Goal: Information Seeking & Learning: Learn about a topic

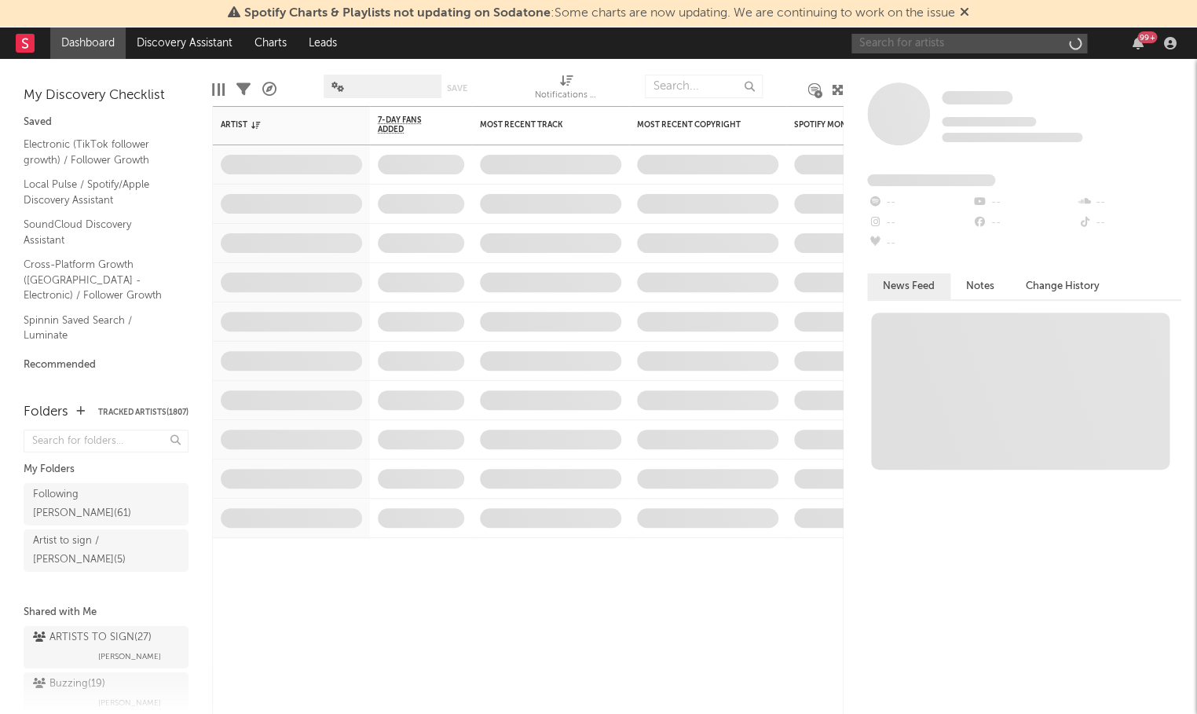
click at [961, 39] on input "text" at bounding box center [969, 44] width 236 height 20
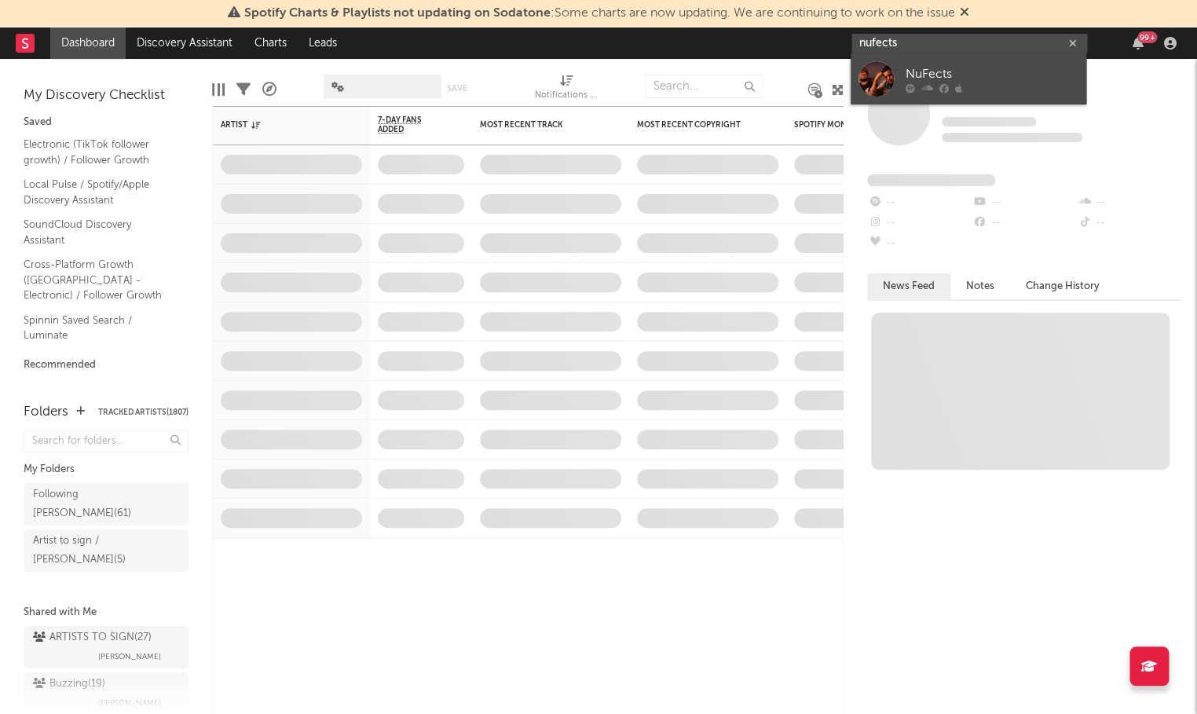
type input "nufects"
click at [947, 67] on div "NuFects" at bounding box center [991, 74] width 173 height 19
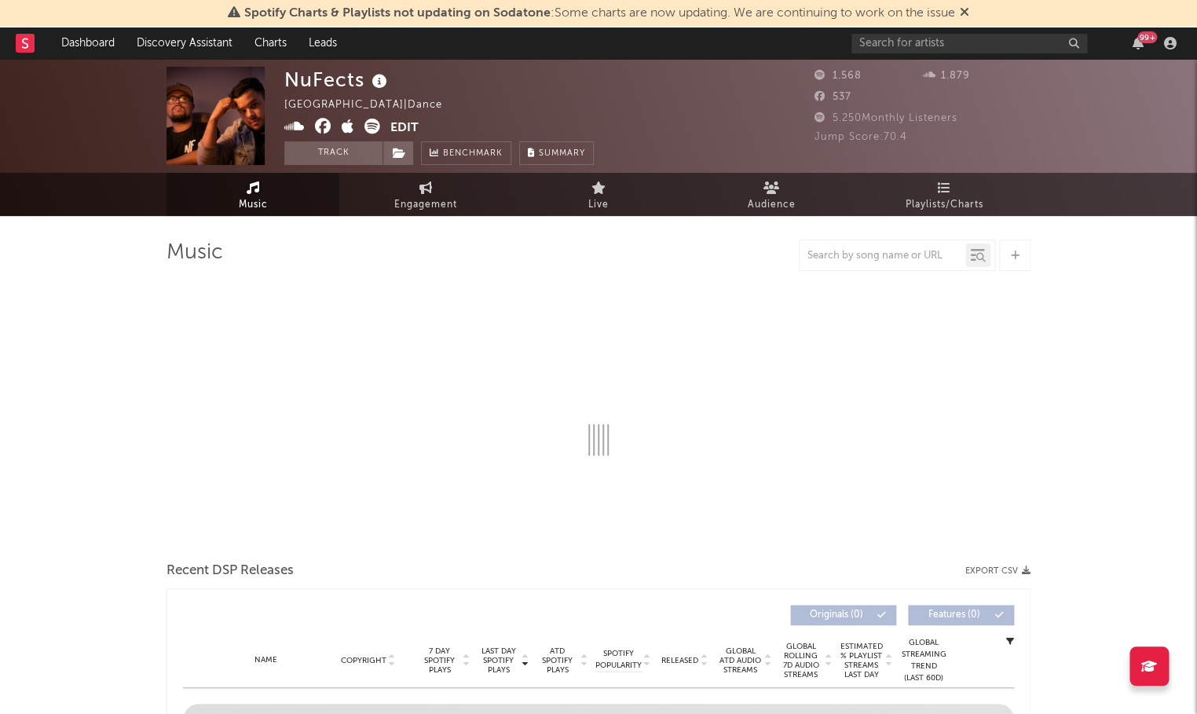
select select "1w"
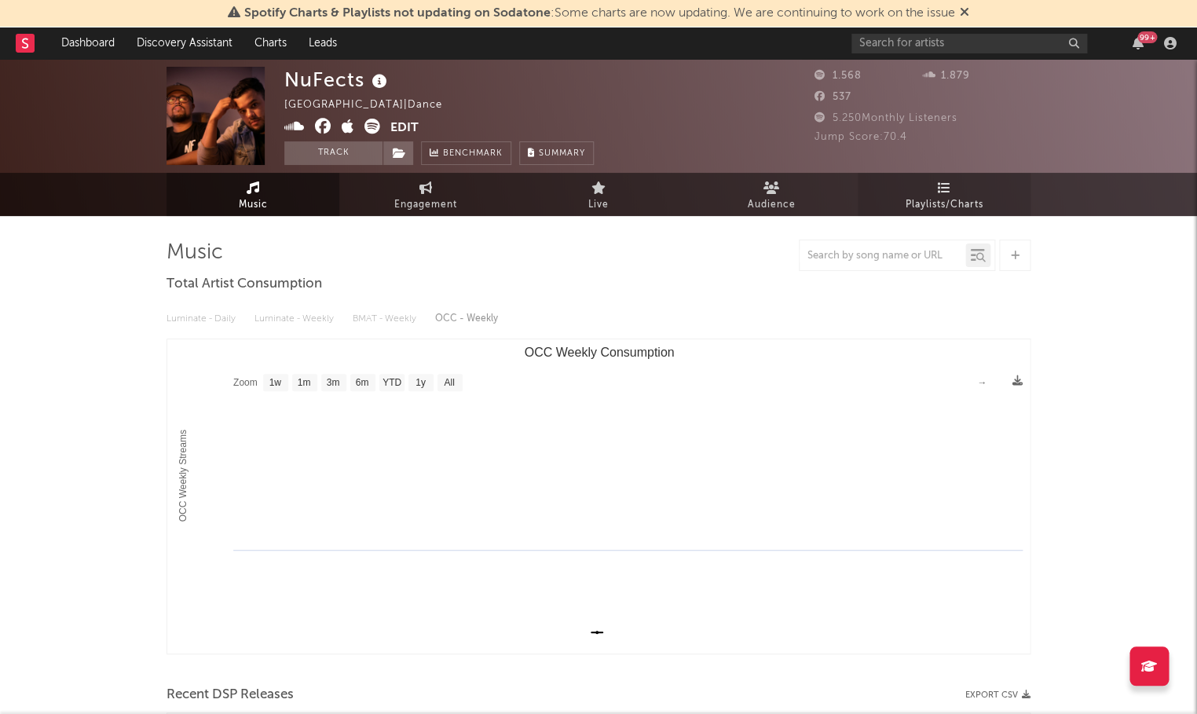
click at [941, 191] on icon at bounding box center [943, 187] width 13 height 13
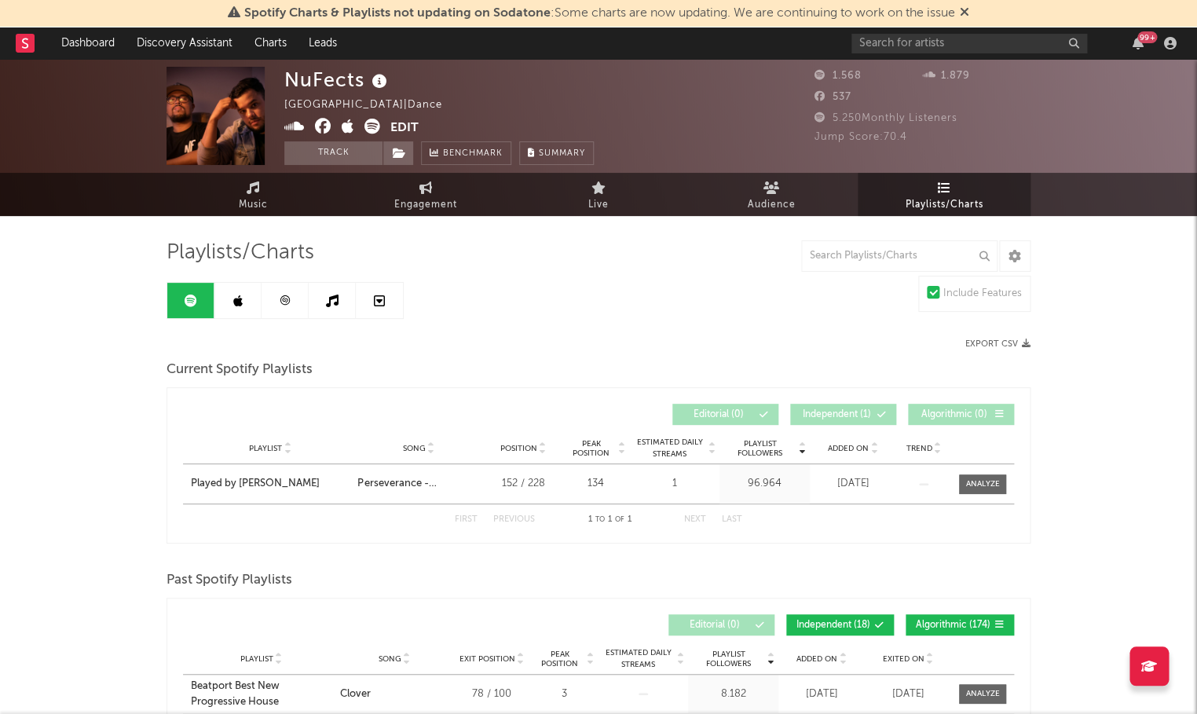
click at [279, 300] on icon at bounding box center [285, 300] width 12 height 12
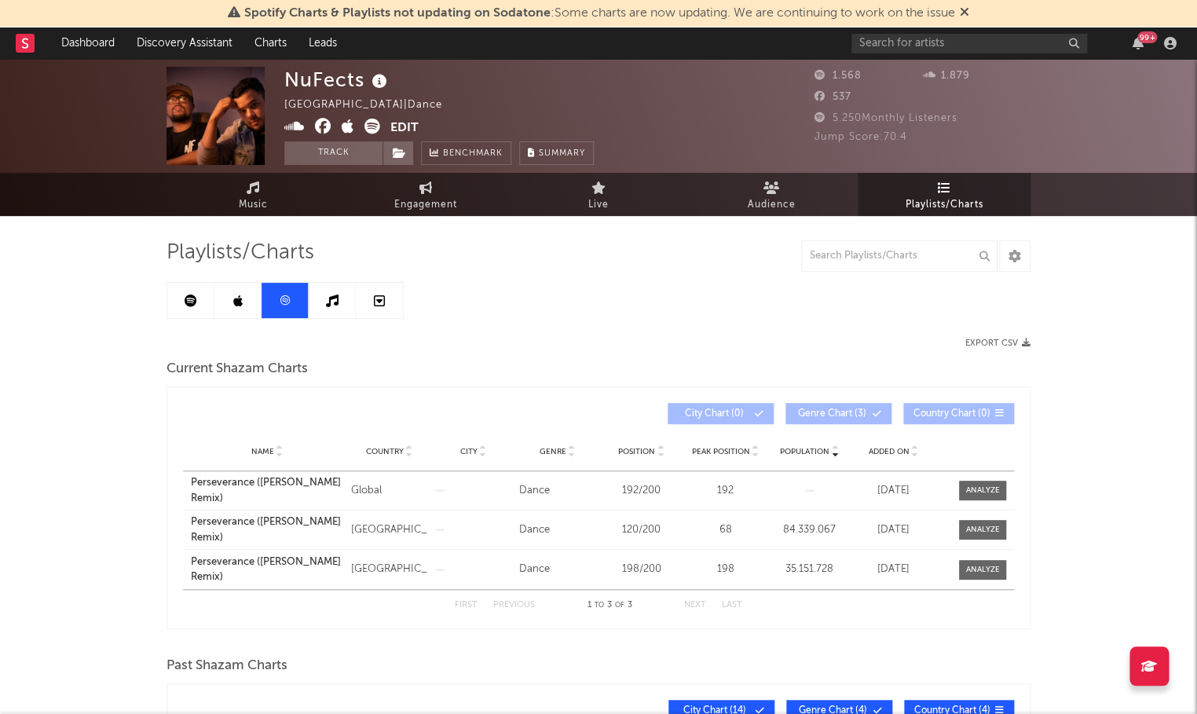
drag, startPoint x: 146, startPoint y: 296, endPoint x: 159, endPoint y: 296, distance: 13.3
click at [167, 296] on link at bounding box center [190, 300] width 47 height 35
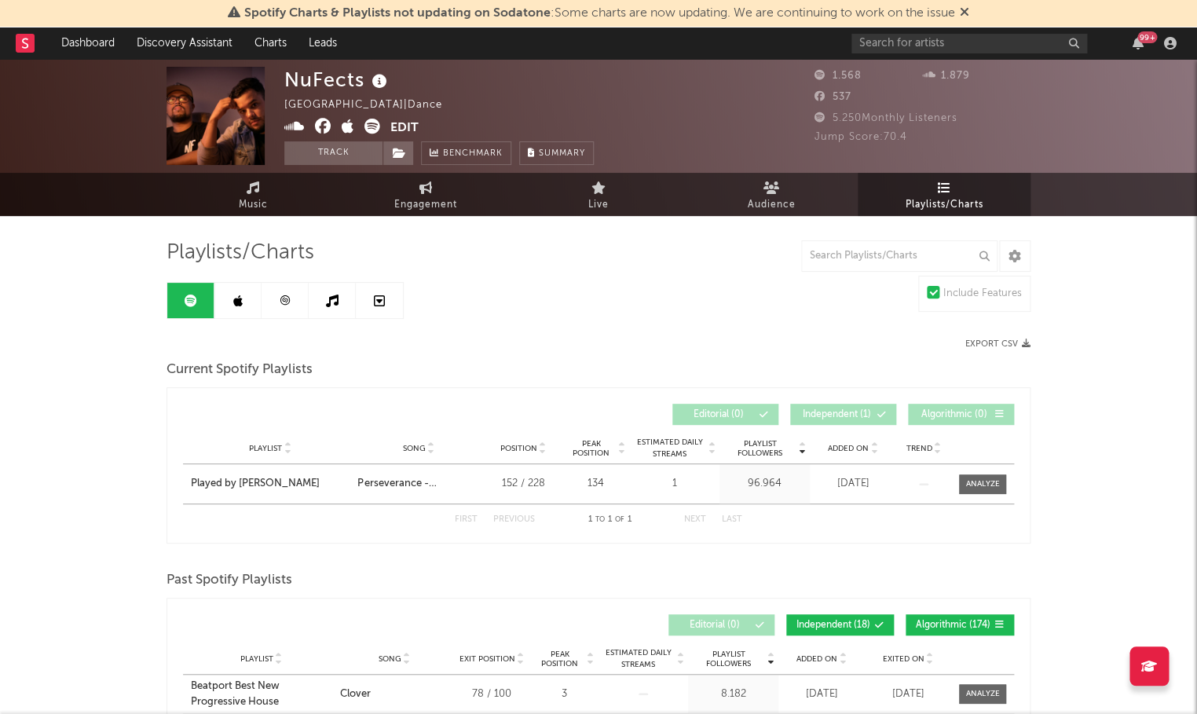
click at [293, 298] on link at bounding box center [284, 300] width 47 height 35
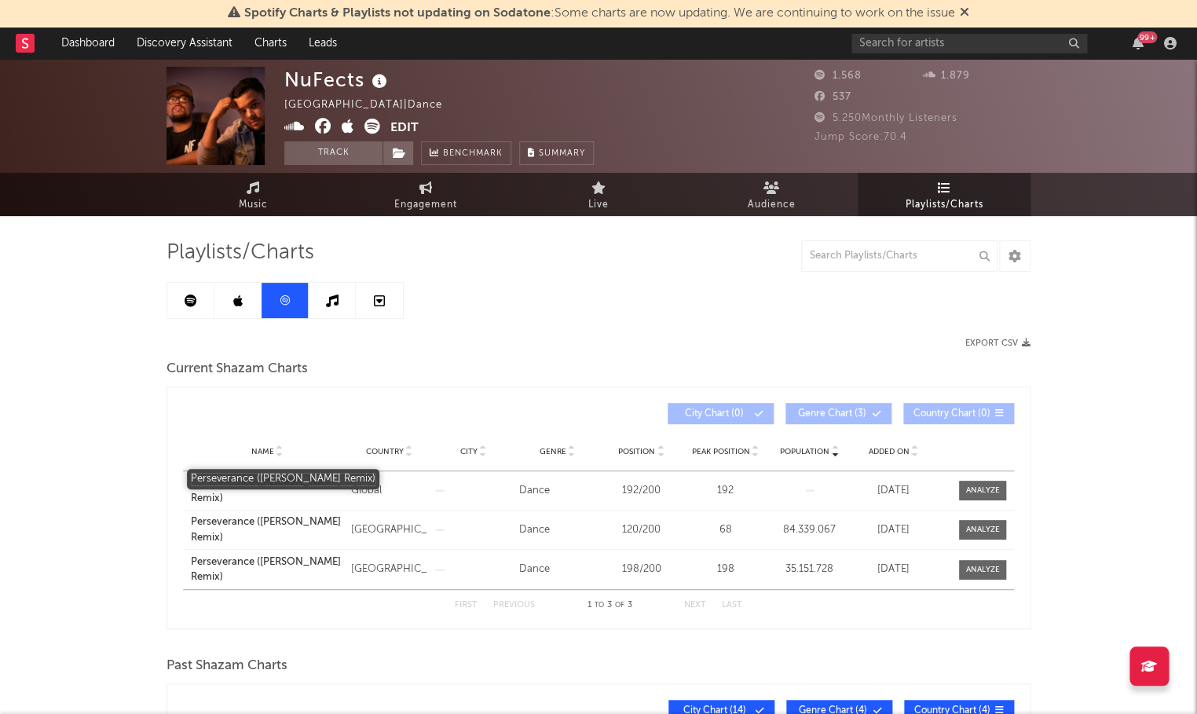
drag, startPoint x: 183, startPoint y: 482, endPoint x: 507, endPoint y: 560, distance: 333.4
click at [241, 493] on div "Name Perseverance (Ignacio Sanchez Remix)" at bounding box center [265, 490] width 164 height 31
copy div "Perseverance (Ignacio Sanchez Remix)"
click at [908, 46] on input "text" at bounding box center [969, 44] width 236 height 20
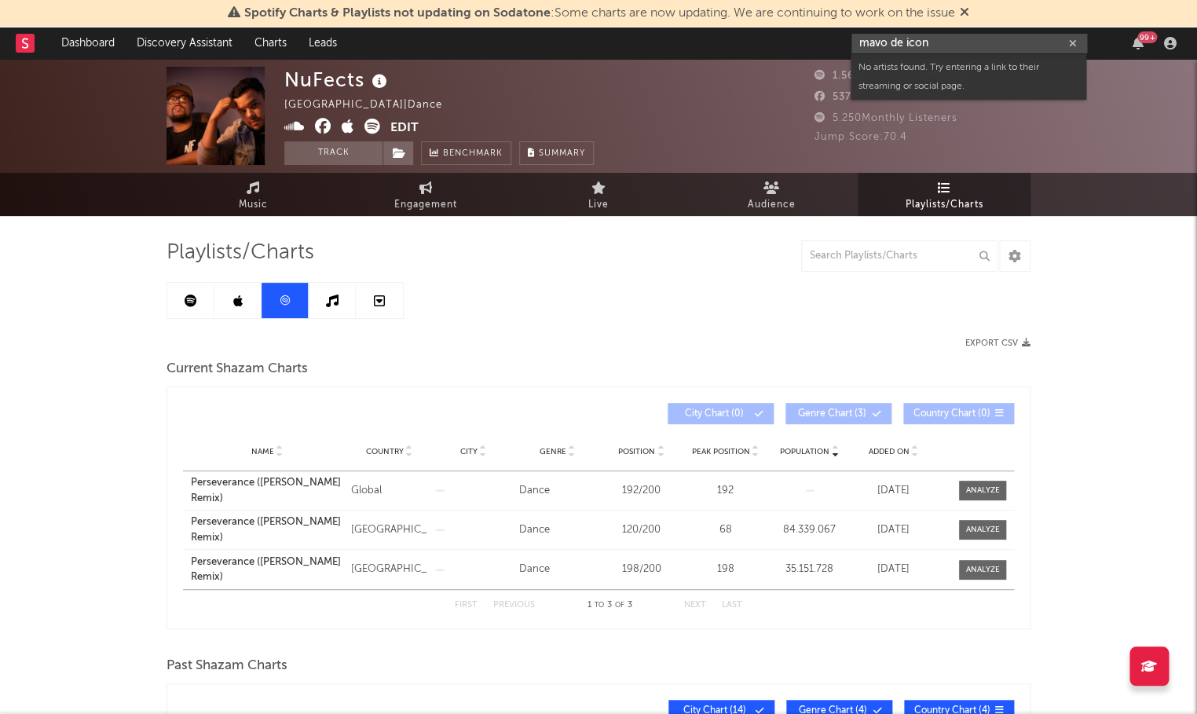
click at [874, 45] on input "mavo de icon" at bounding box center [969, 44] width 236 height 20
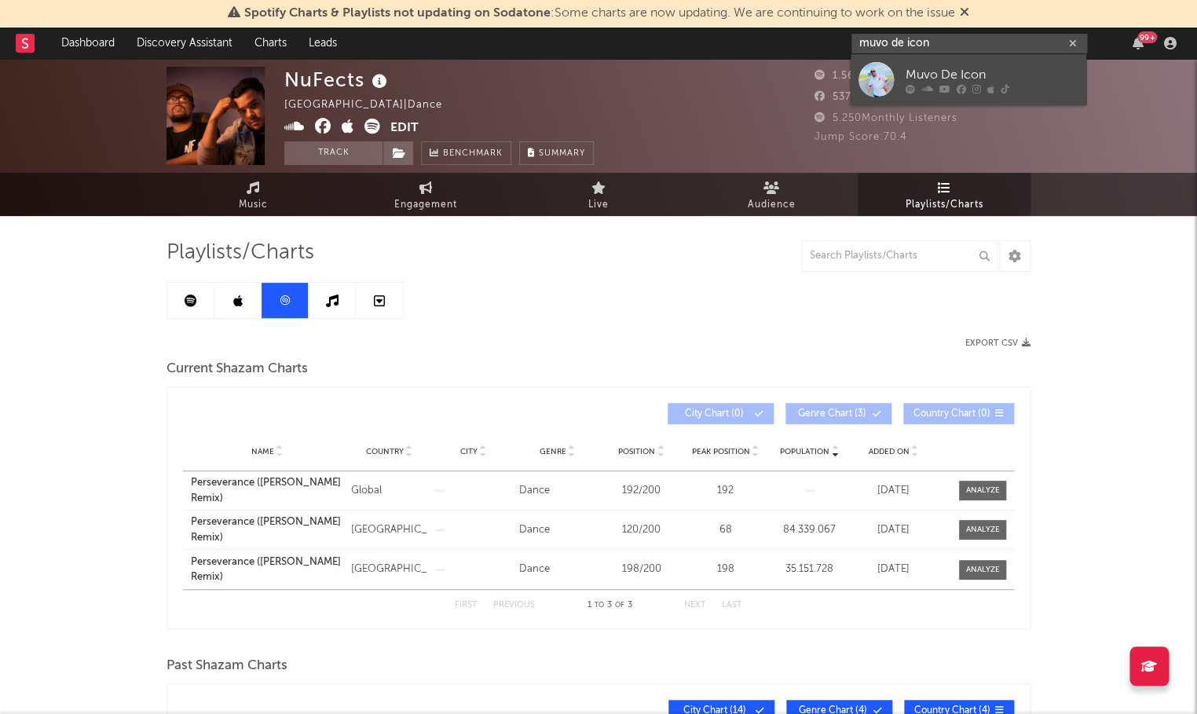
type input "muvo de icon"
click at [895, 61] on link "Muvo De Icon" at bounding box center [968, 79] width 236 height 51
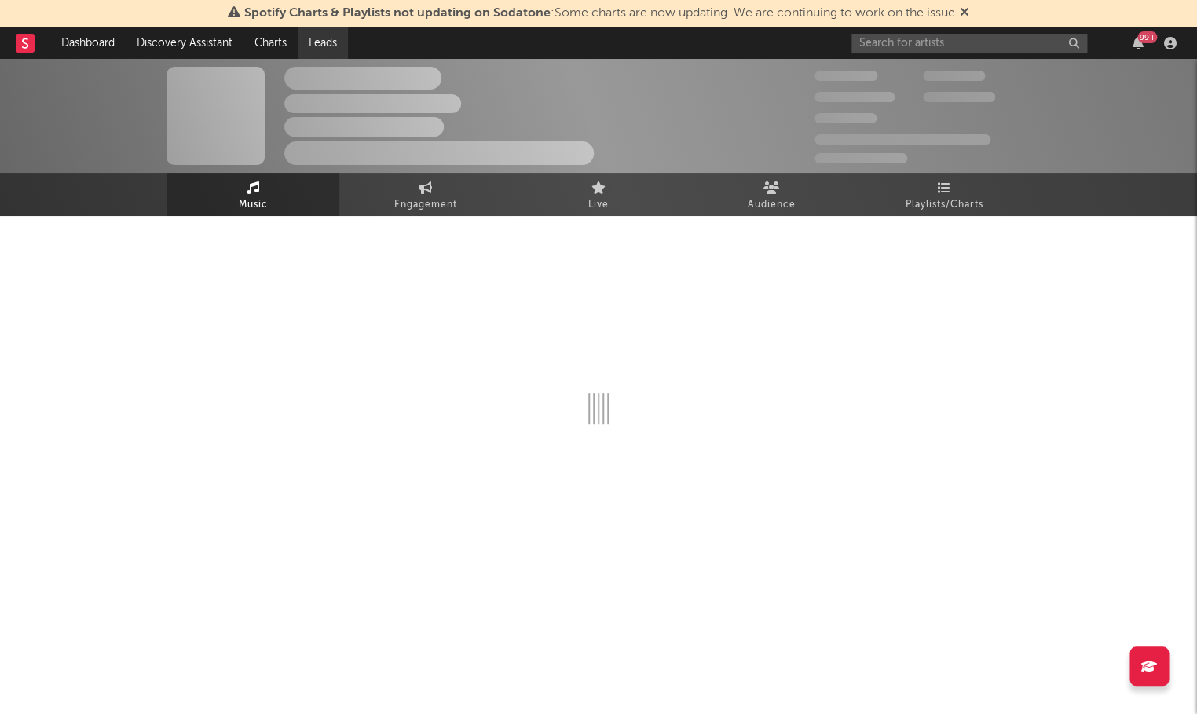
select select "1w"
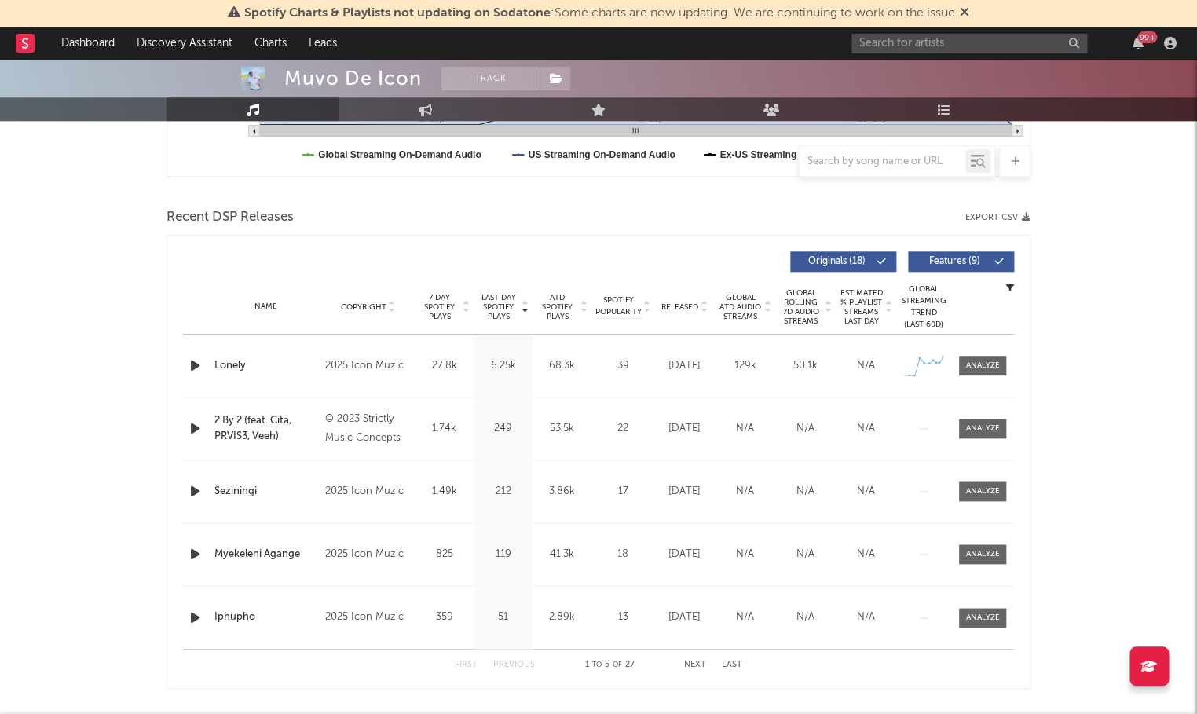
scroll to position [612, 0]
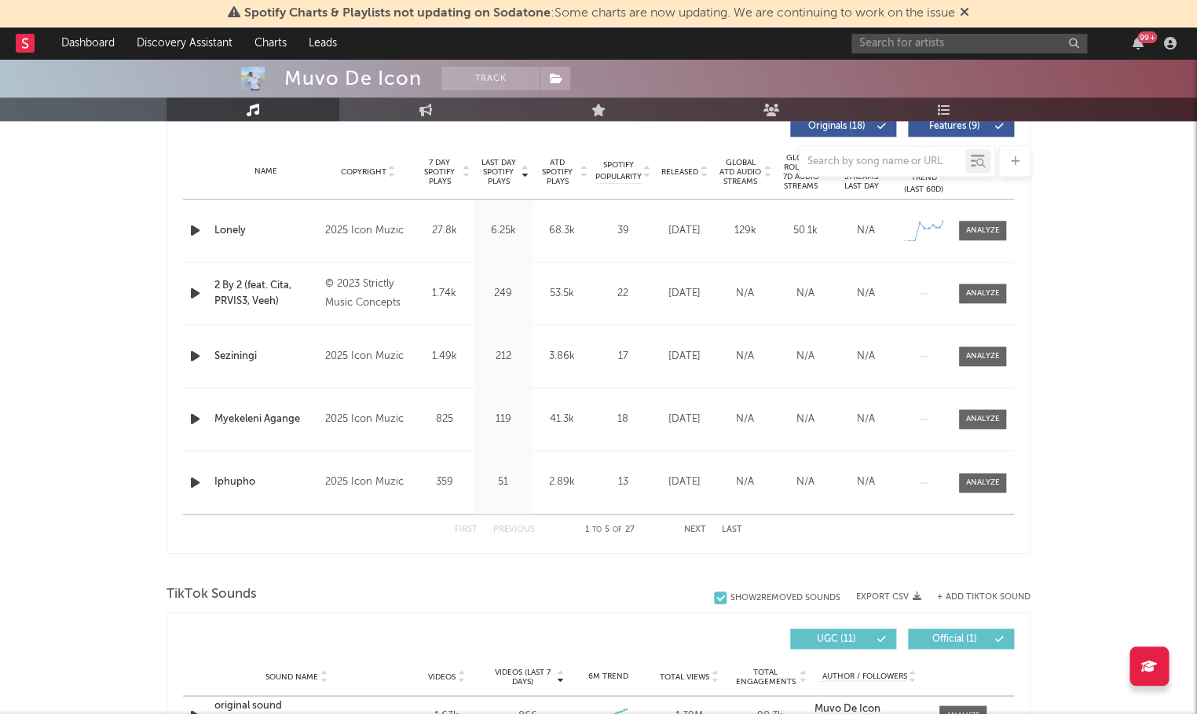
click at [187, 228] on icon "button" at bounding box center [195, 231] width 16 height 20
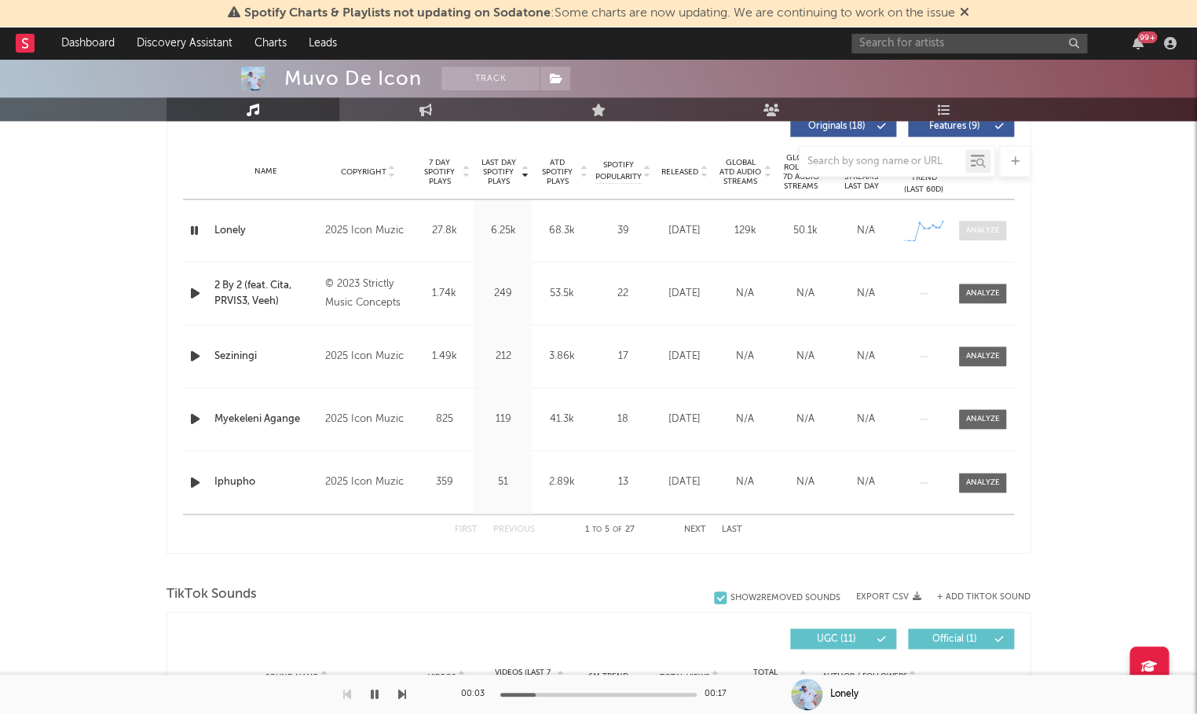
click at [989, 228] on div at bounding box center [983, 231] width 34 height 12
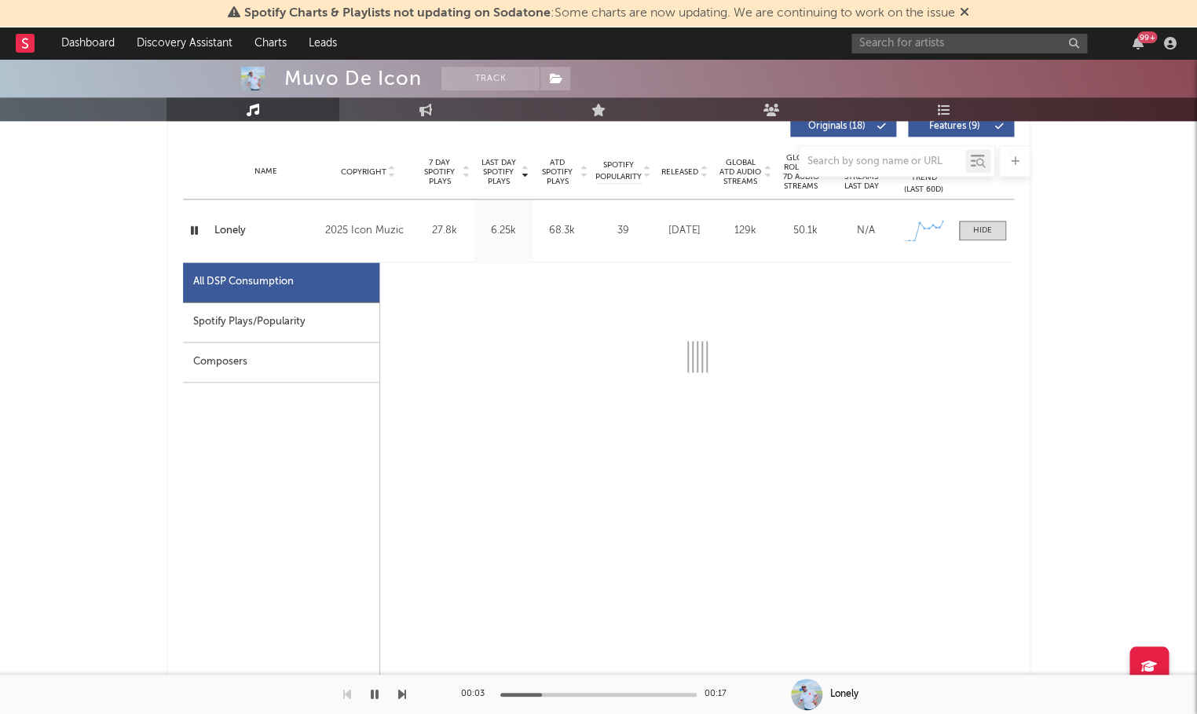
click at [356, 304] on div "Spotify Plays/Popularity" at bounding box center [281, 322] width 196 height 40
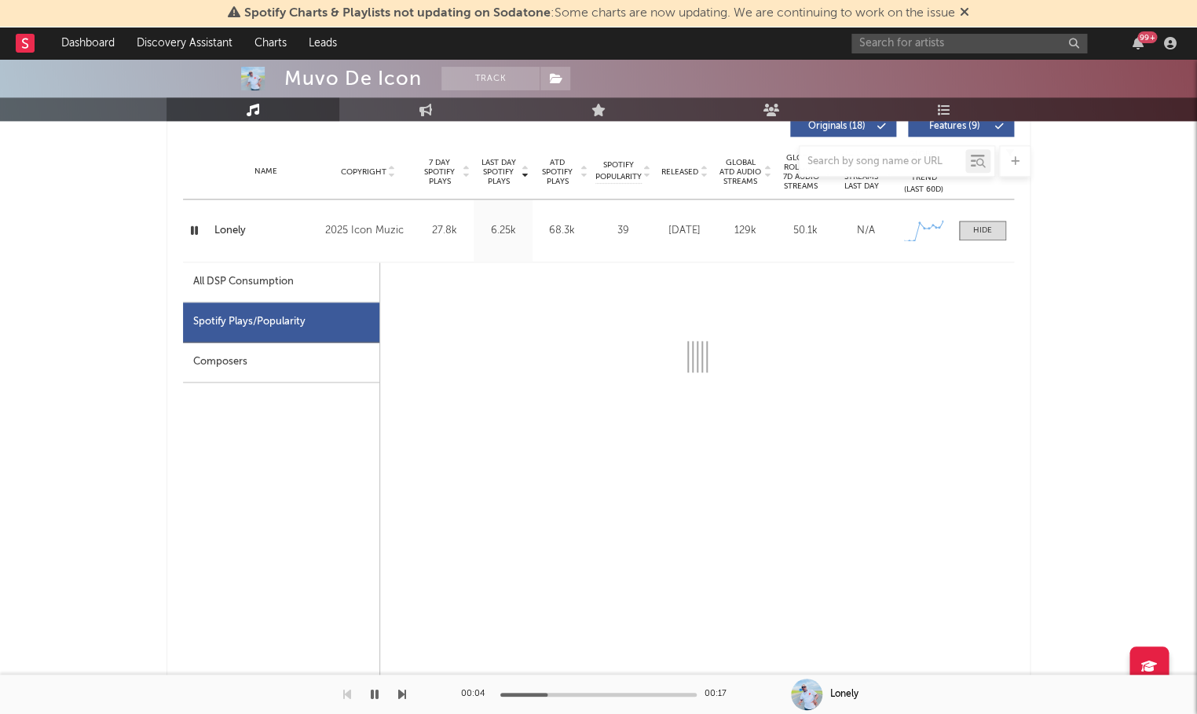
select select "1w"
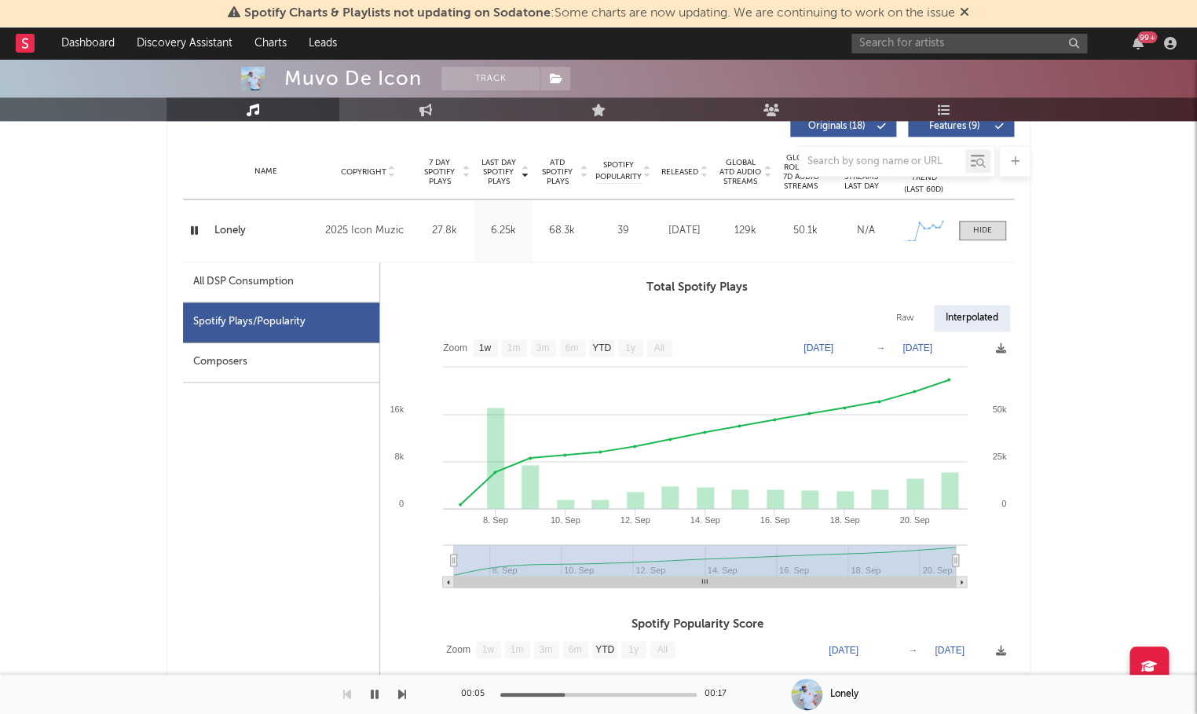
click at [193, 232] on icon "button" at bounding box center [194, 231] width 15 height 20
drag, startPoint x: 82, startPoint y: 540, endPoint x: 66, endPoint y: 541, distance: 15.7
click at [852, 52] on input "text" at bounding box center [969, 44] width 236 height 20
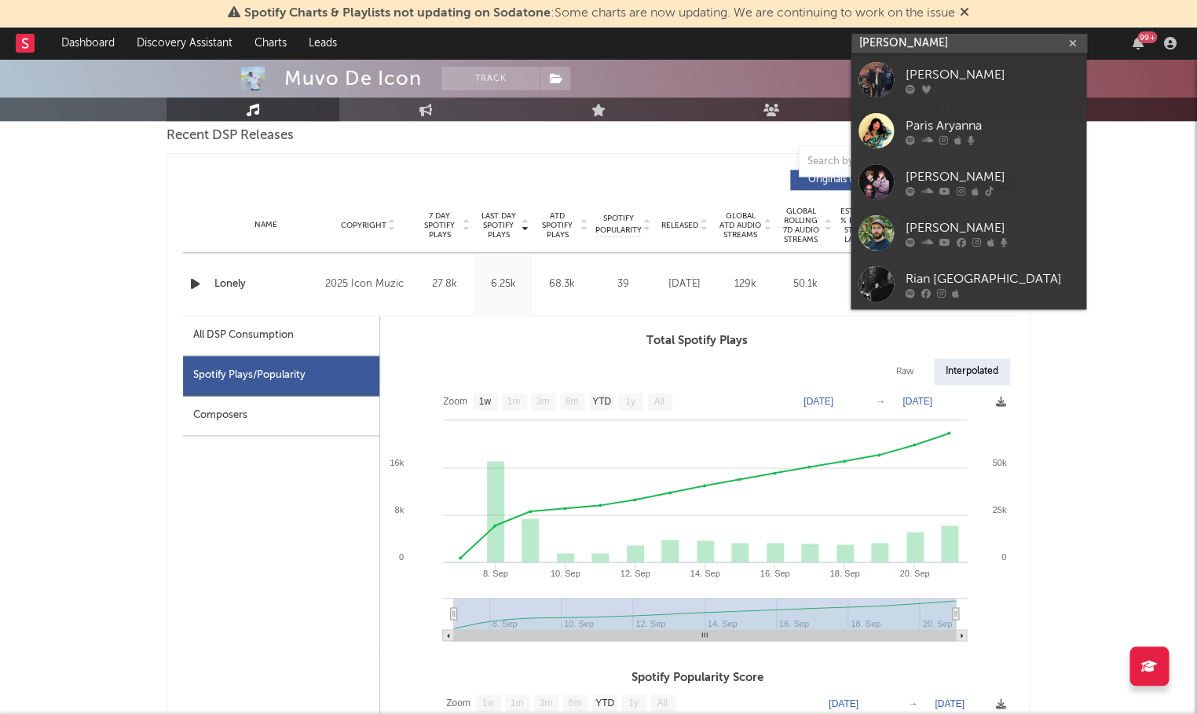
scroll to position [546, 0]
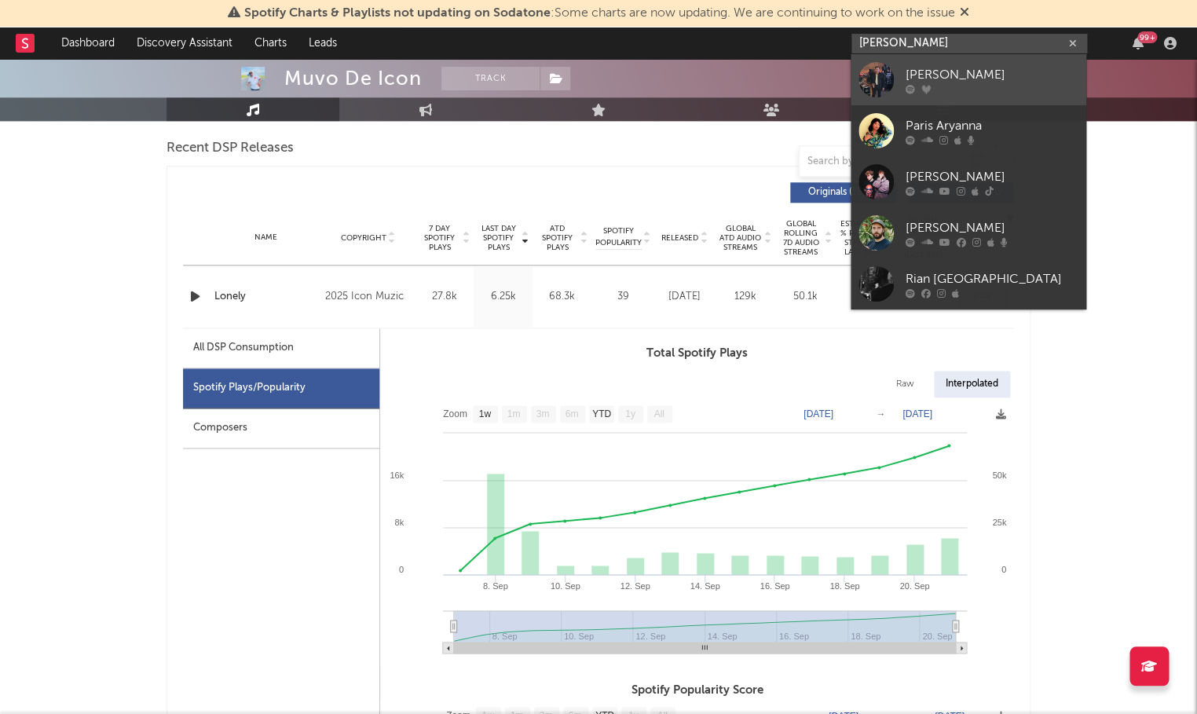
type input "ryan paris"
click at [958, 71] on div "Ryan Paris" at bounding box center [991, 74] width 173 height 19
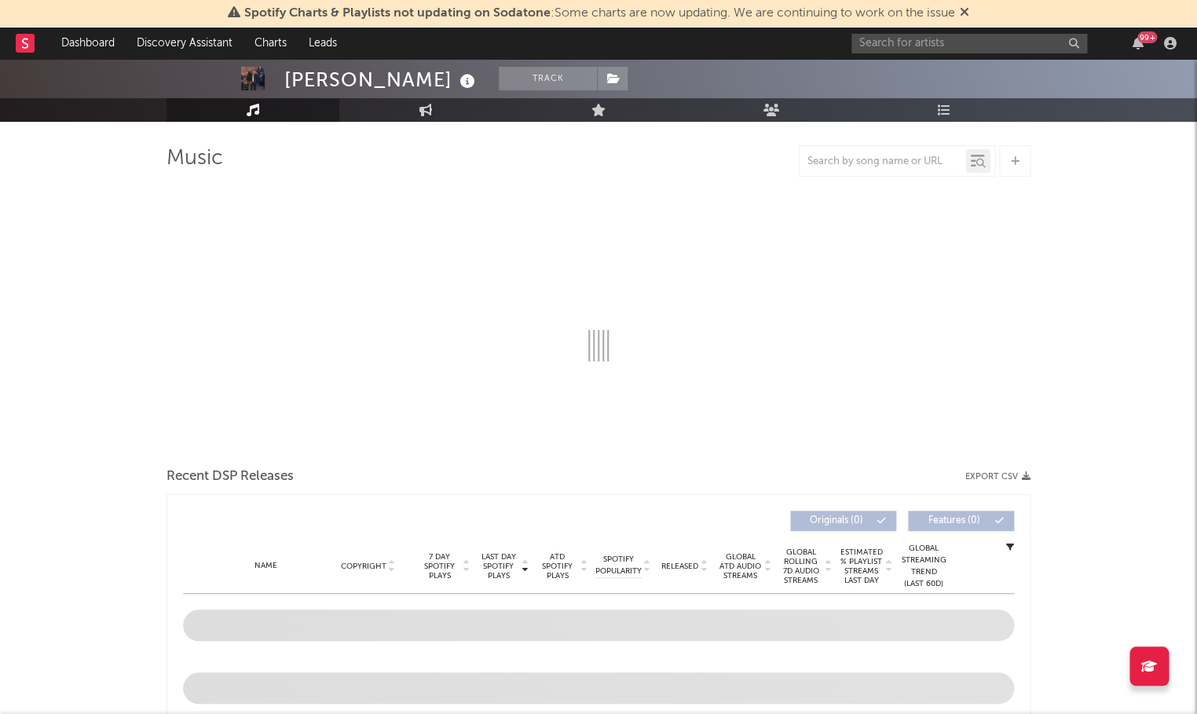
scroll to position [199, 0]
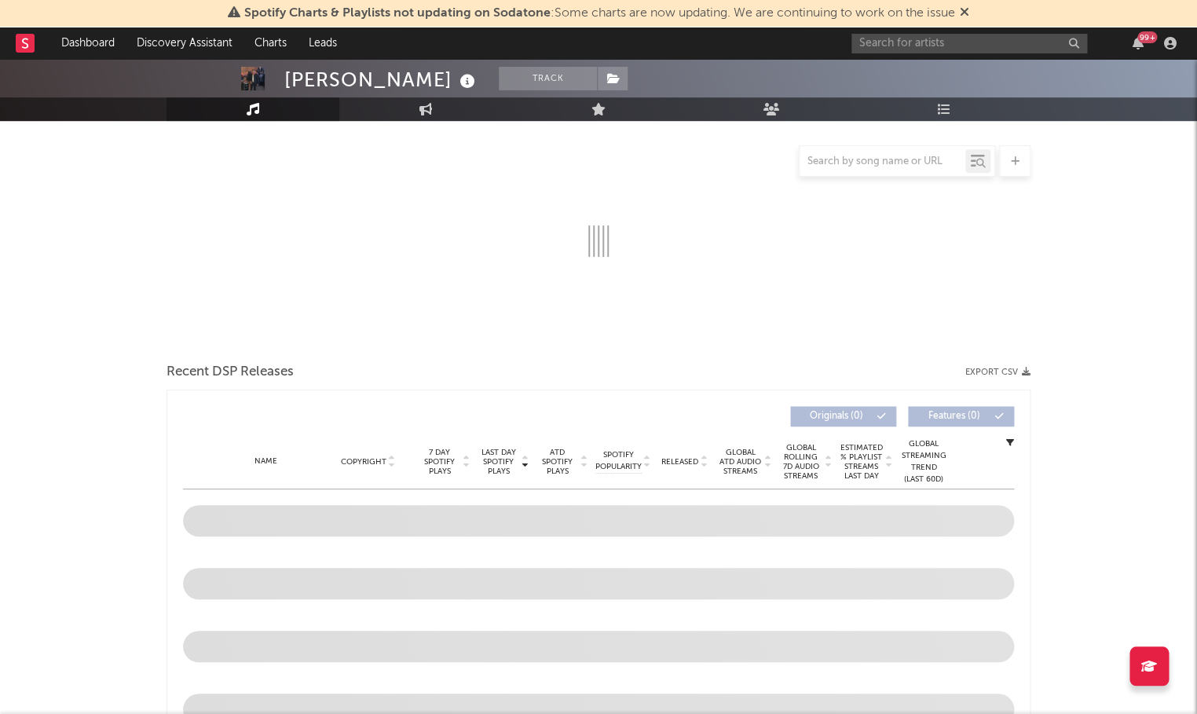
select select "6m"
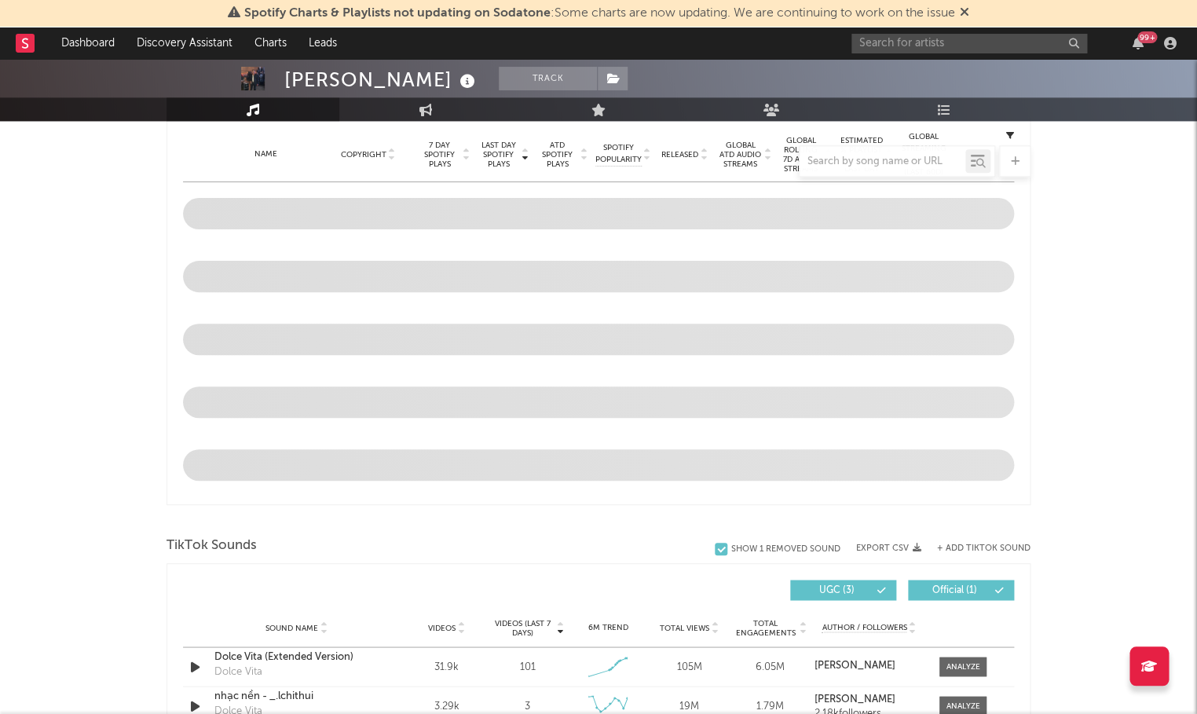
scroll to position [630, 0]
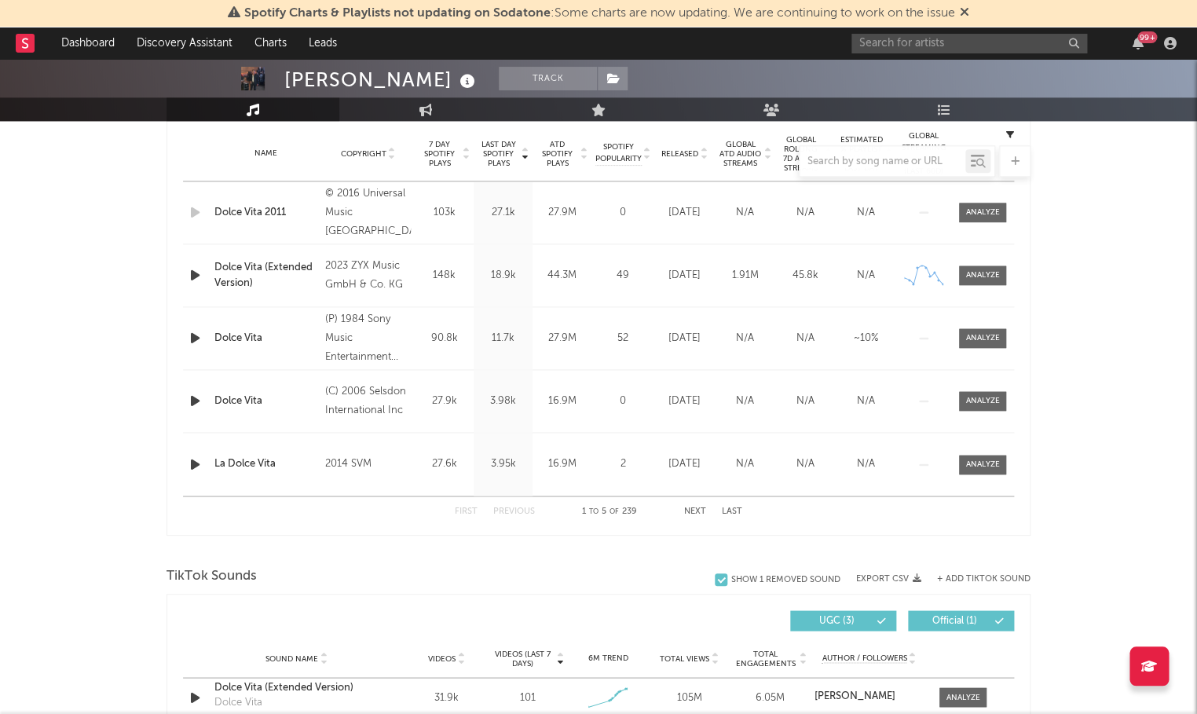
click at [190, 273] on icon "button" at bounding box center [195, 275] width 16 height 20
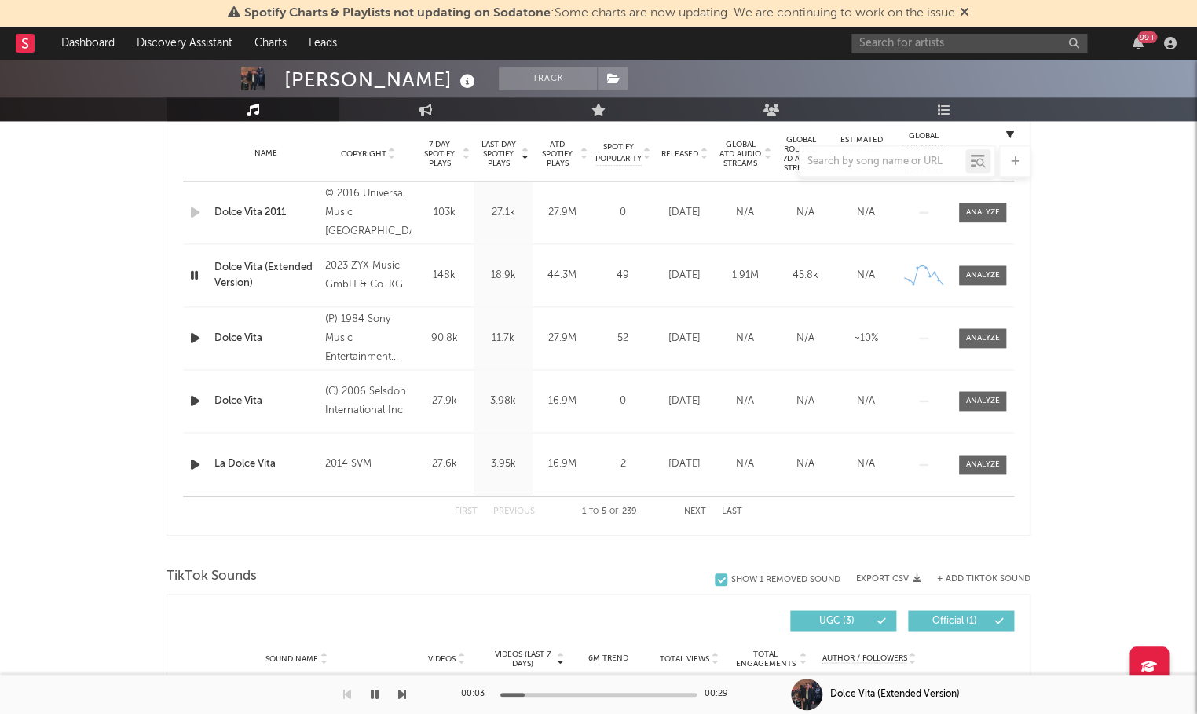
drag, startPoint x: 196, startPoint y: 271, endPoint x: 225, endPoint y: 269, distance: 29.1
click at [197, 271] on icon "button" at bounding box center [194, 275] width 15 height 20
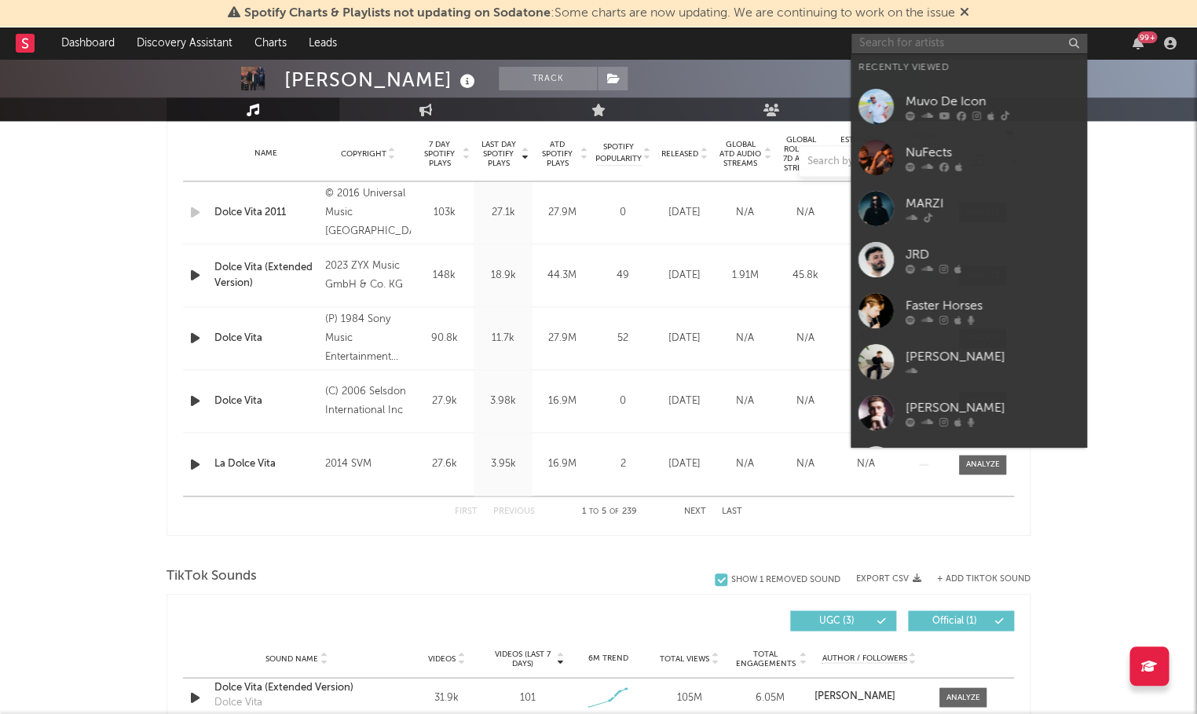
click at [889, 46] on input "text" at bounding box center [969, 44] width 236 height 20
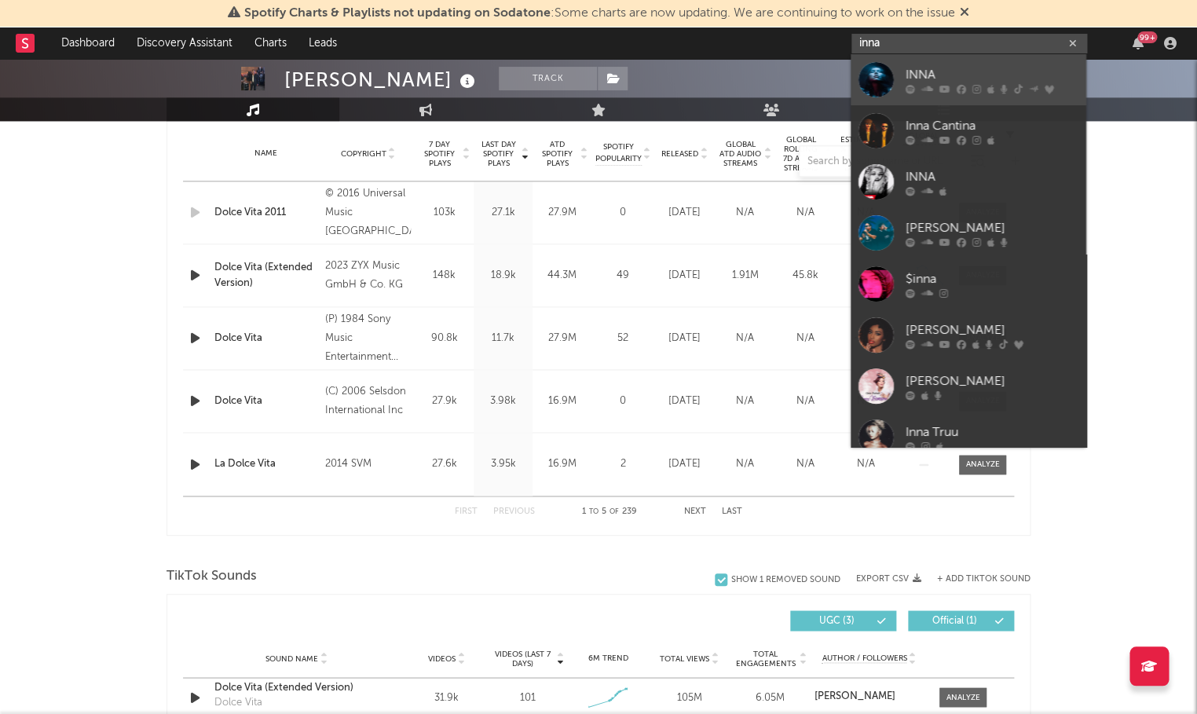
type input "inna"
click at [905, 76] on div "INNA" at bounding box center [991, 74] width 173 height 19
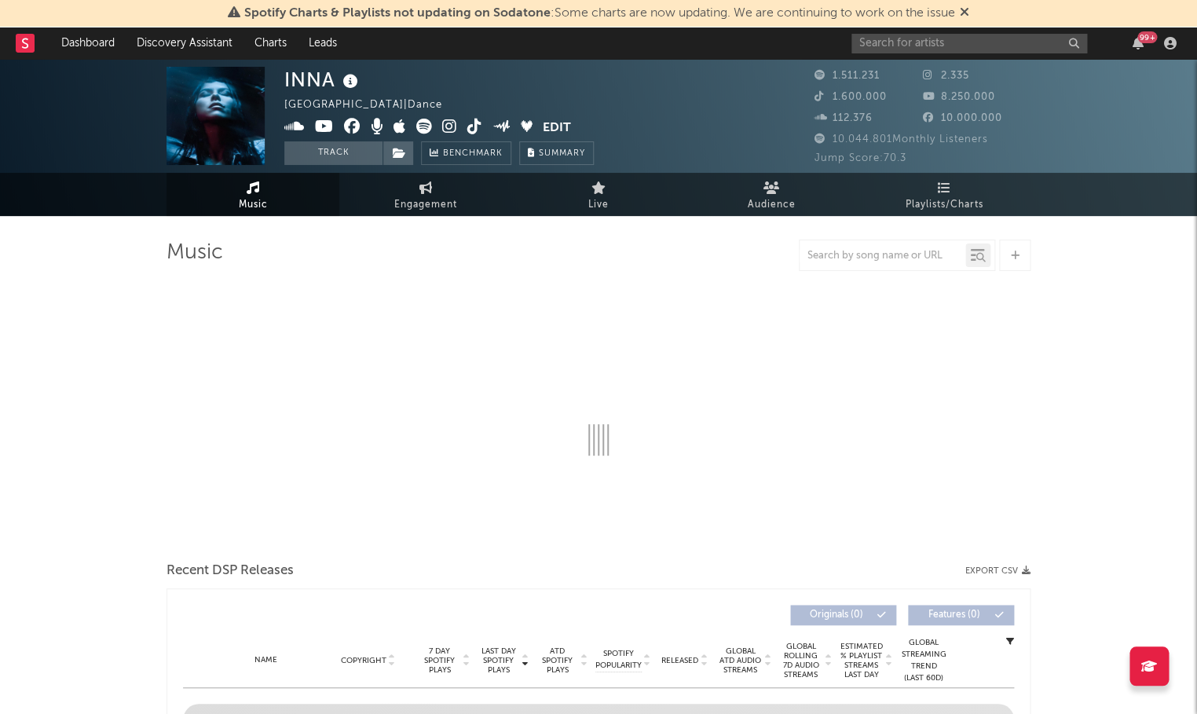
select select "6m"
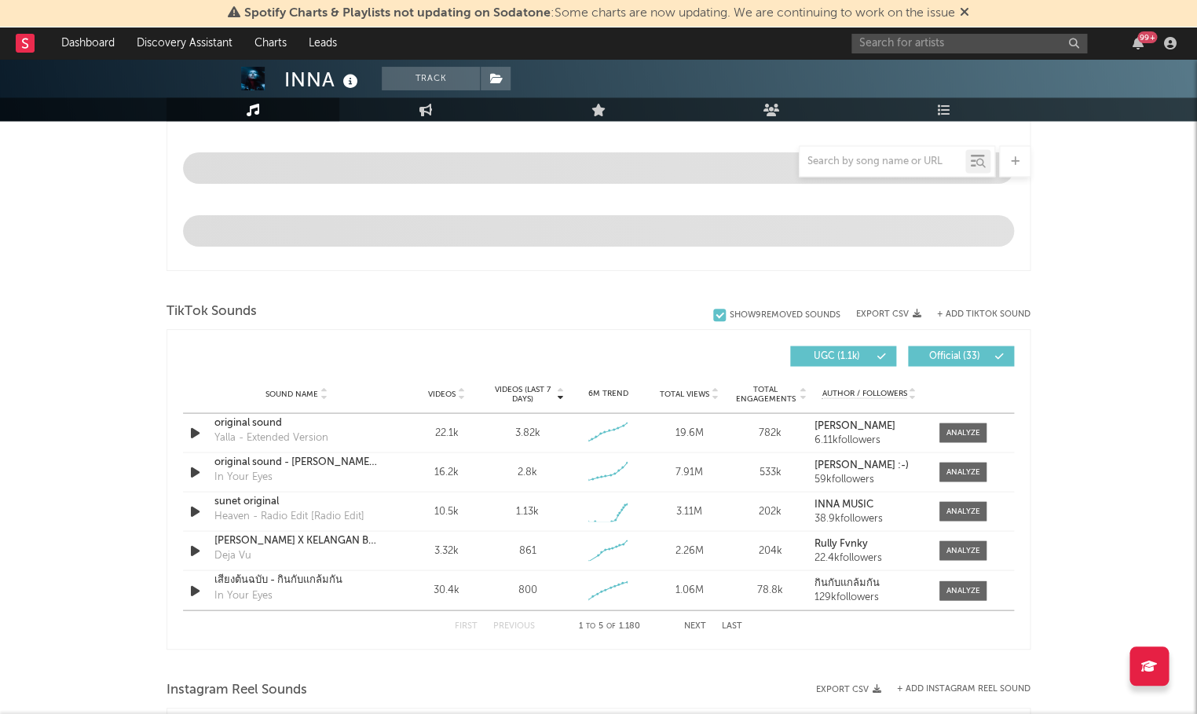
scroll to position [1028, 0]
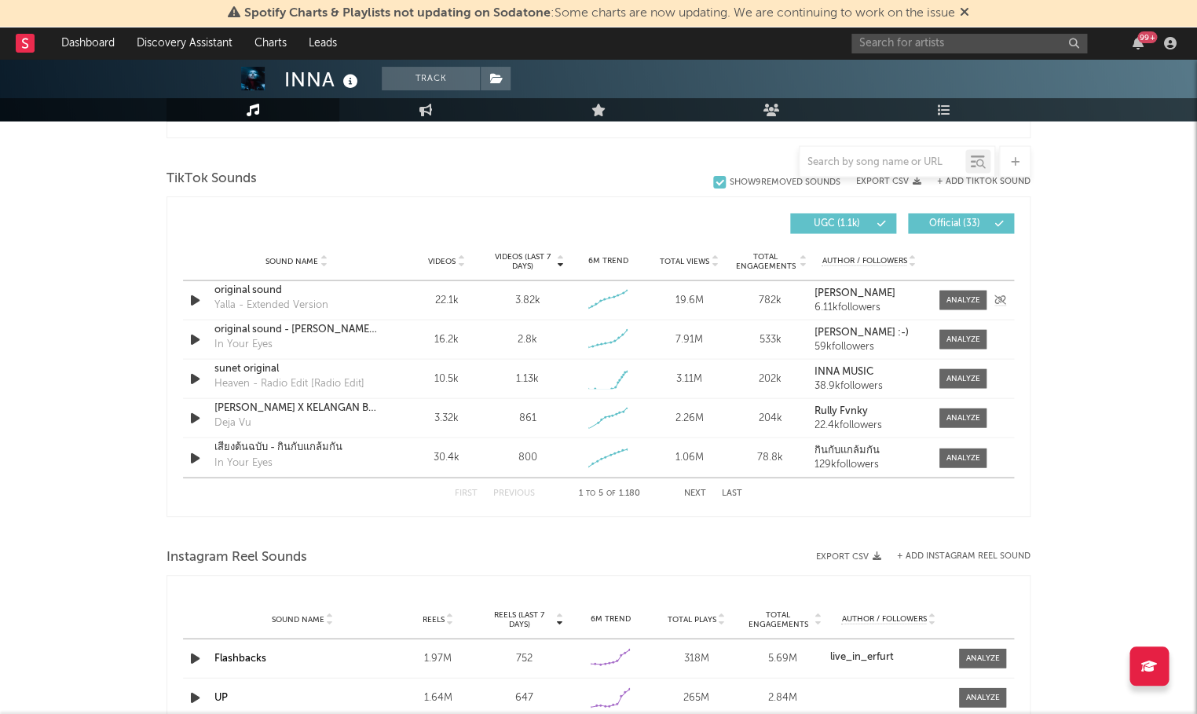
click at [195, 298] on icon "button" at bounding box center [195, 300] width 16 height 20
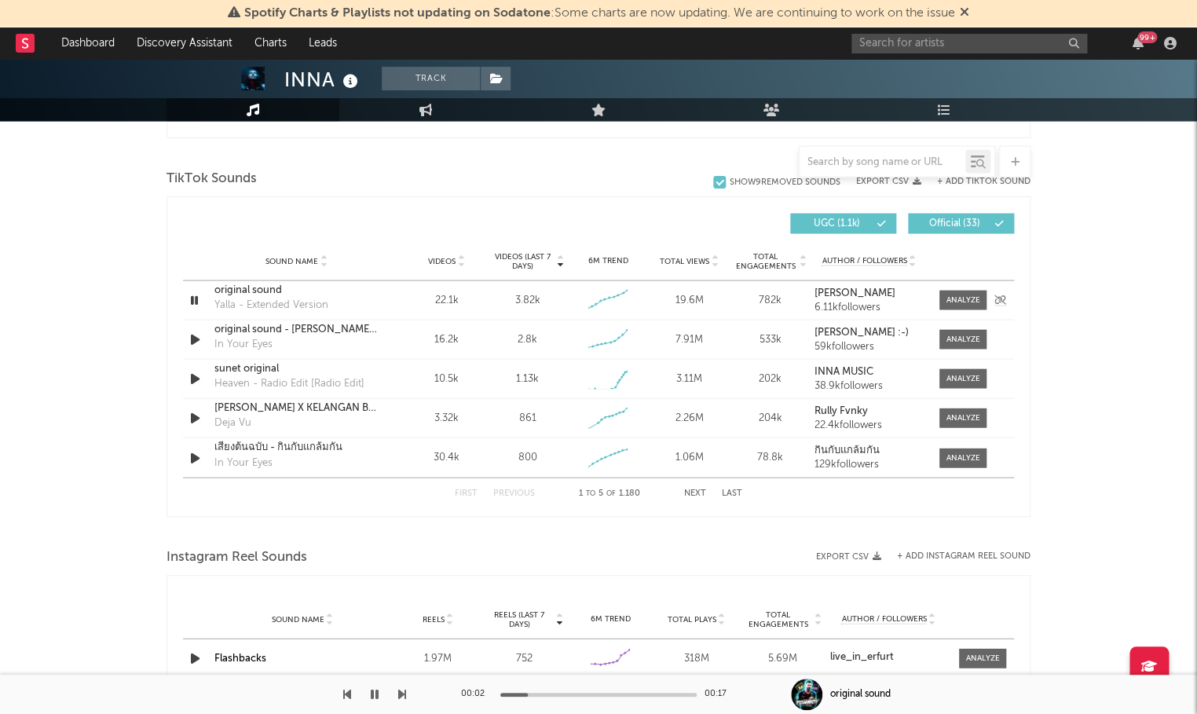
click at [194, 298] on icon "button" at bounding box center [194, 300] width 15 height 20
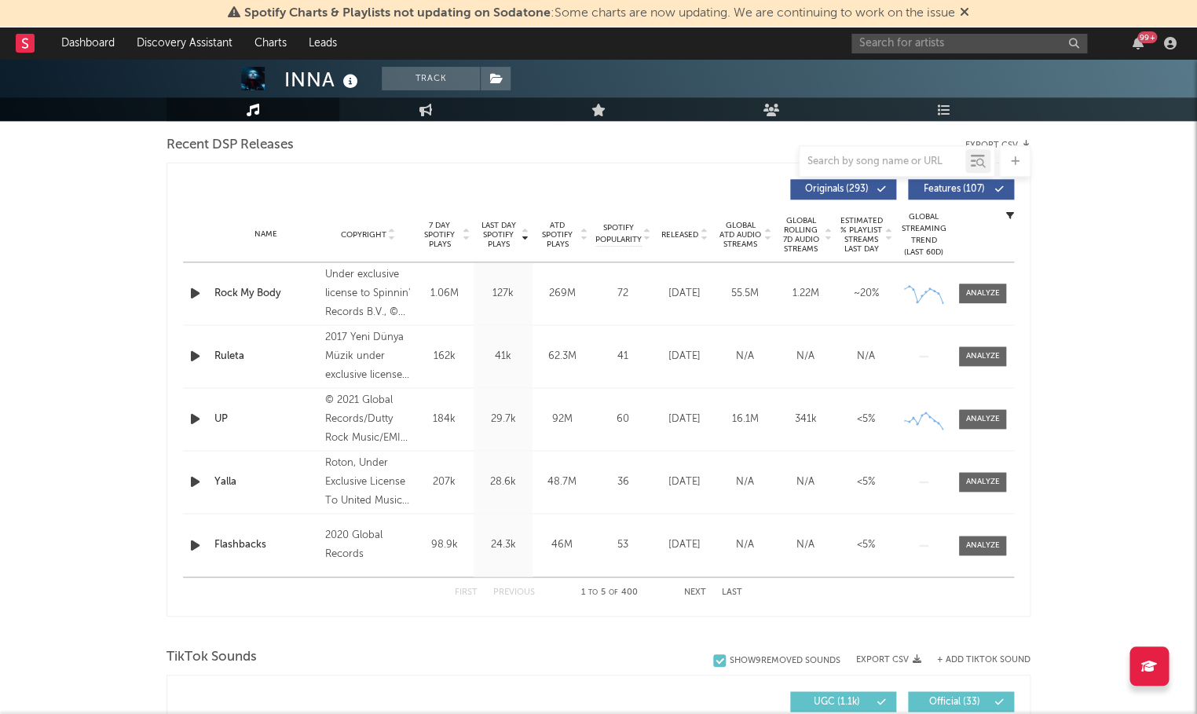
scroll to position [531, 0]
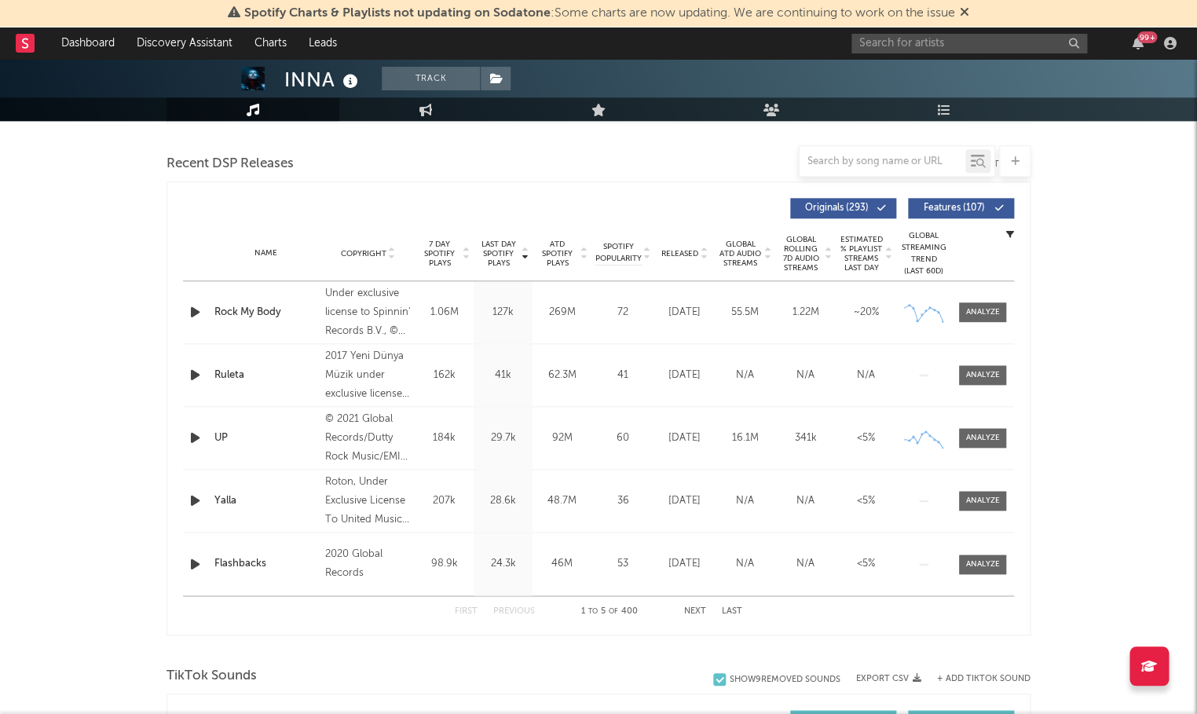
click at [499, 252] on span "Last Day Spotify Plays" at bounding box center [498, 253] width 42 height 28
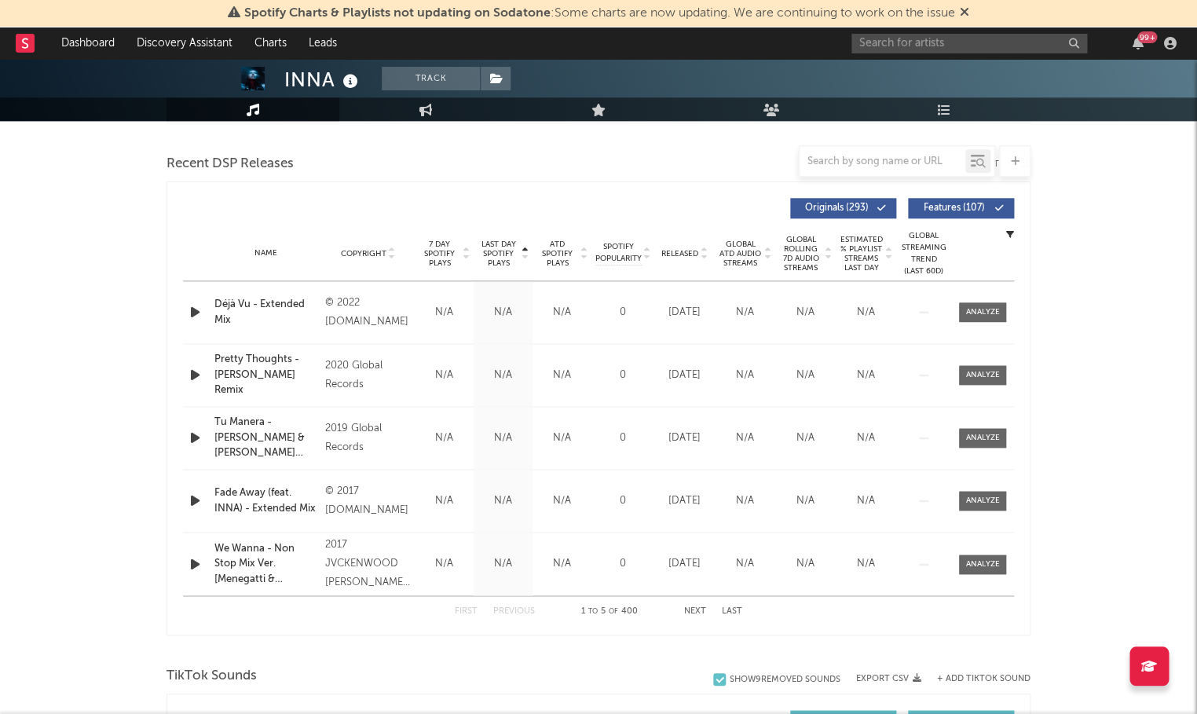
click at [499, 252] on span "Last Day Spotify Plays" at bounding box center [498, 253] width 42 height 28
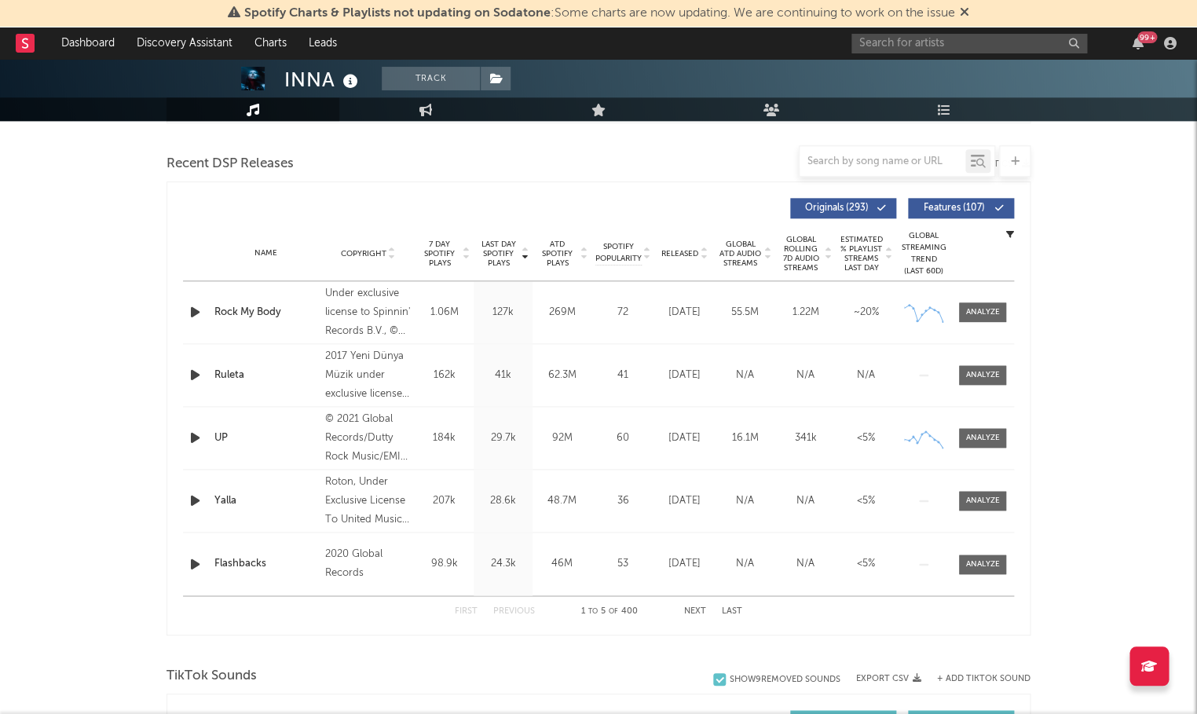
click at [693, 607] on button "Next" at bounding box center [695, 611] width 22 height 9
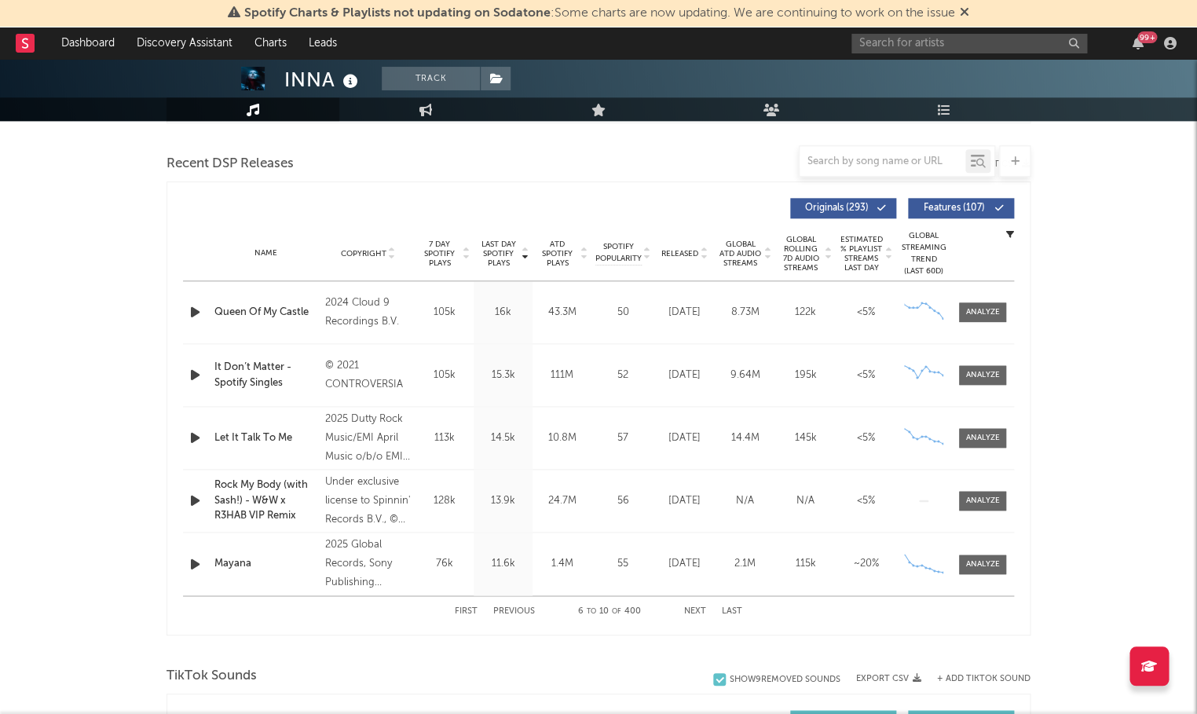
click at [693, 607] on button "Next" at bounding box center [695, 611] width 22 height 9
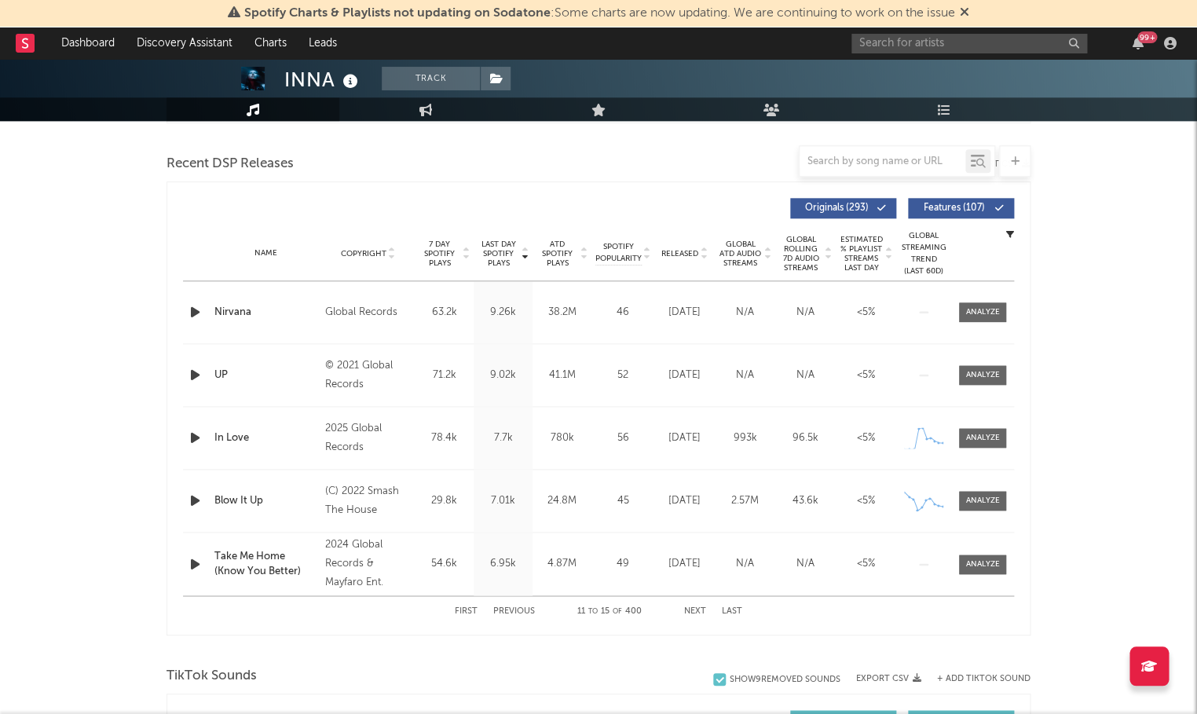
click at [693, 607] on button "Next" at bounding box center [695, 611] width 22 height 9
click at [466, 609] on button "First" at bounding box center [466, 611] width 23 height 9
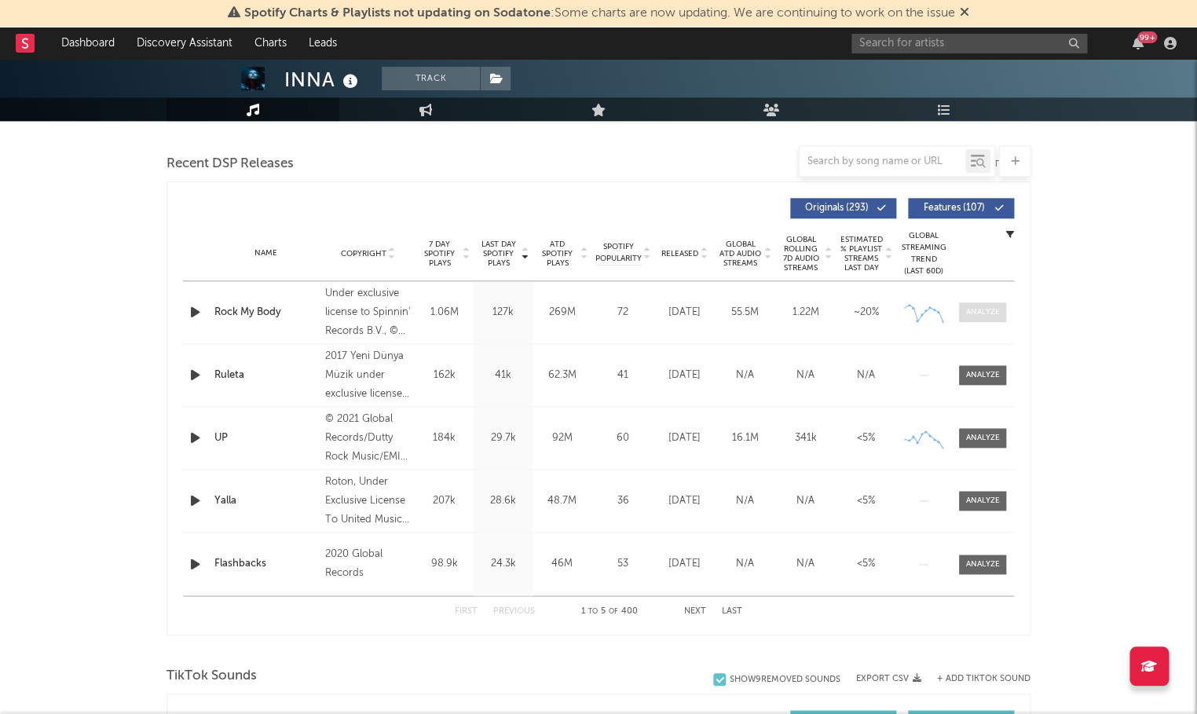
click at [970, 306] on div at bounding box center [983, 312] width 34 height 12
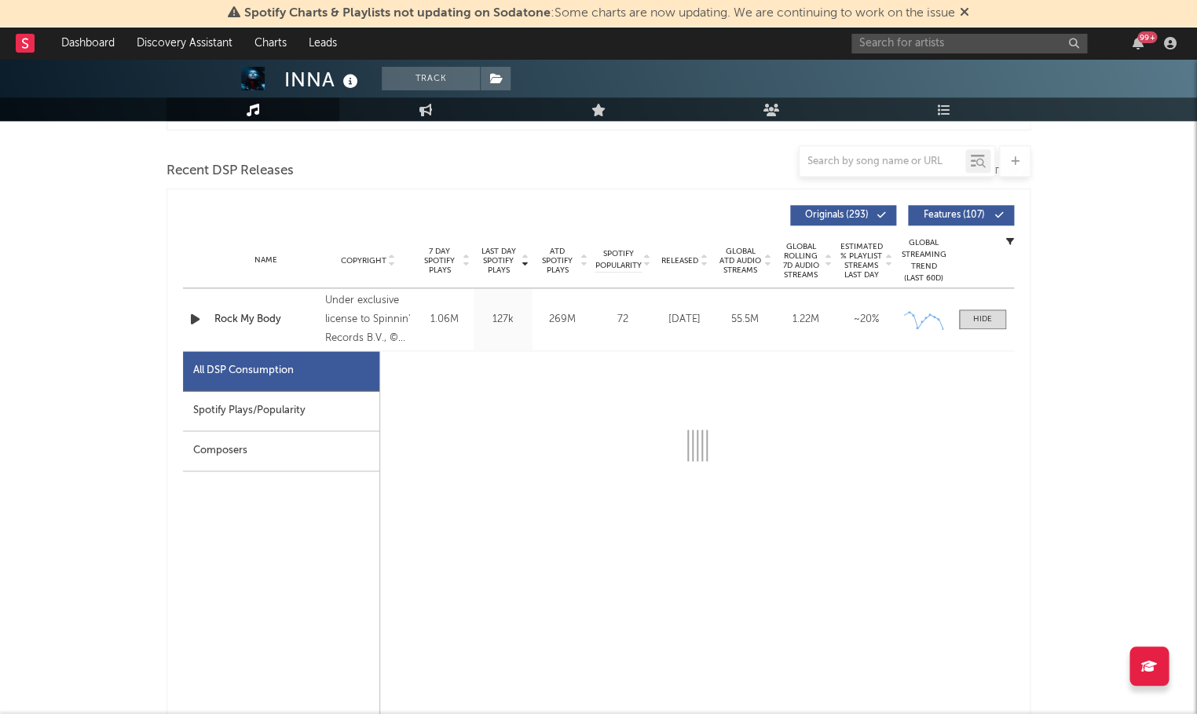
click at [283, 393] on div "Spotify Plays/Popularity" at bounding box center [281, 411] width 196 height 40
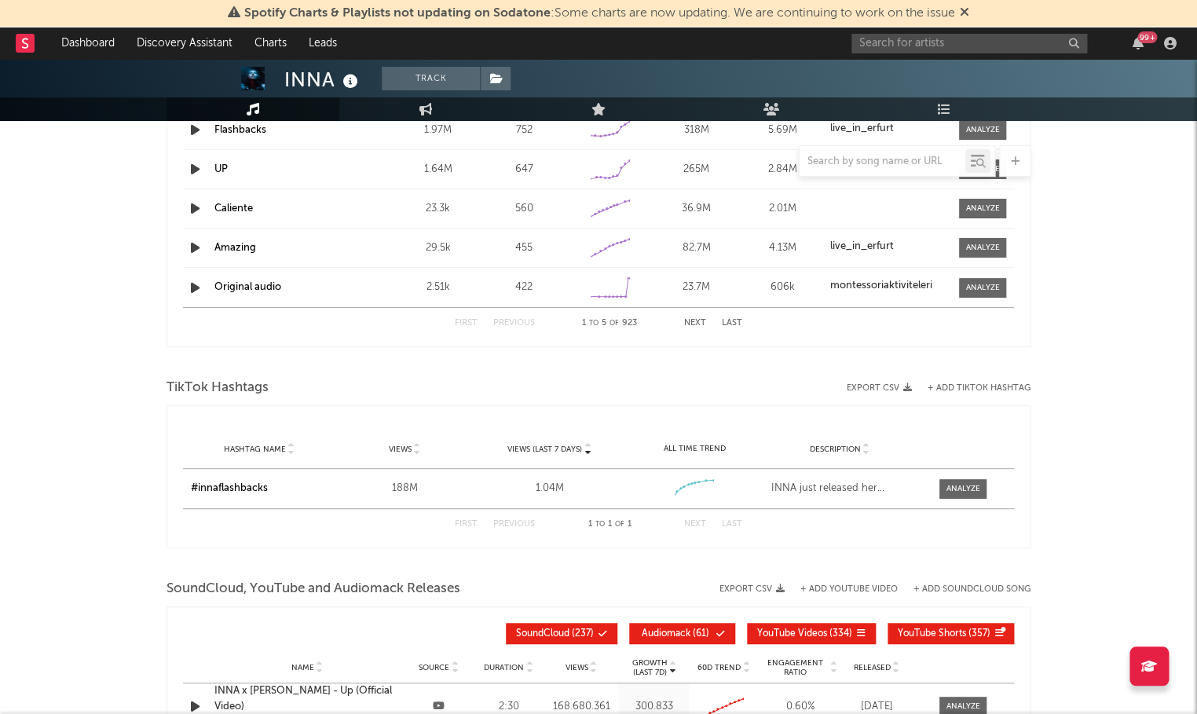
scroll to position [2310, 0]
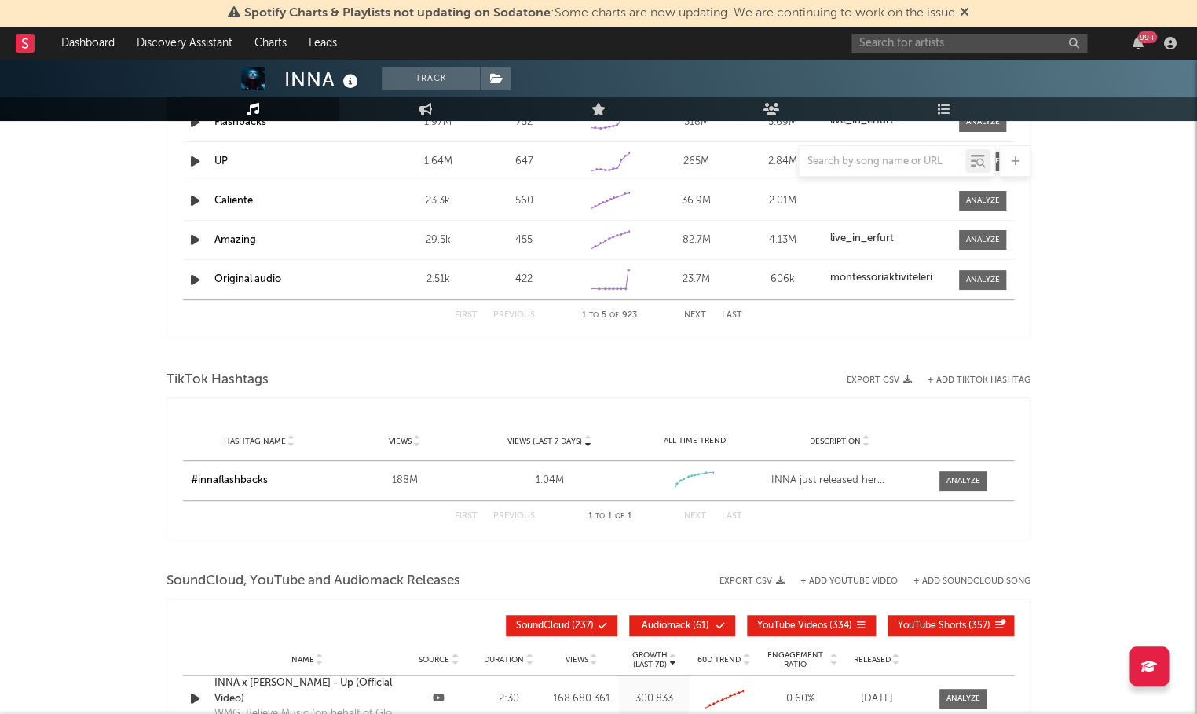
select select "6m"
select select "1w"
click at [965, 475] on div at bounding box center [962, 481] width 34 height 12
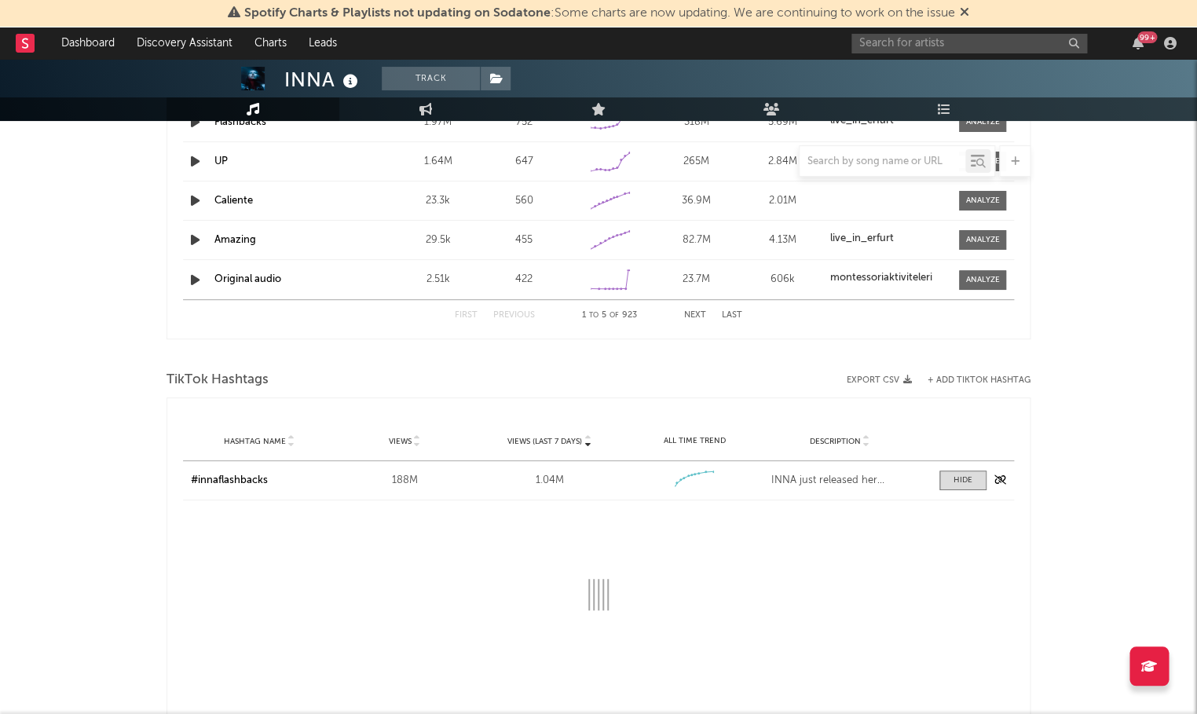
select select "1w"
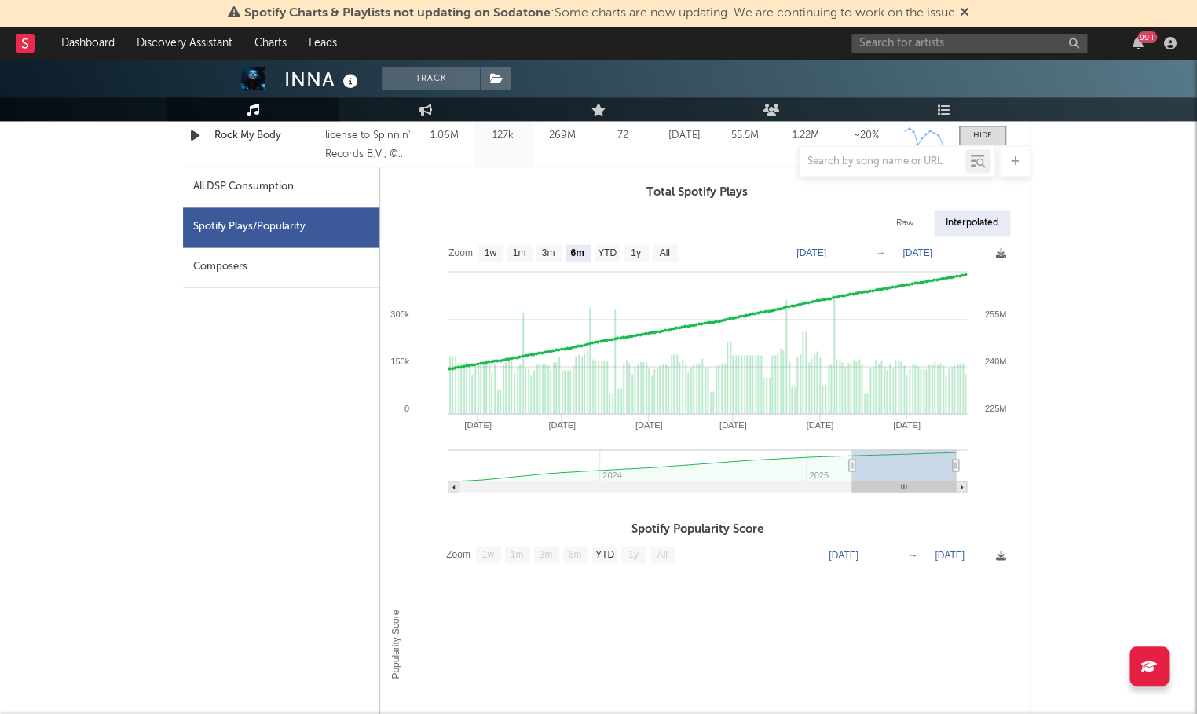
scroll to position [692, 0]
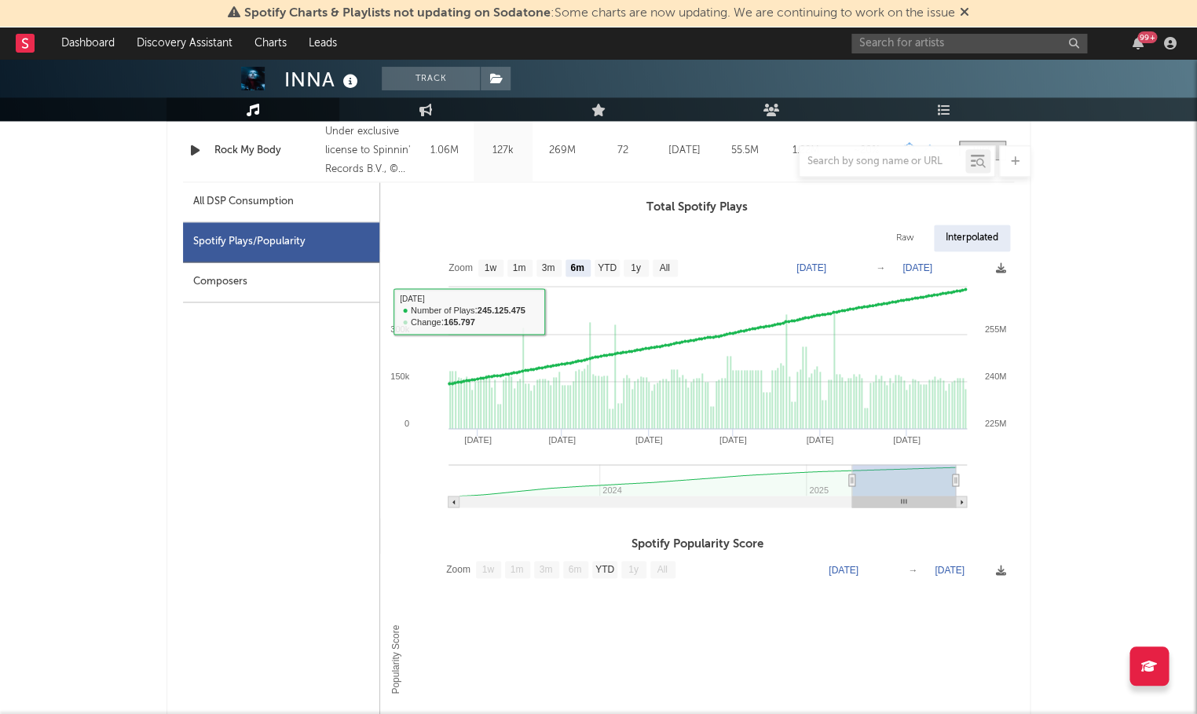
click at [278, 185] on div "All DSP Consumption" at bounding box center [281, 202] width 196 height 40
select select "6m"
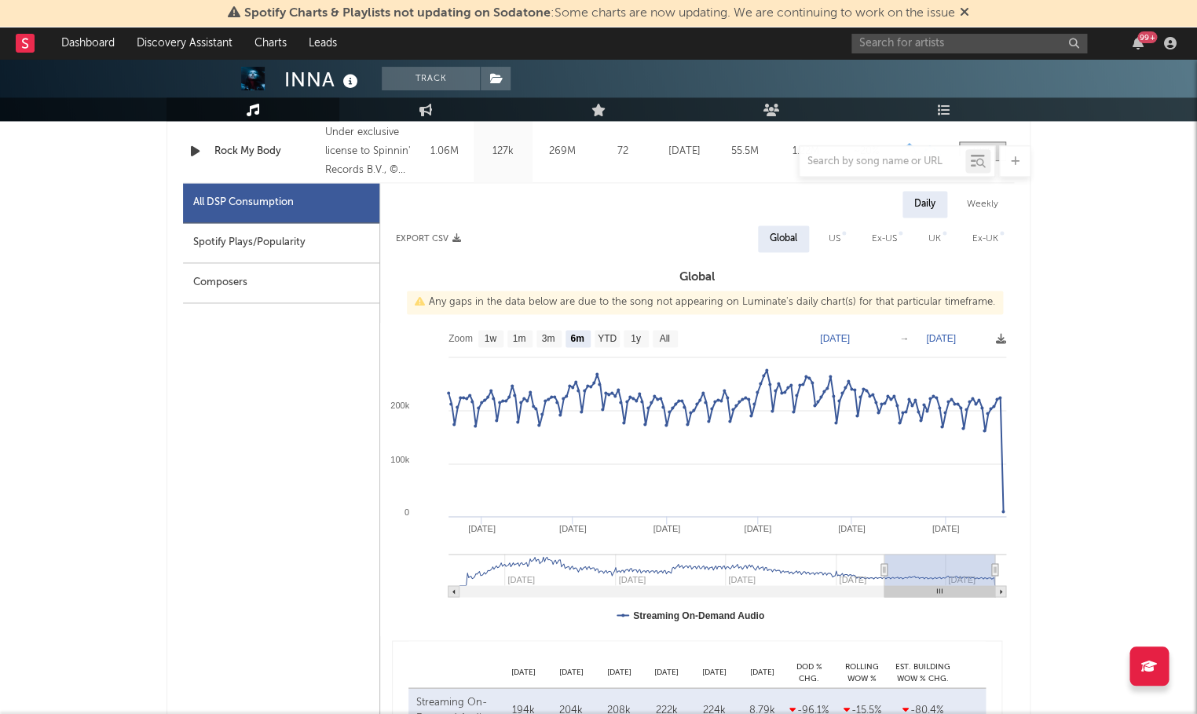
click at [275, 236] on div "Spotify Plays/Popularity" at bounding box center [281, 243] width 196 height 40
select select "6m"
select select "1w"
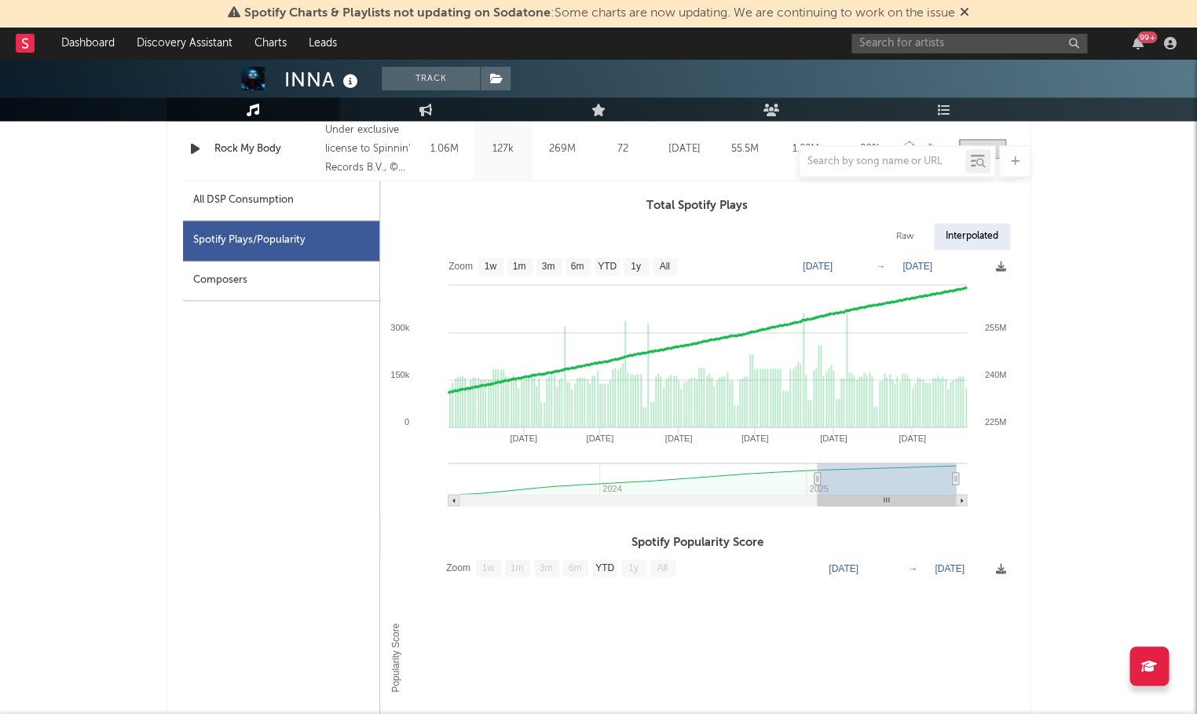
scroll to position [690, 0]
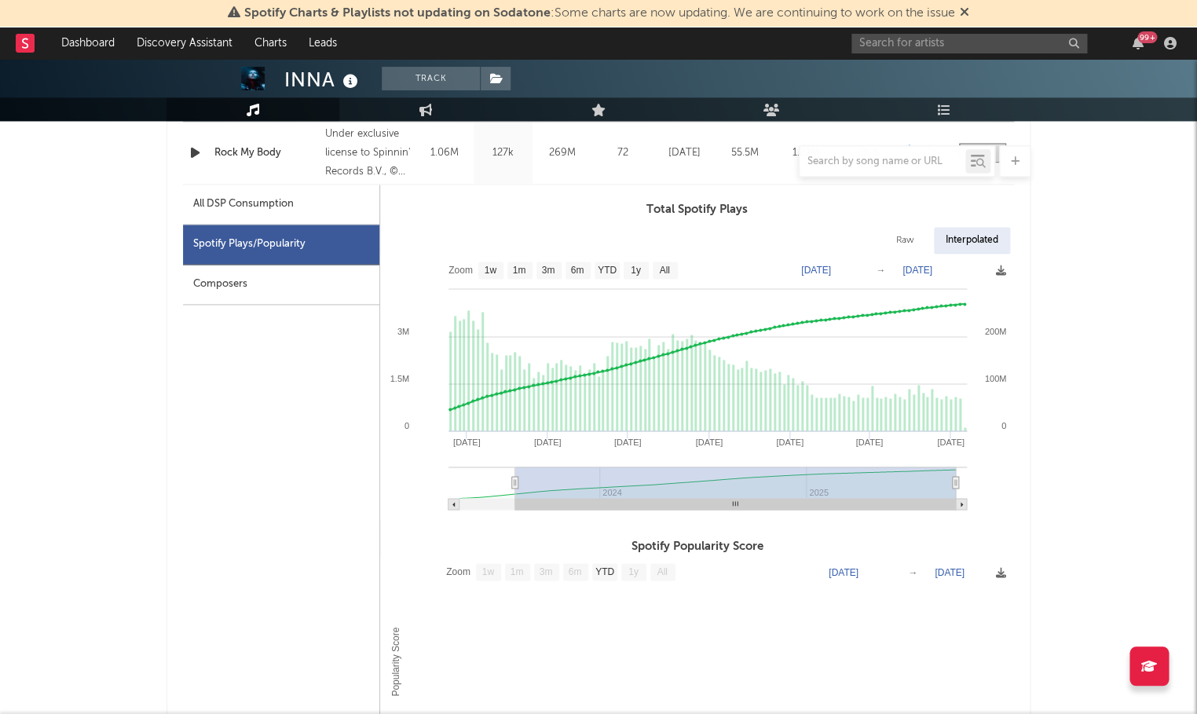
type input "2023-05-08"
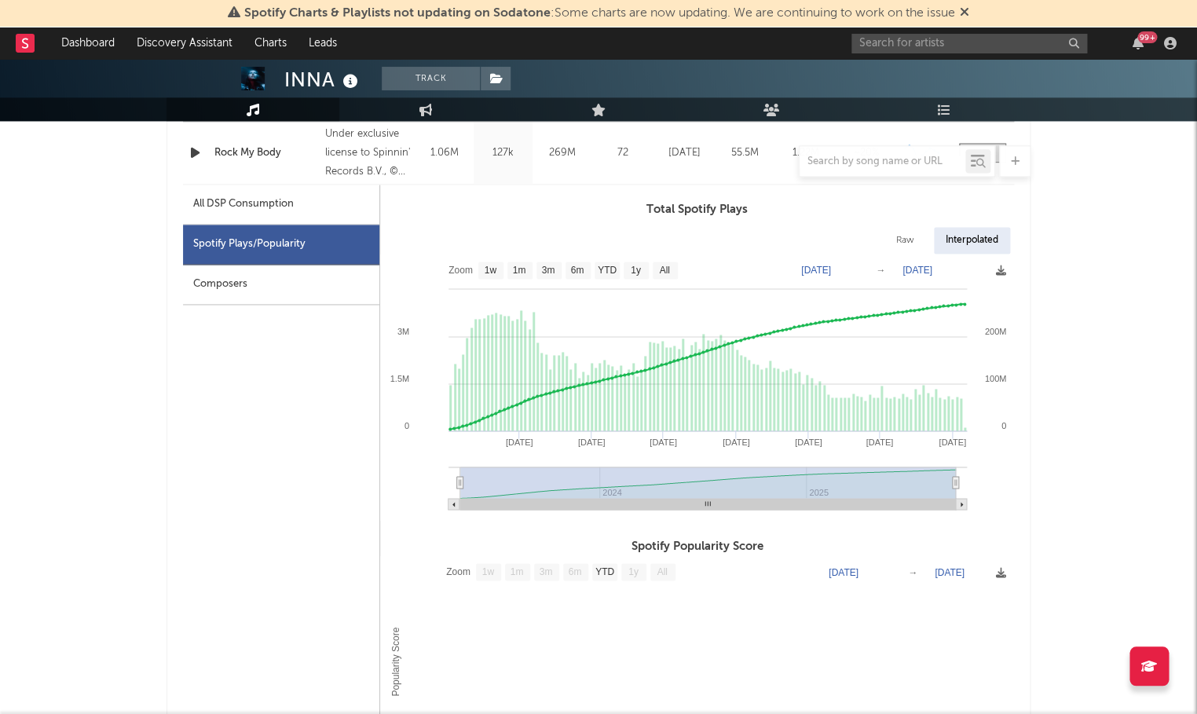
select select "All"
type input "2023-04-24"
drag, startPoint x: 840, startPoint y: 470, endPoint x: 452, endPoint y: 466, distance: 387.9
click at [425, 485] on icon "Created with Highcharts 10.3.3 Jan '25 Jan '24 May '24 Sep '24 May '25 Sep '25 …" at bounding box center [697, 387] width 634 height 267
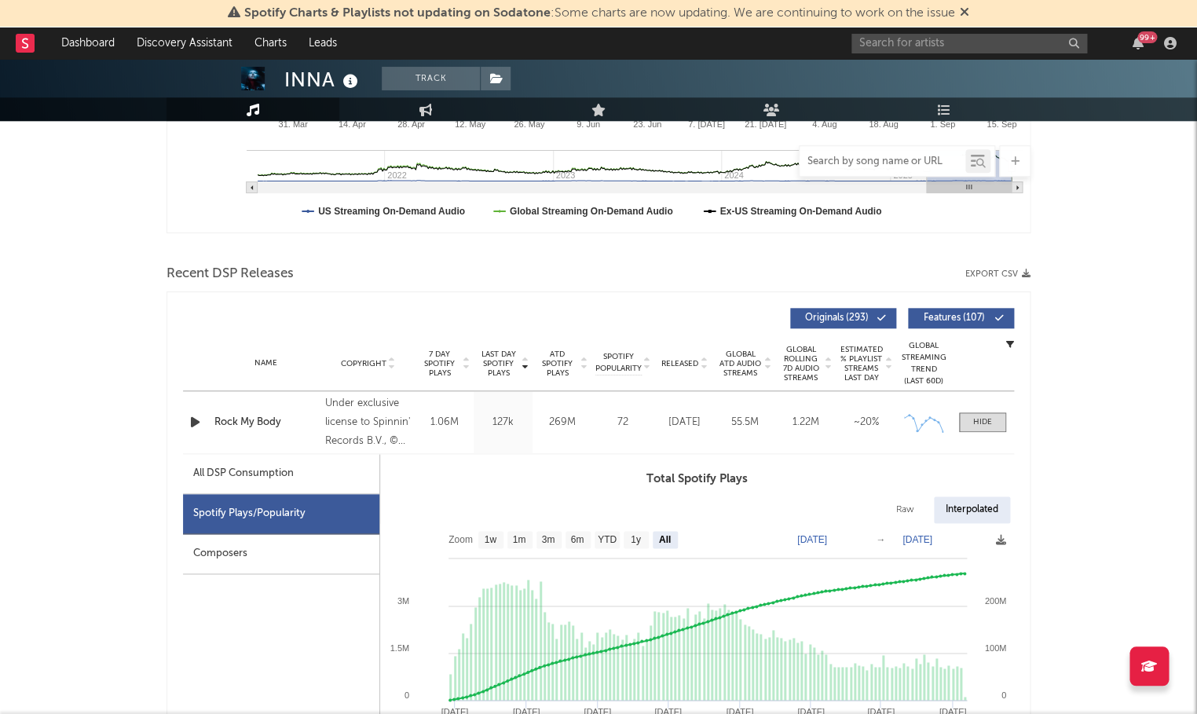
click at [893, 166] on input "text" at bounding box center [882, 161] width 166 height 13
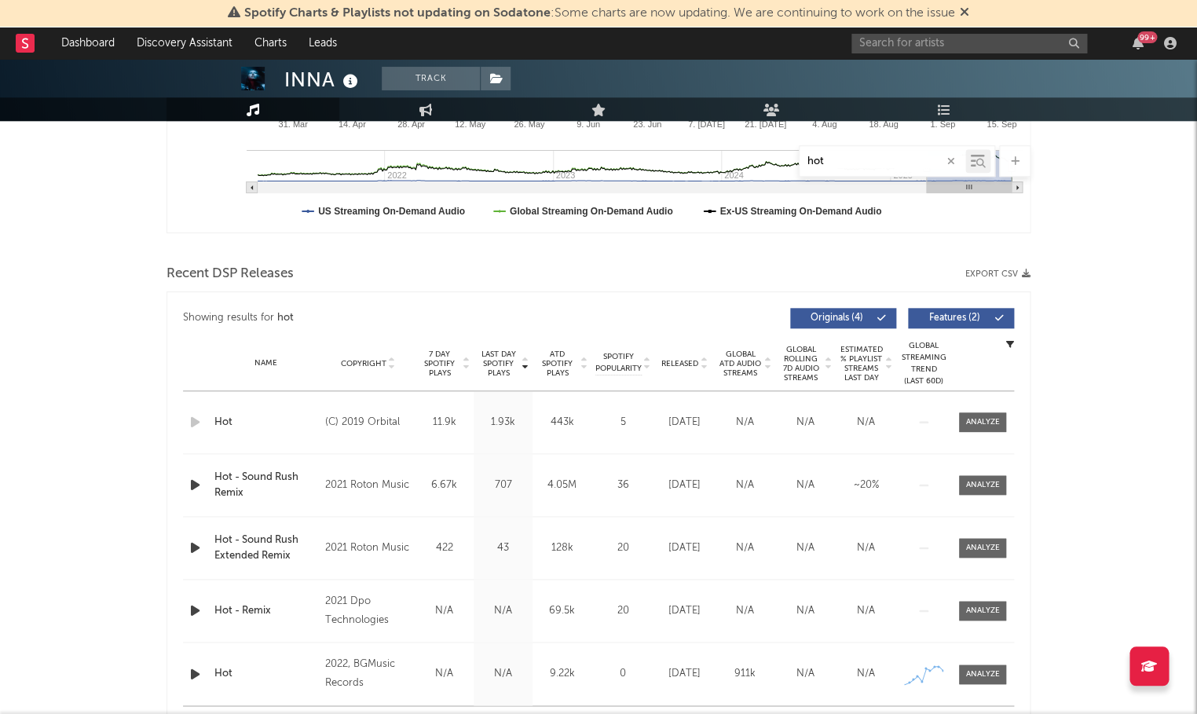
scroll to position [418, 0]
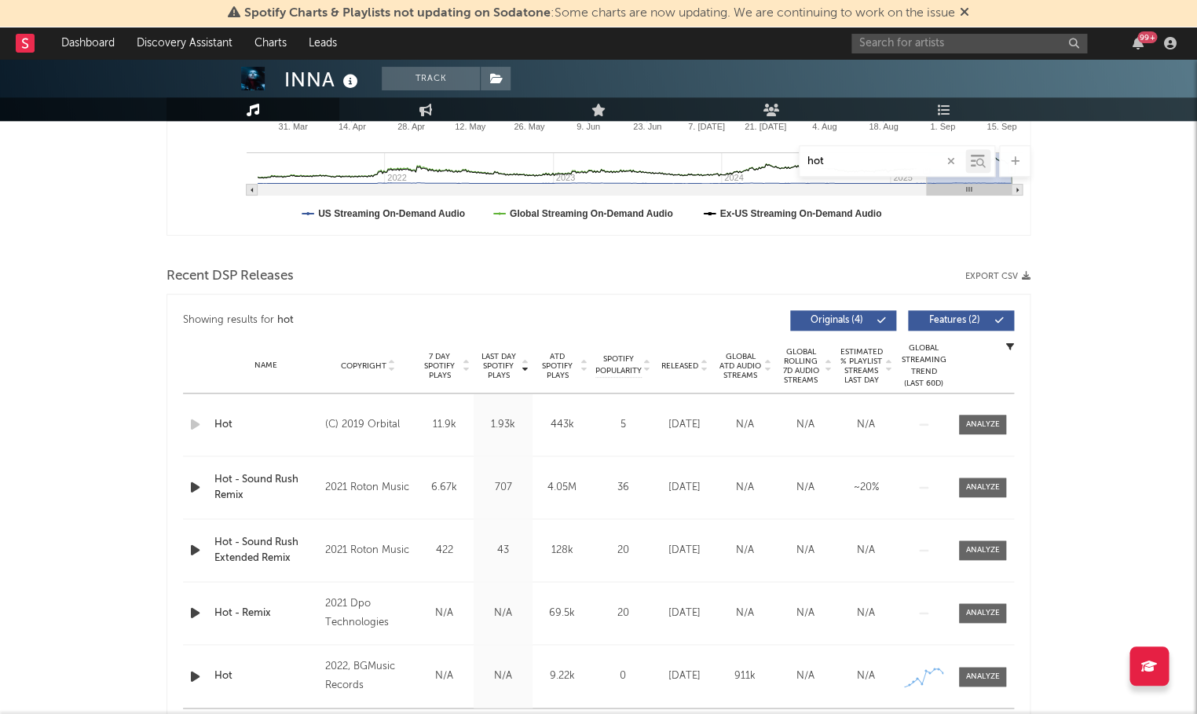
type input "hot"
click at [915, 39] on input "text" at bounding box center [969, 44] width 236 height 20
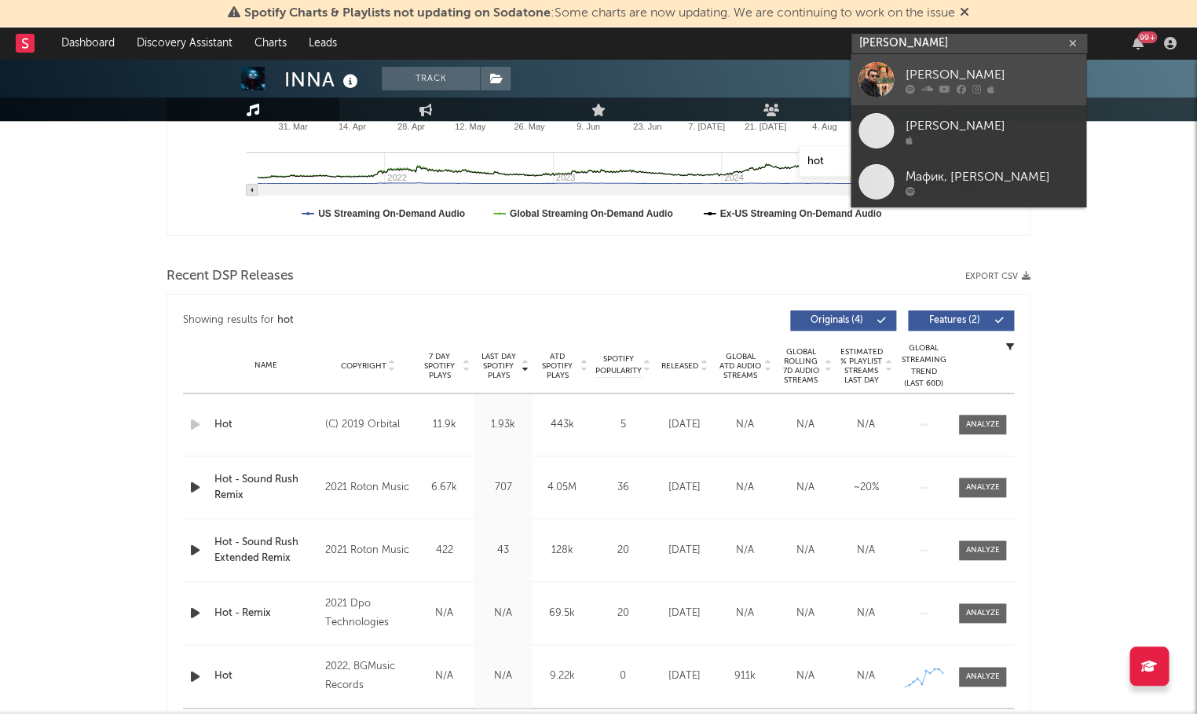
type input "adam maniac"
click at [921, 75] on div "Adam Maniac" at bounding box center [991, 74] width 173 height 19
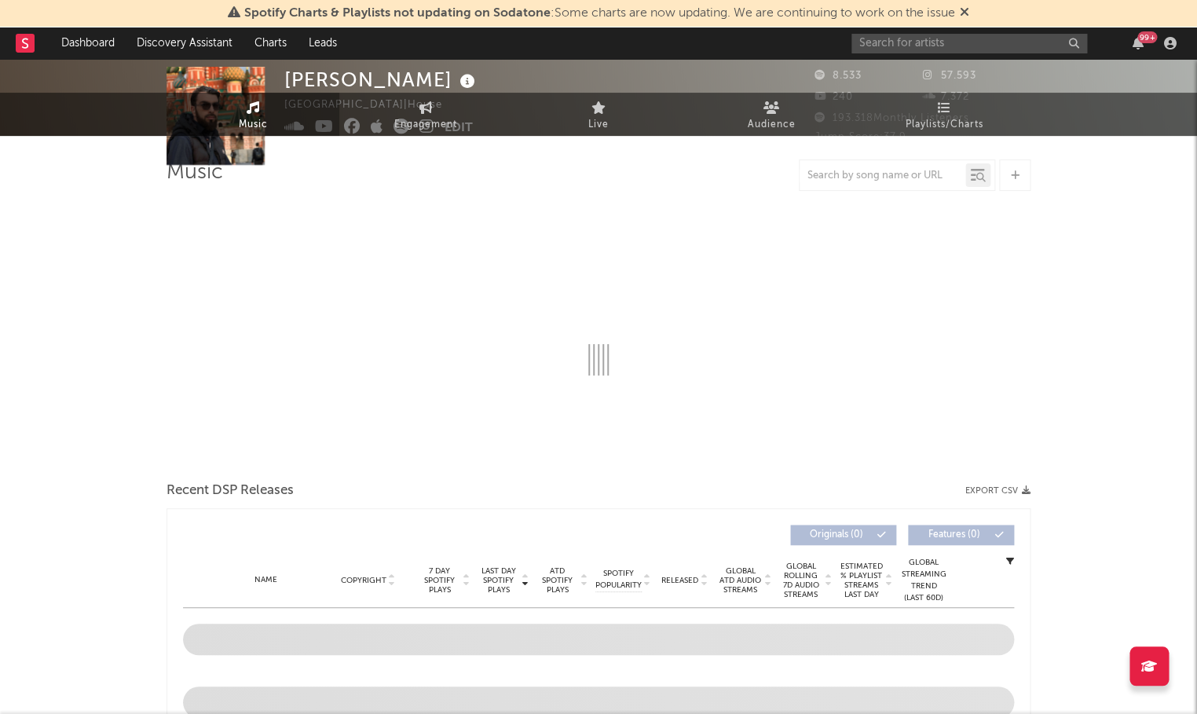
select select "6m"
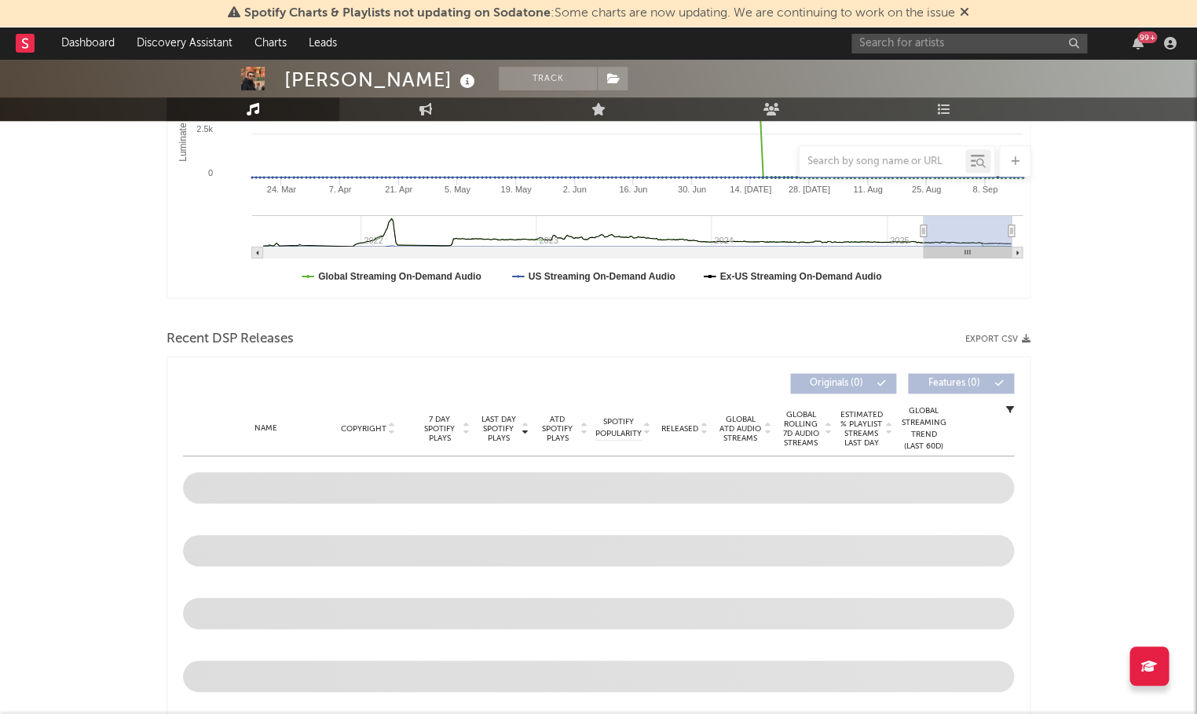
scroll to position [479, 0]
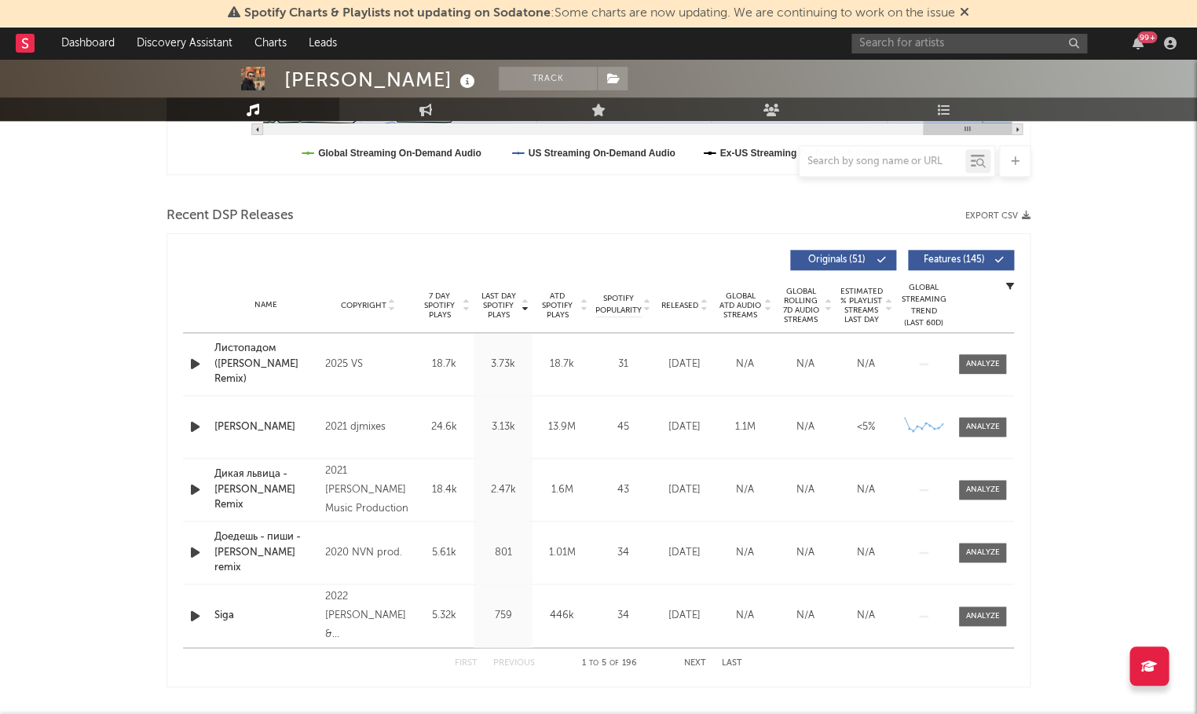
click at [492, 298] on span "Last Day Spotify Plays" at bounding box center [498, 305] width 42 height 28
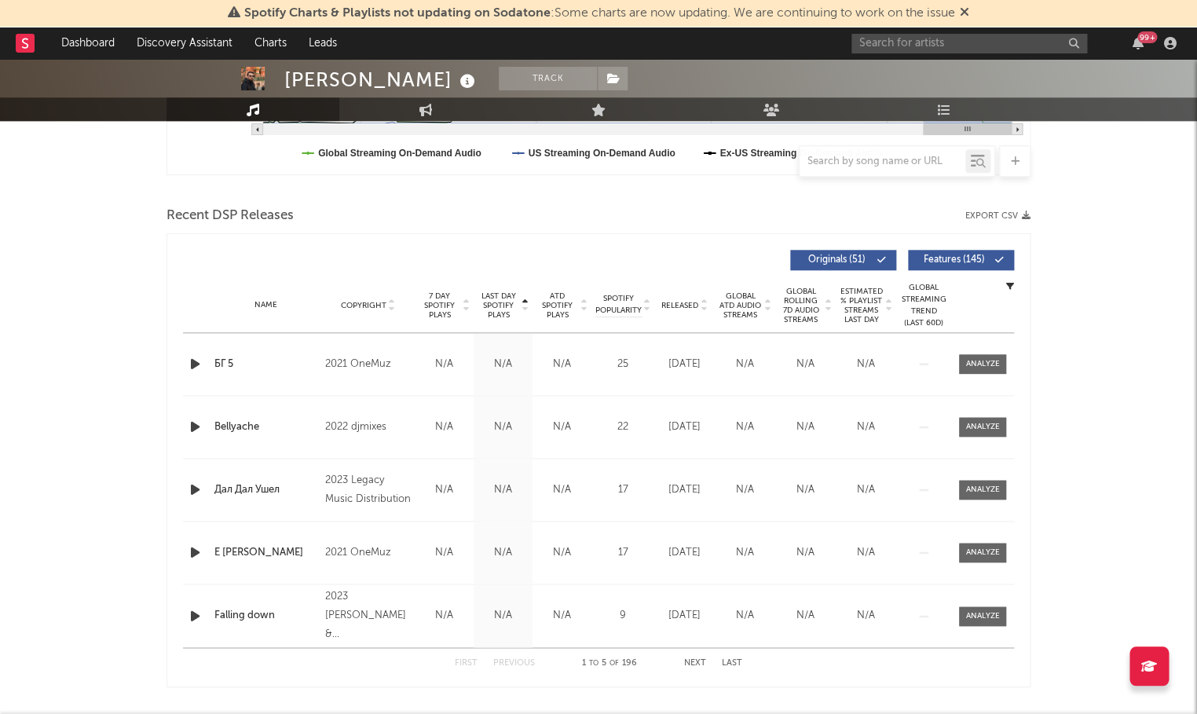
click at [492, 298] on span "Last Day Spotify Plays" at bounding box center [498, 305] width 42 height 28
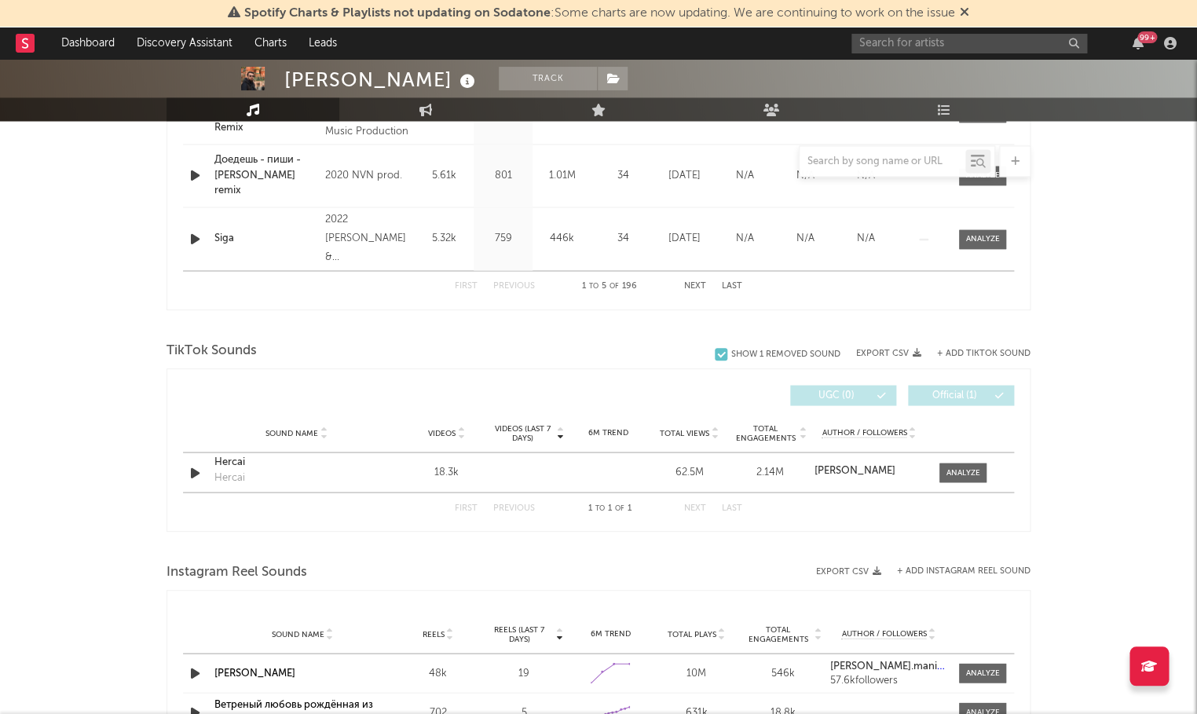
scroll to position [770, 0]
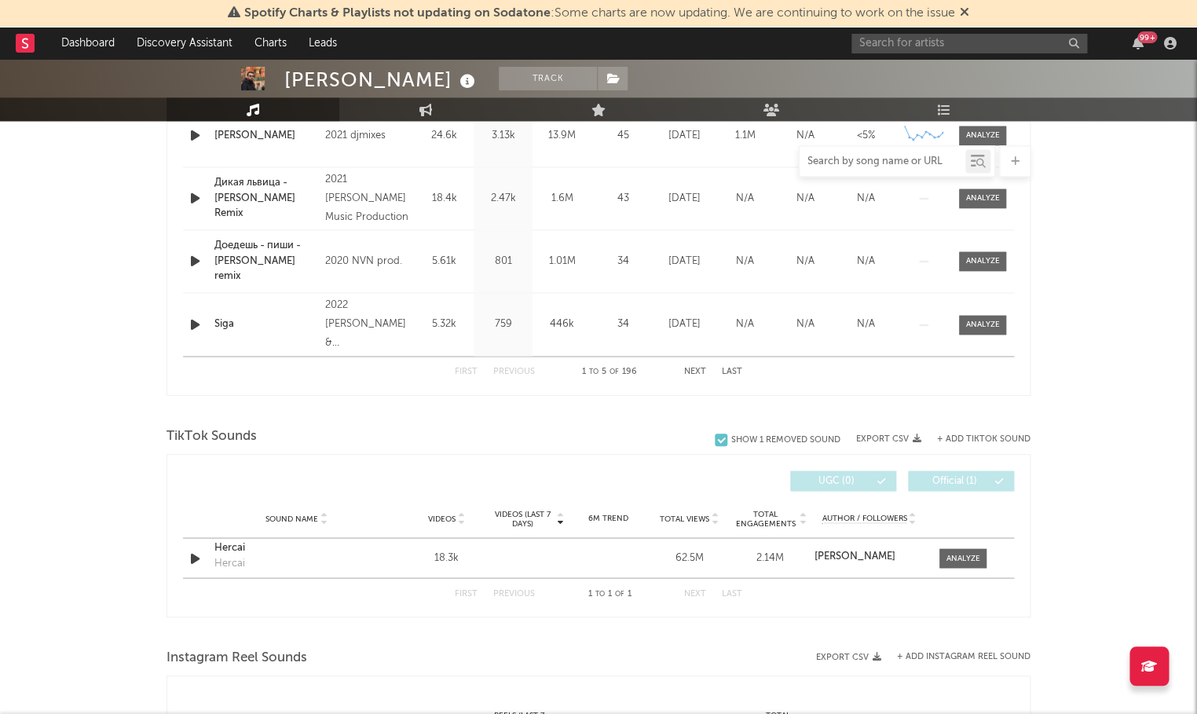
click at [842, 161] on input "text" at bounding box center [882, 161] width 166 height 13
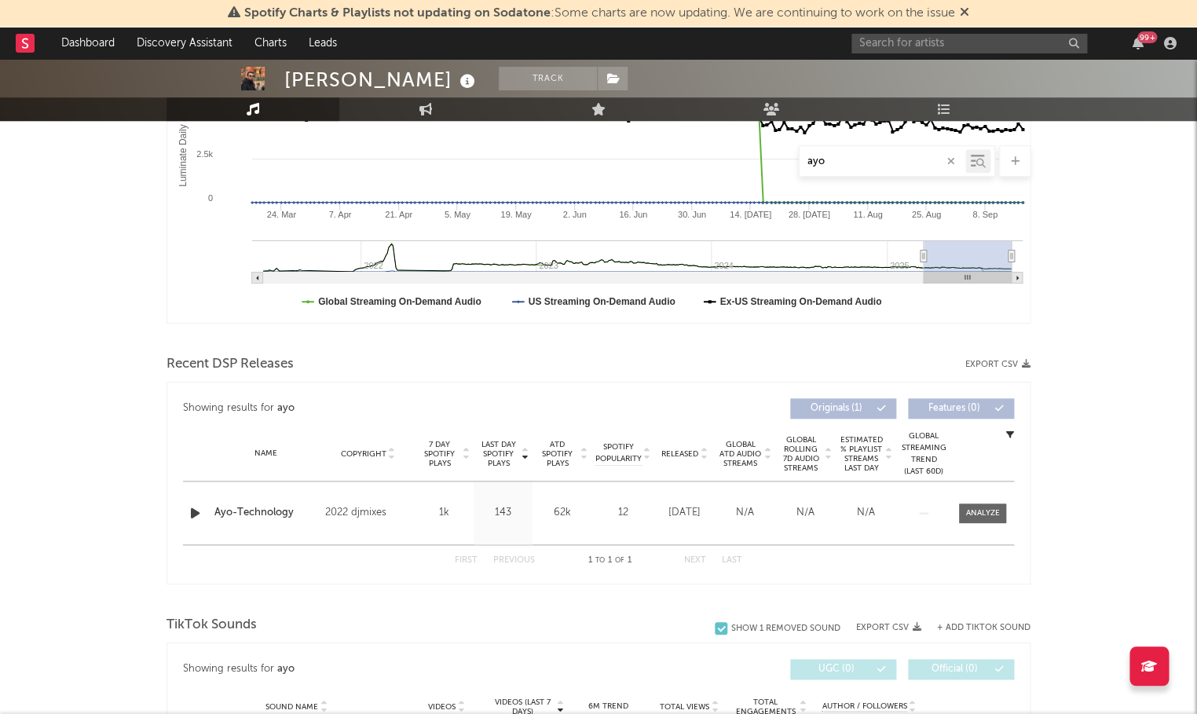
scroll to position [327, 0]
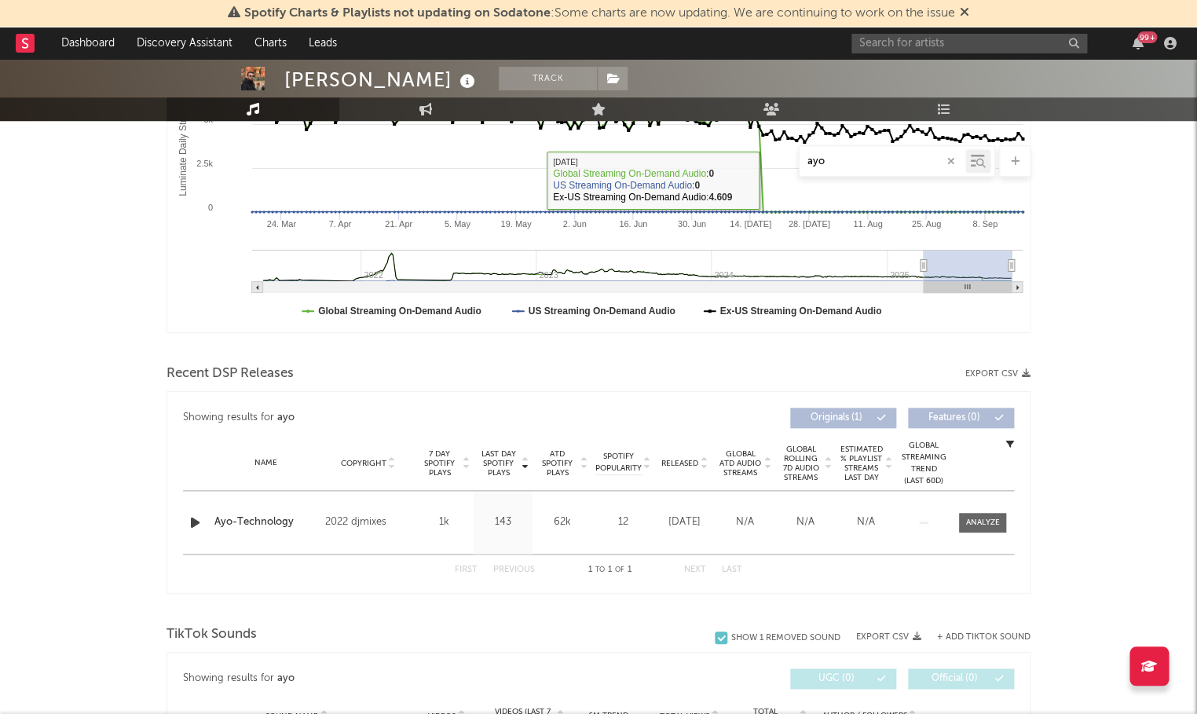
type input "ayo"
click at [902, 46] on input "text" at bounding box center [969, 44] width 236 height 20
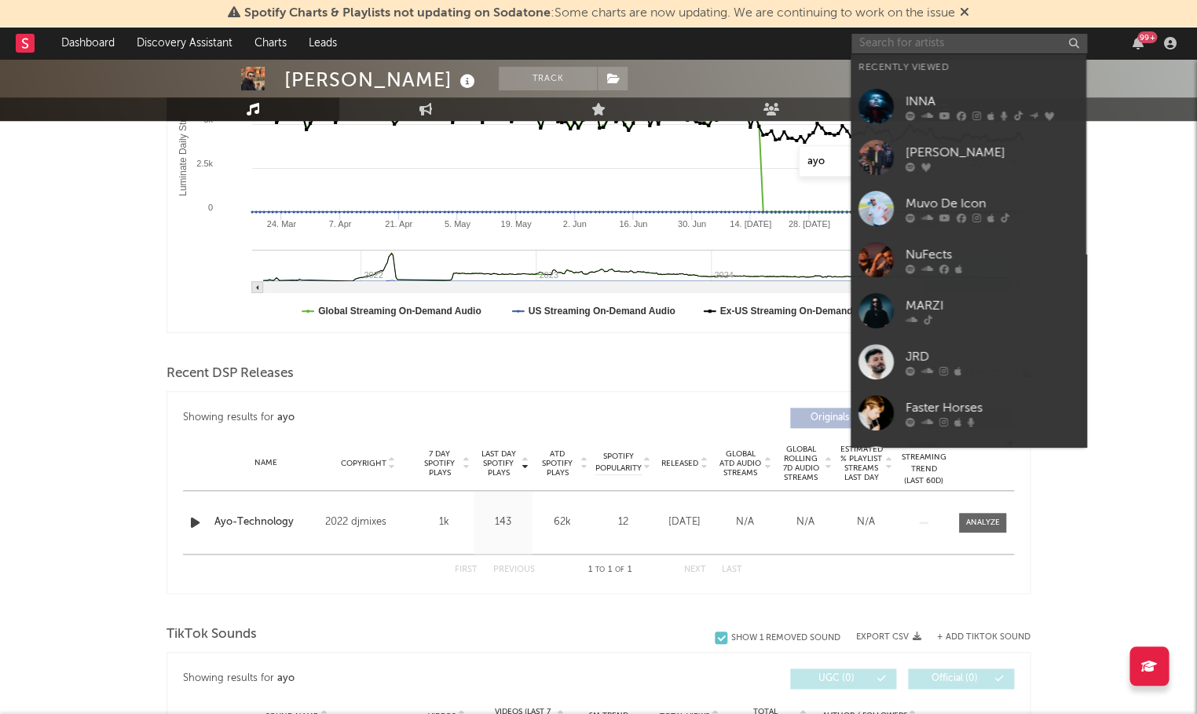
scroll to position [324, 0]
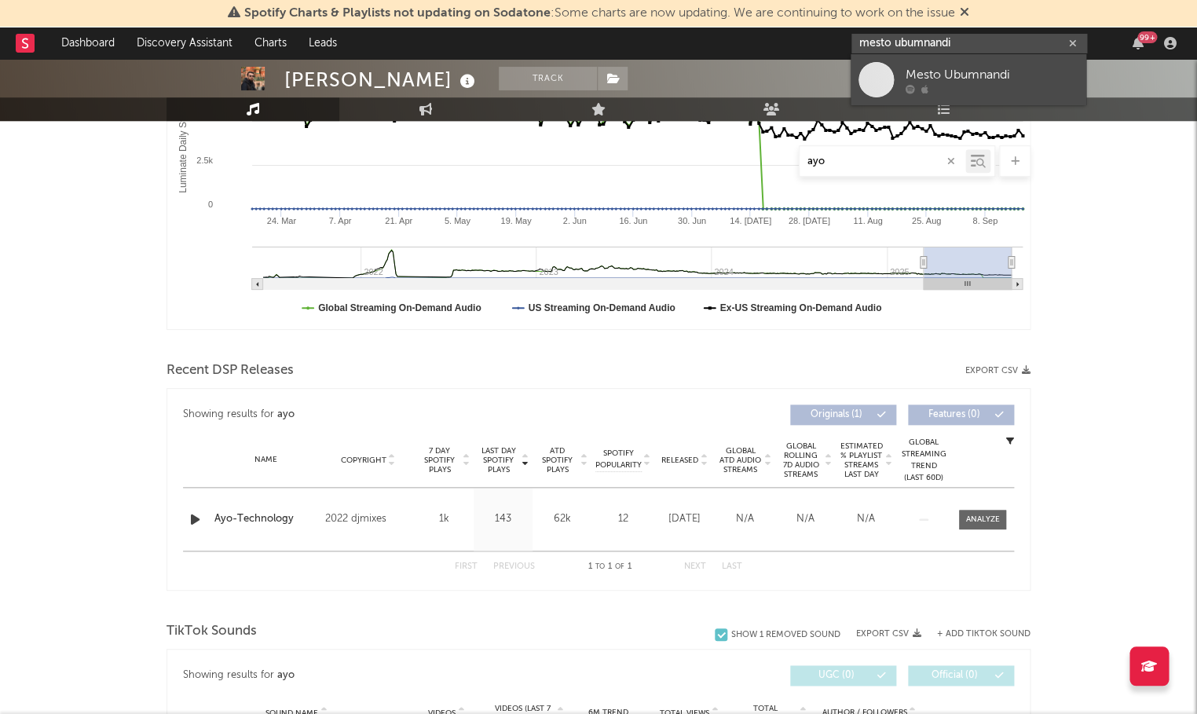
type input "mesto ubumnandi"
click at [930, 68] on div "Mesto Ubumnandi" at bounding box center [991, 74] width 173 height 19
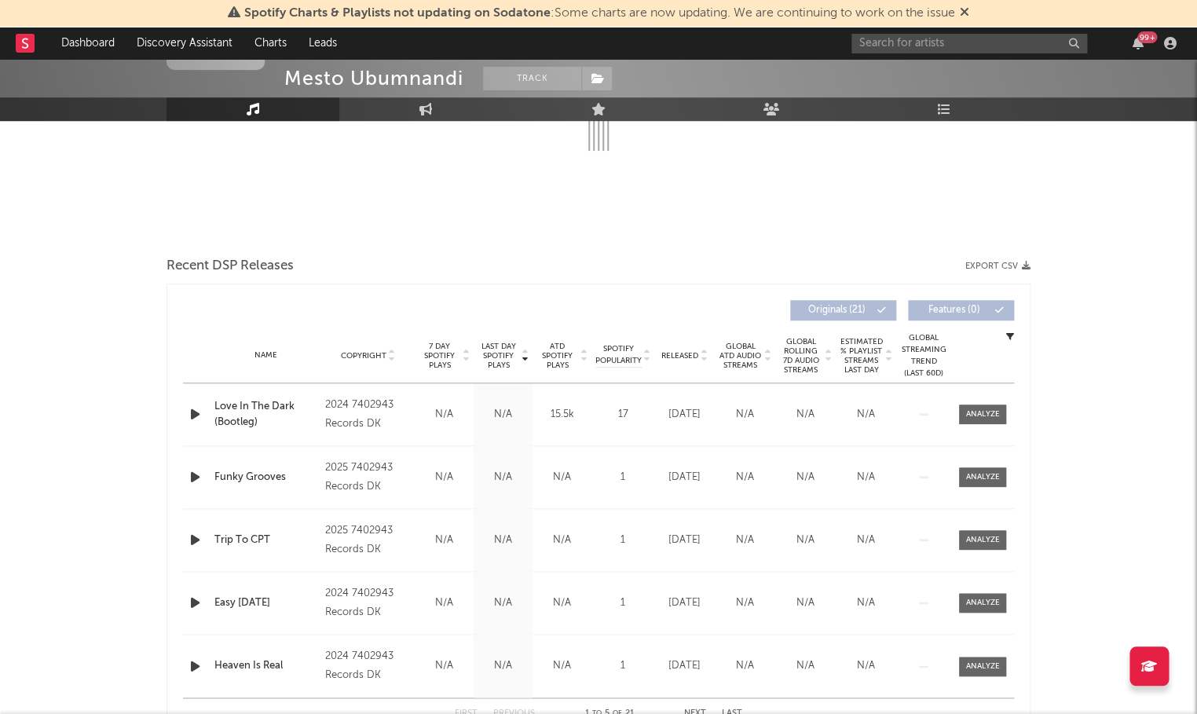
select select "1w"
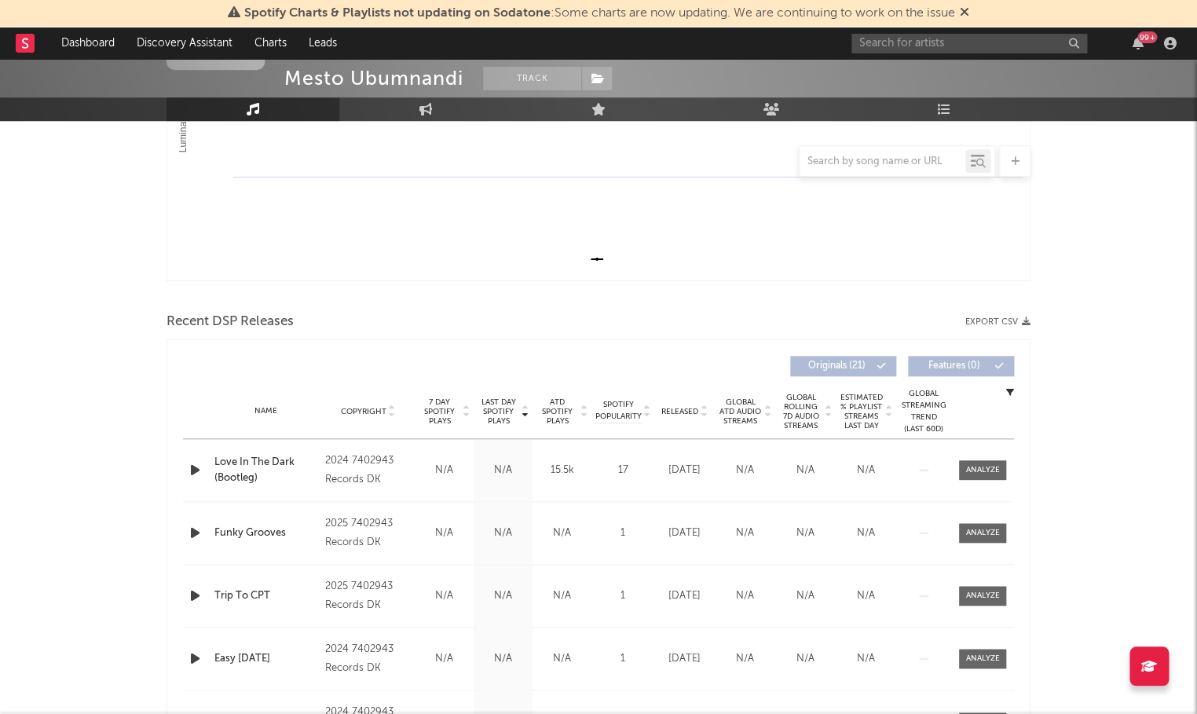
scroll to position [408, 0]
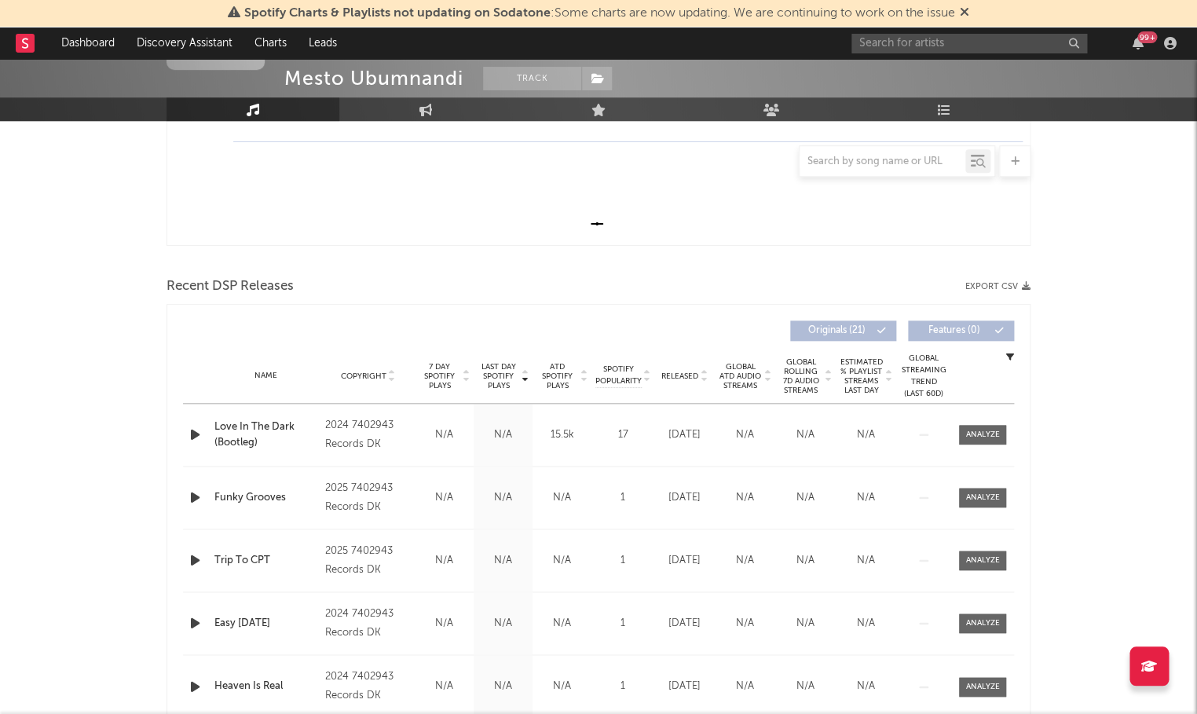
click at [192, 429] on icon "button" at bounding box center [195, 435] width 16 height 20
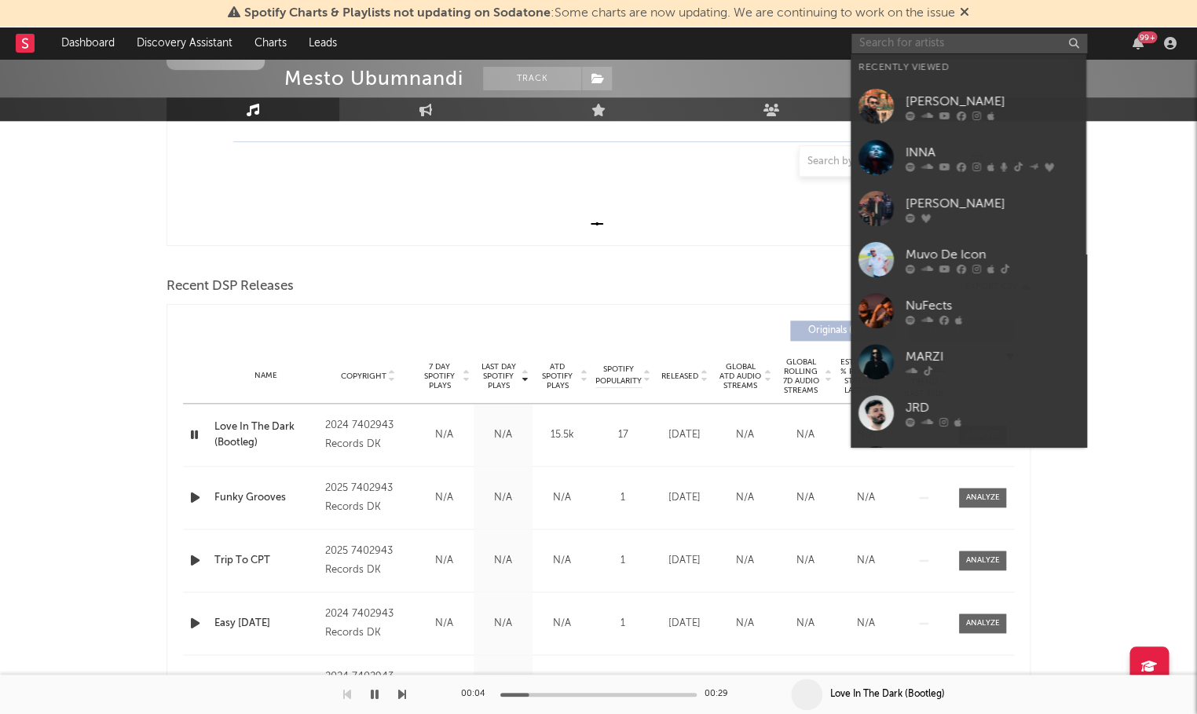
click at [895, 46] on input "text" at bounding box center [969, 44] width 236 height 20
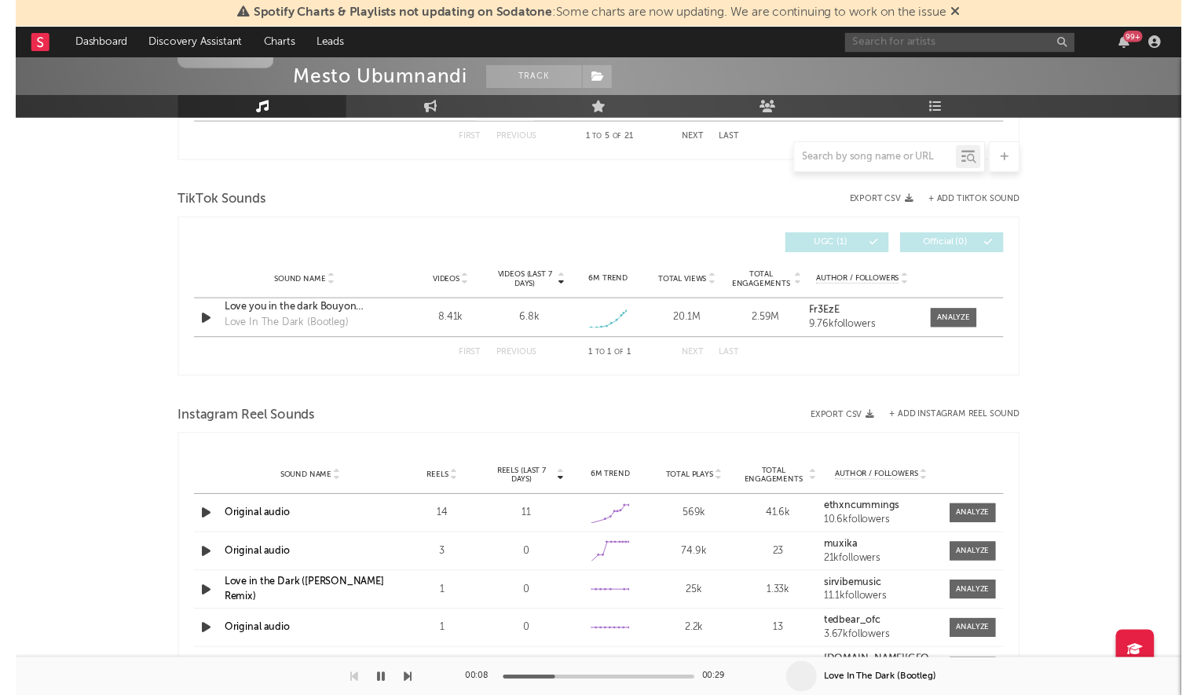
scroll to position [1015, 0]
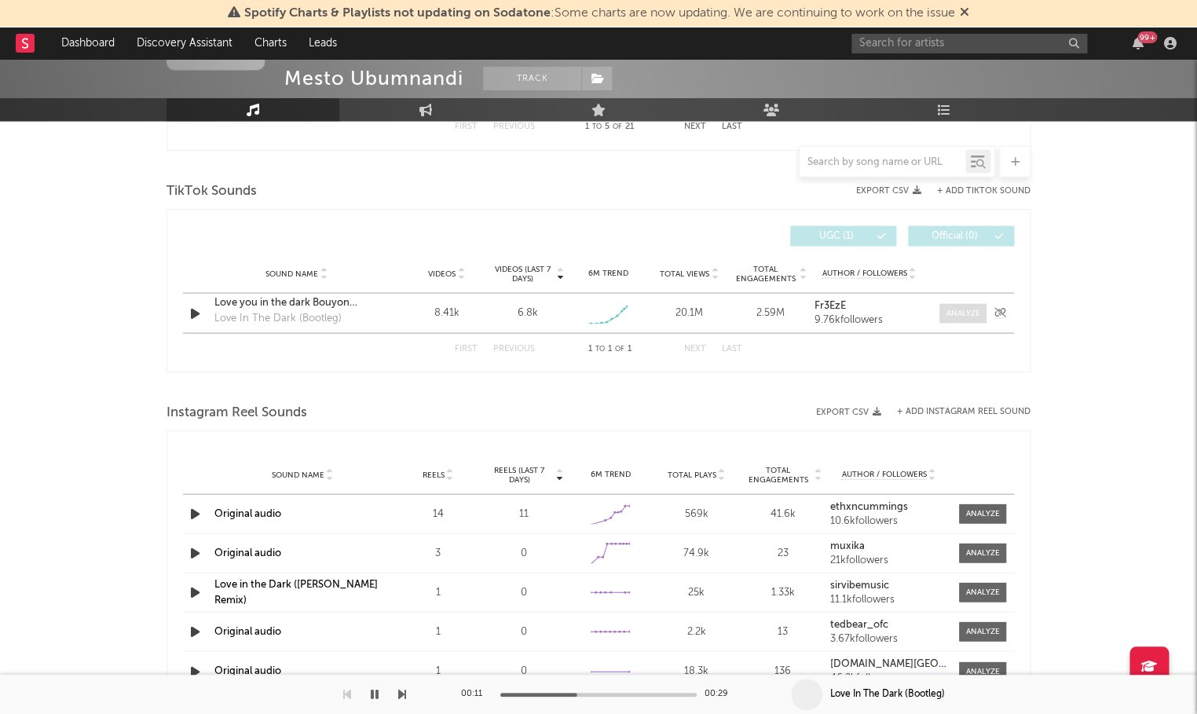
click at [975, 311] on div at bounding box center [963, 313] width 34 height 12
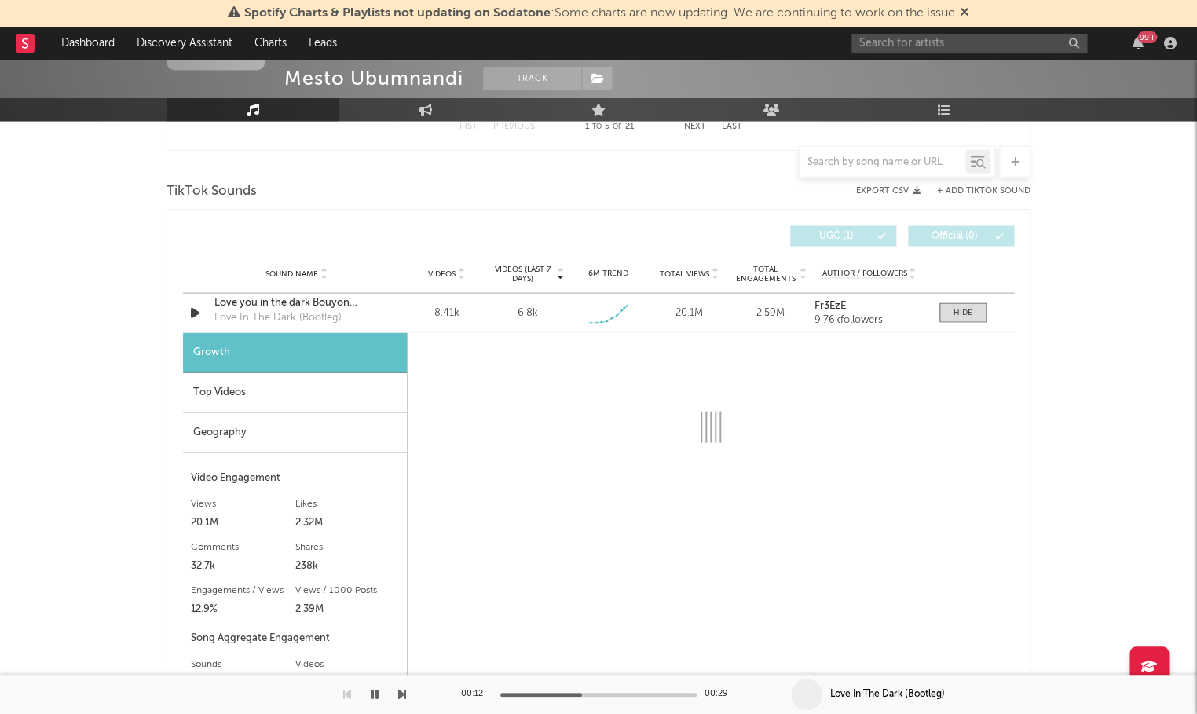
click at [212, 397] on div "Top Videos" at bounding box center [295, 392] width 224 height 40
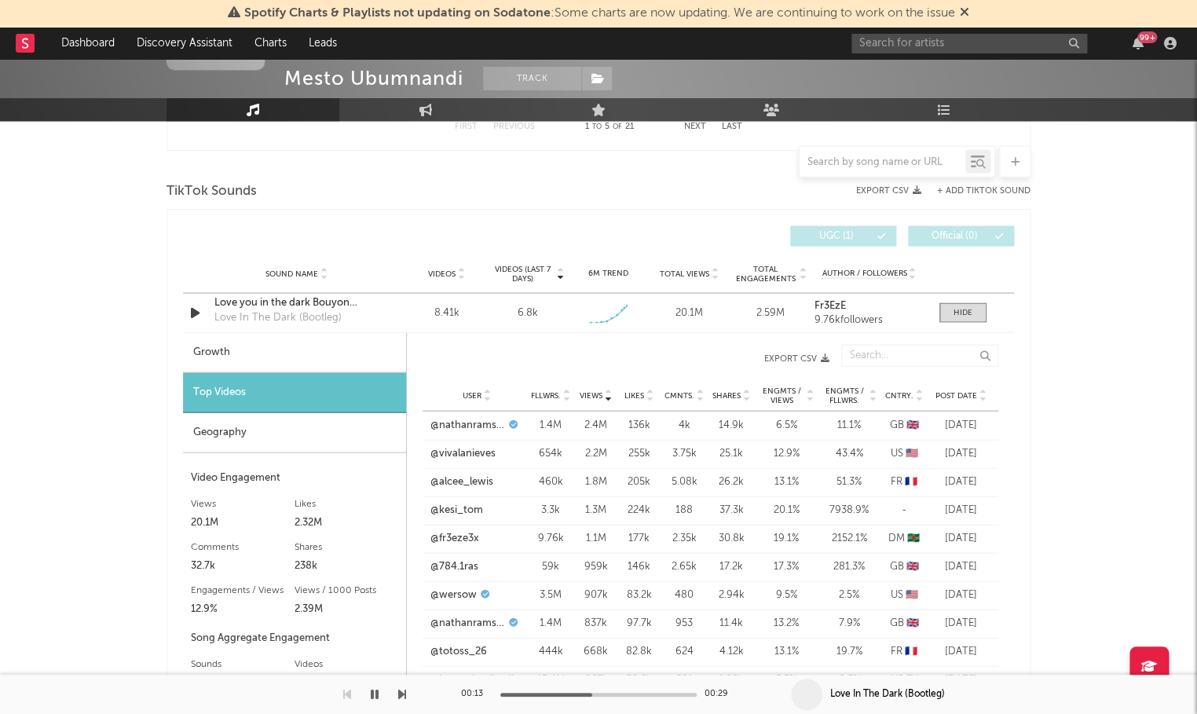
click at [210, 423] on div "Geography" at bounding box center [294, 432] width 223 height 40
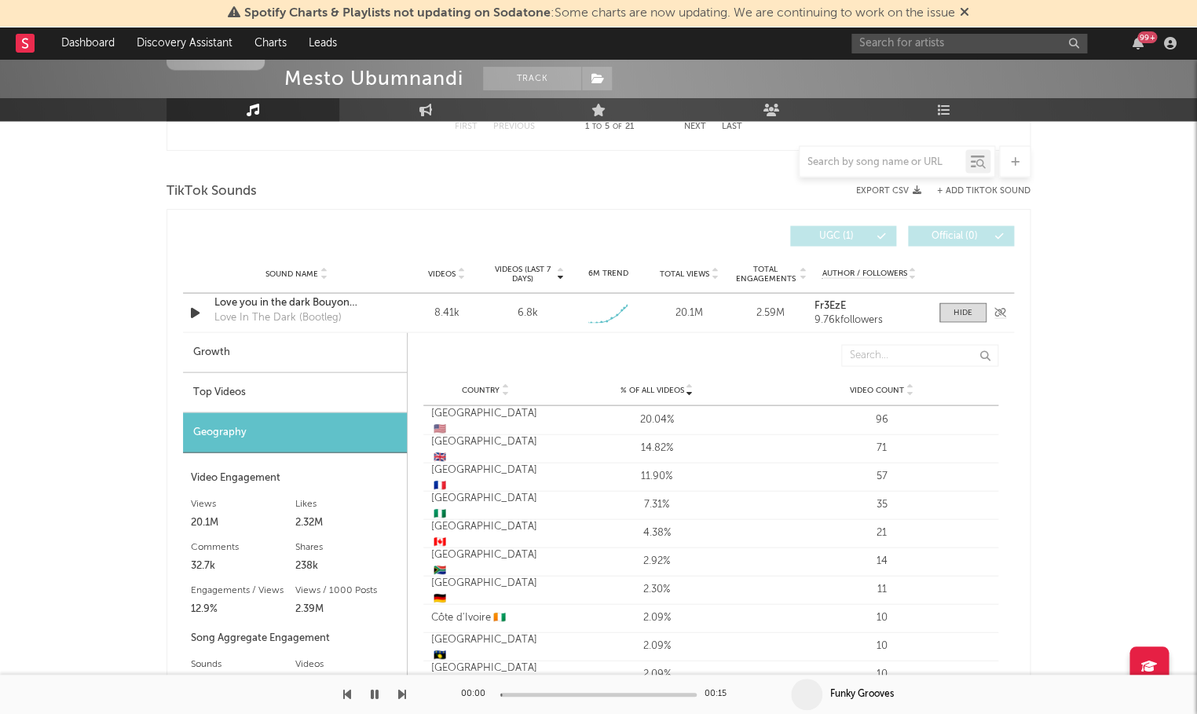
click at [199, 298] on div "Sound Name Love you in the dark Bouyon freeze Love In The Dark (Bootleg) Videos…" at bounding box center [598, 312] width 831 height 38
click at [263, 298] on div "Love you in the dark Bouyon freeze" at bounding box center [296, 302] width 164 height 16
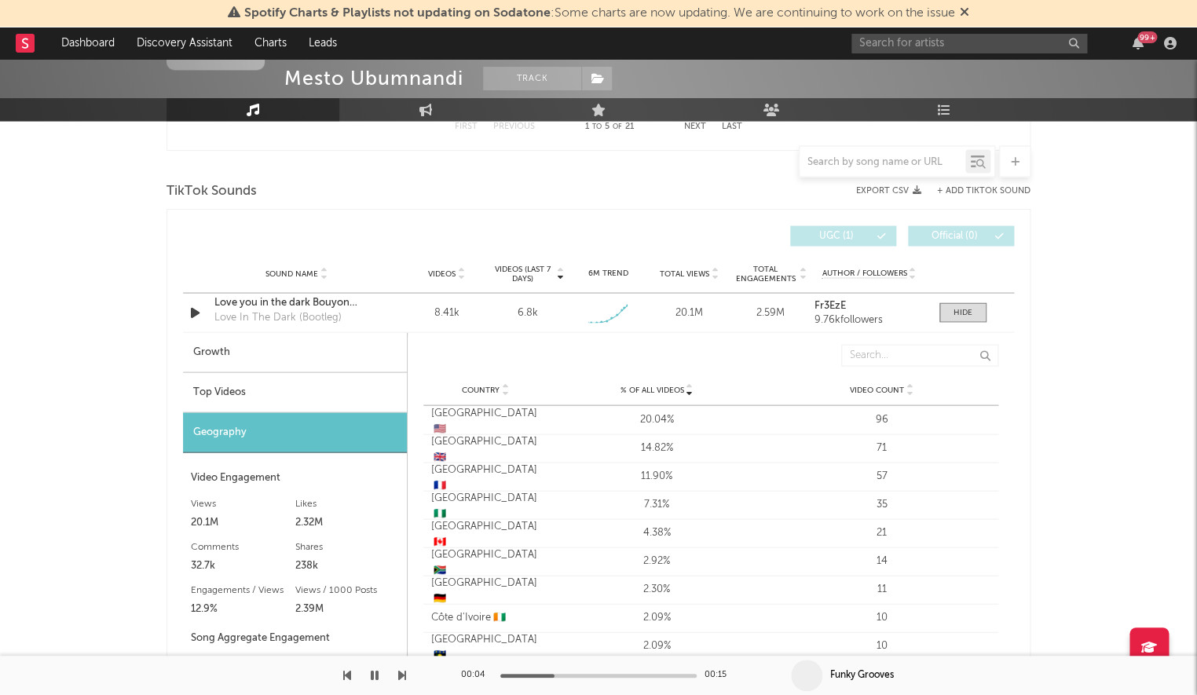
drag, startPoint x: 375, startPoint y: 674, endPoint x: 812, endPoint y: 444, distance: 494.1
click at [375, 672] on icon "button" at bounding box center [375, 675] width 8 height 13
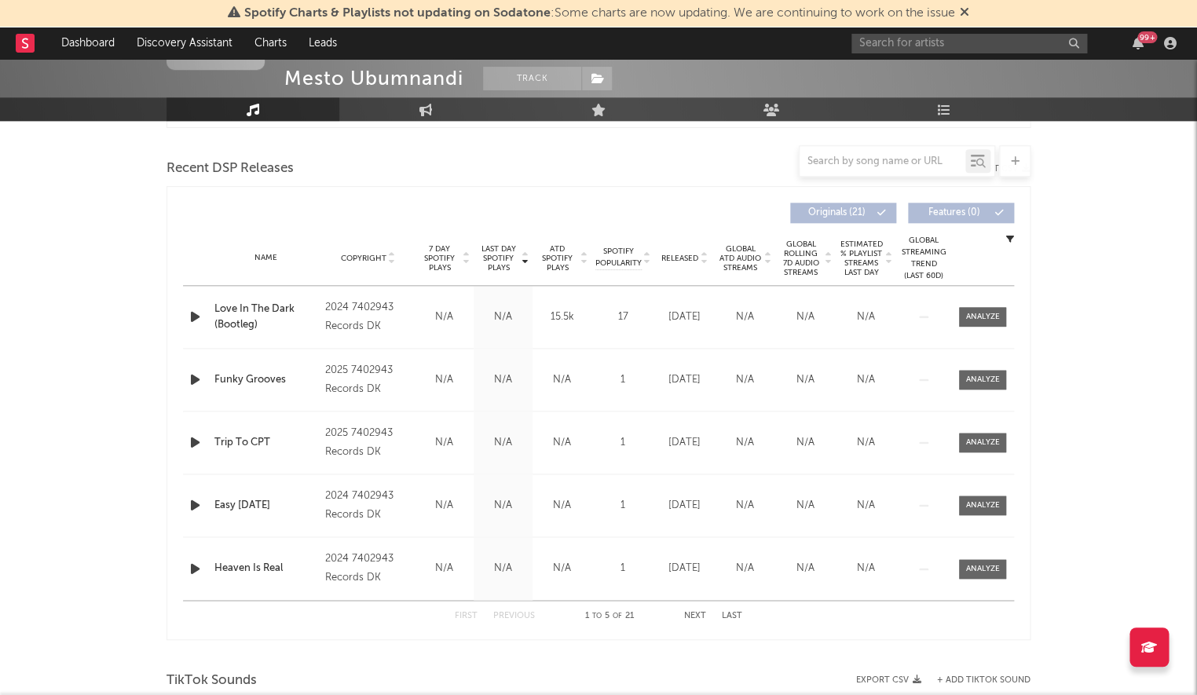
scroll to position [524, 0]
click at [249, 305] on div "Love In The Dark (Bootleg)" at bounding box center [265, 318] width 103 height 31
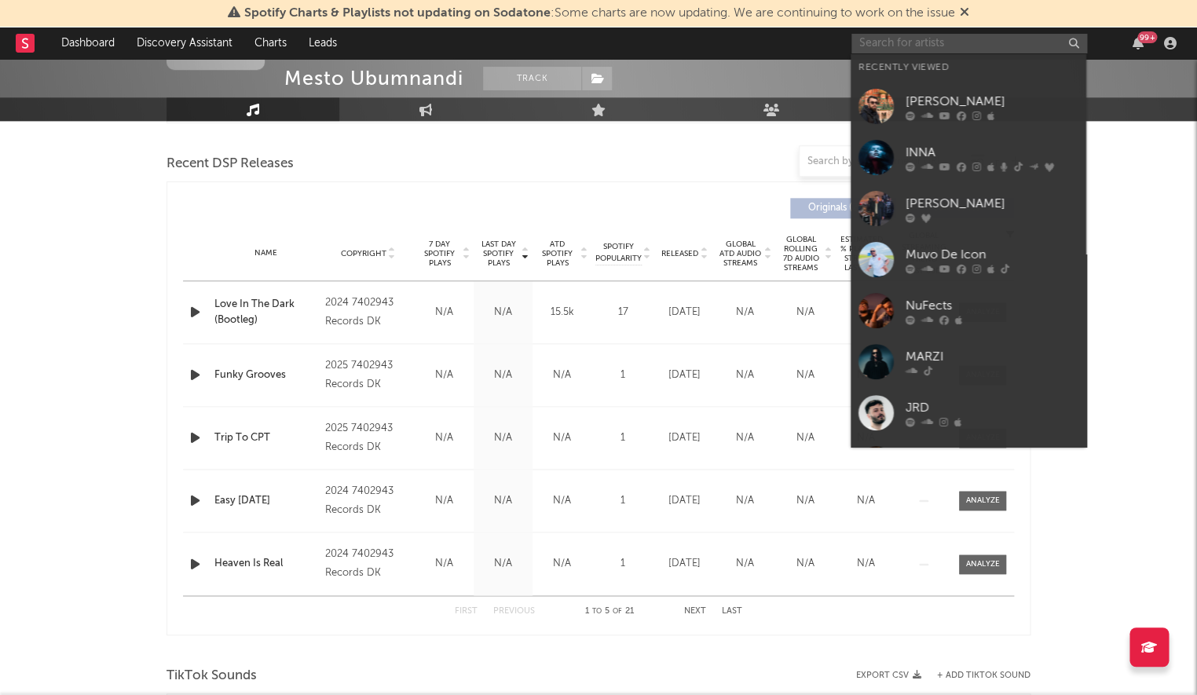
click at [902, 42] on input "text" at bounding box center [969, 44] width 236 height 20
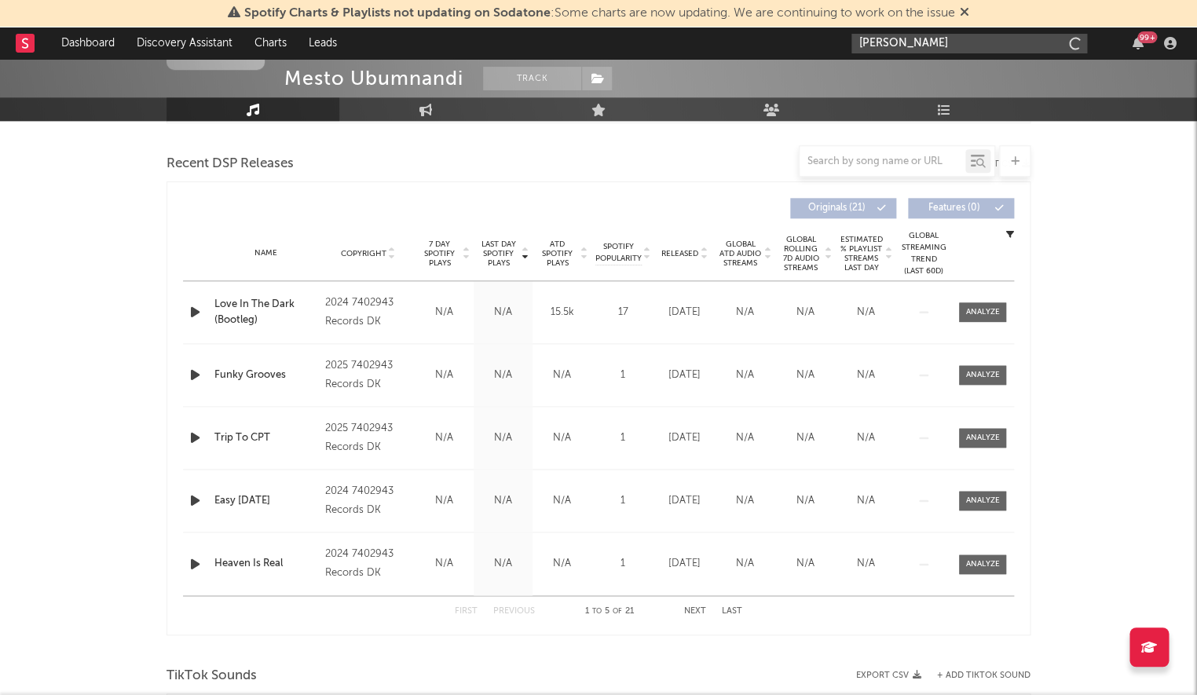
scroll to position [534, 0]
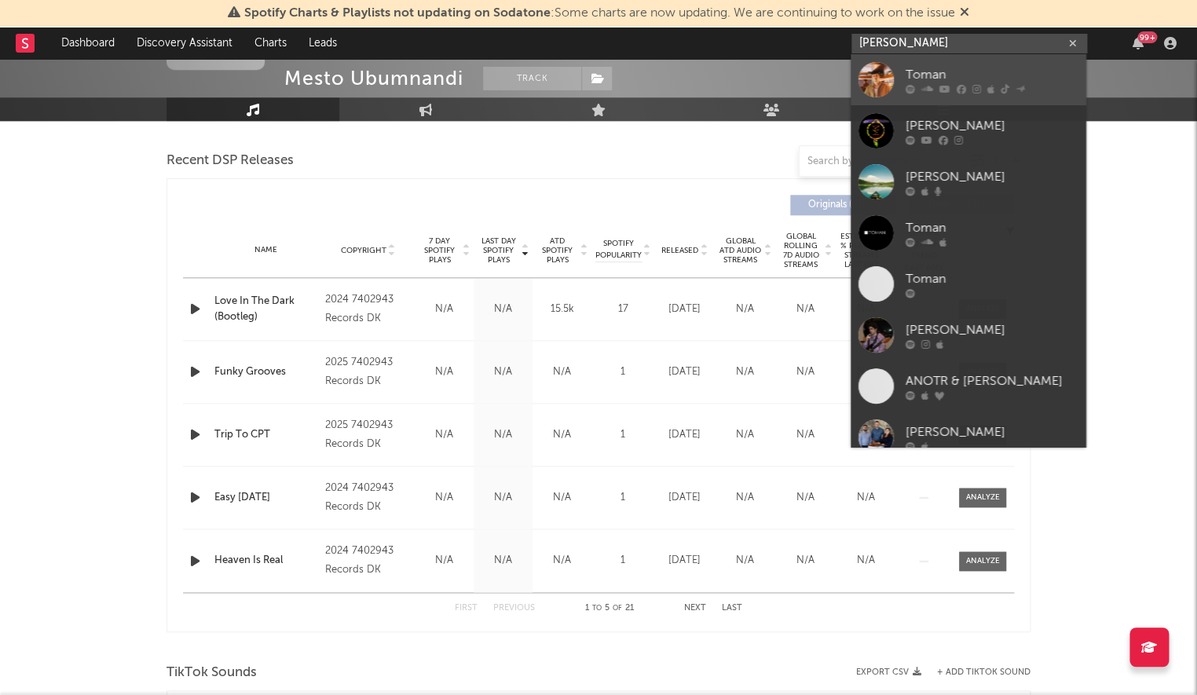
type input "toman"
click at [962, 74] on div "Toman" at bounding box center [991, 74] width 173 height 19
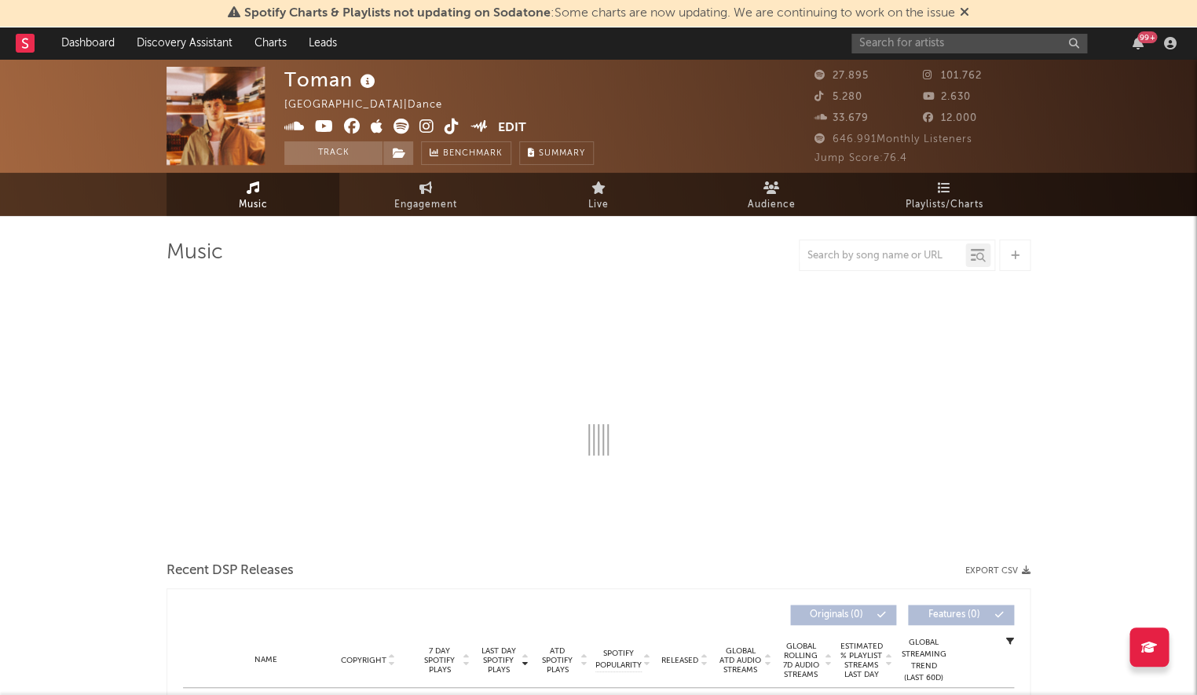
select select "6m"
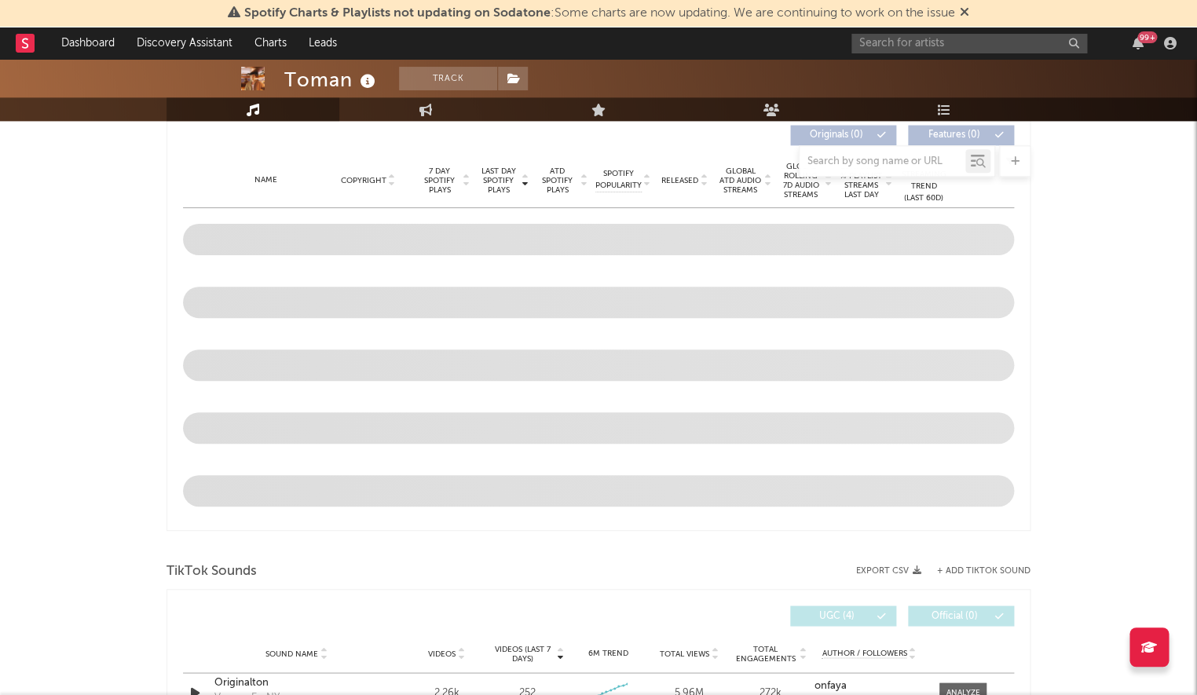
scroll to position [633, 0]
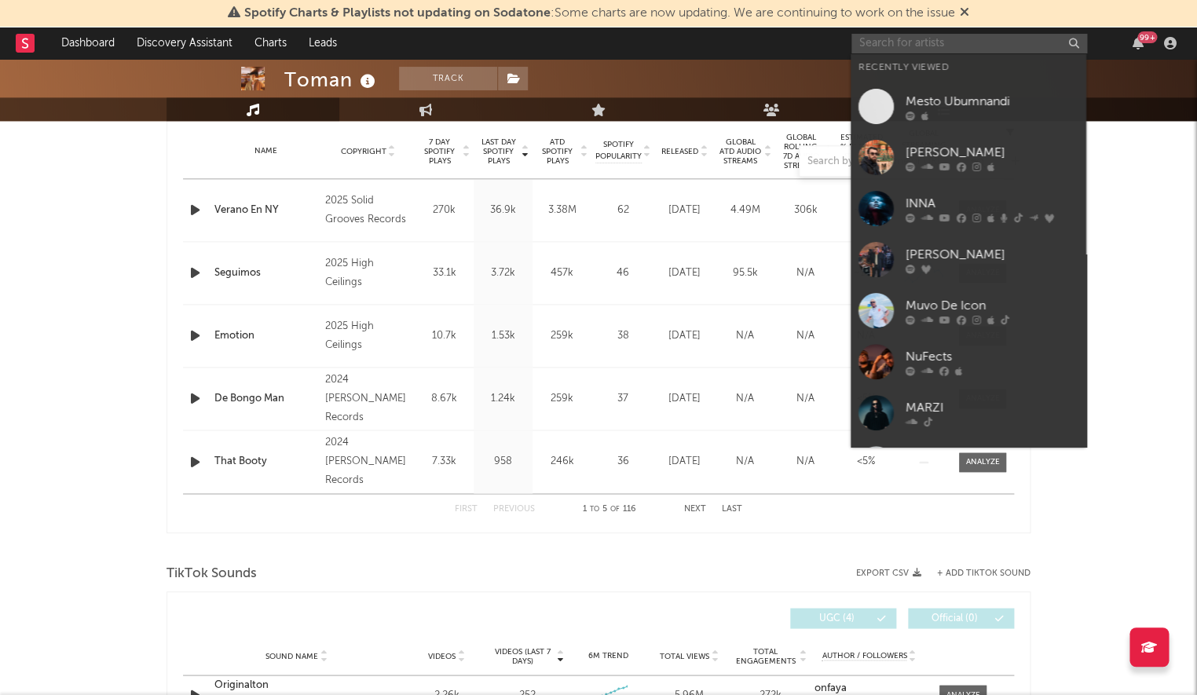
click at [955, 50] on input "text" at bounding box center [969, 44] width 236 height 20
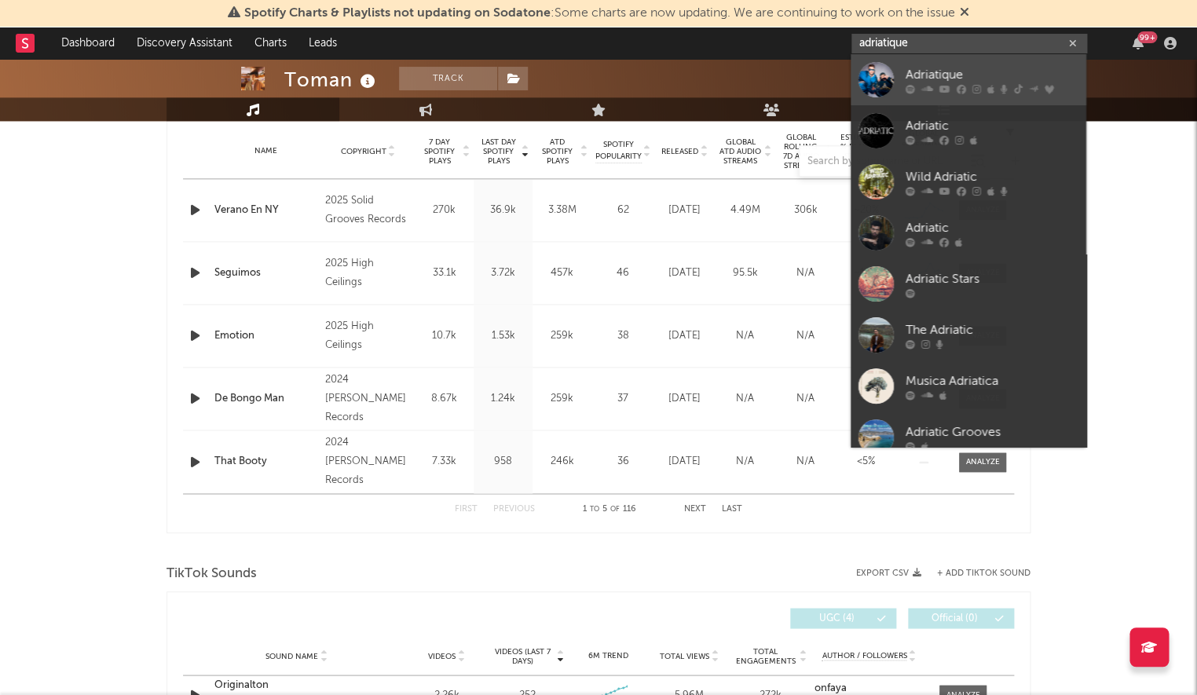
type input "adriatique"
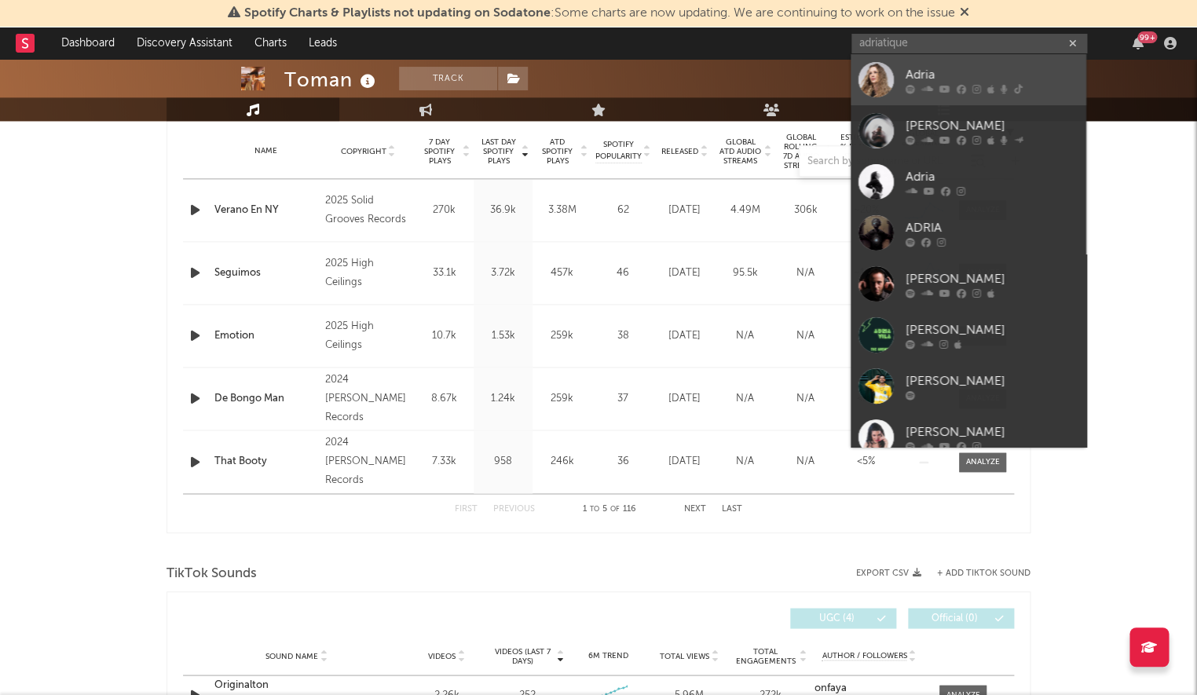
click at [960, 78] on div "Adria" at bounding box center [991, 74] width 173 height 19
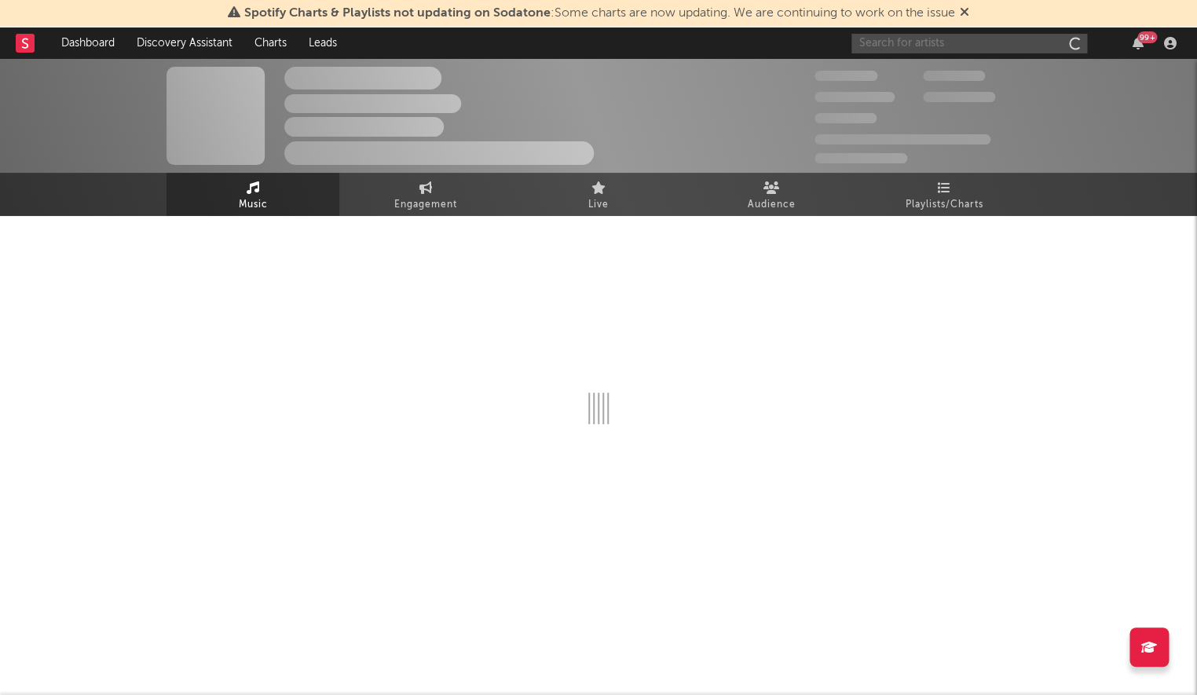
click at [963, 40] on input "text" at bounding box center [969, 44] width 236 height 20
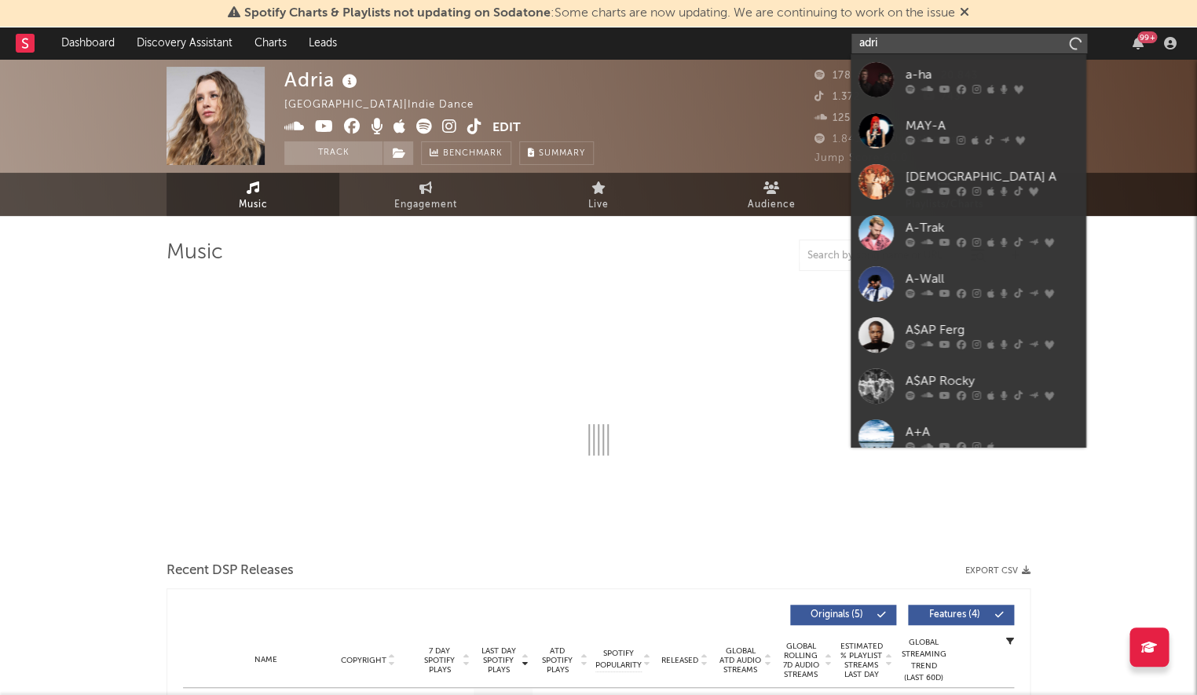
type input "adria"
select select "1w"
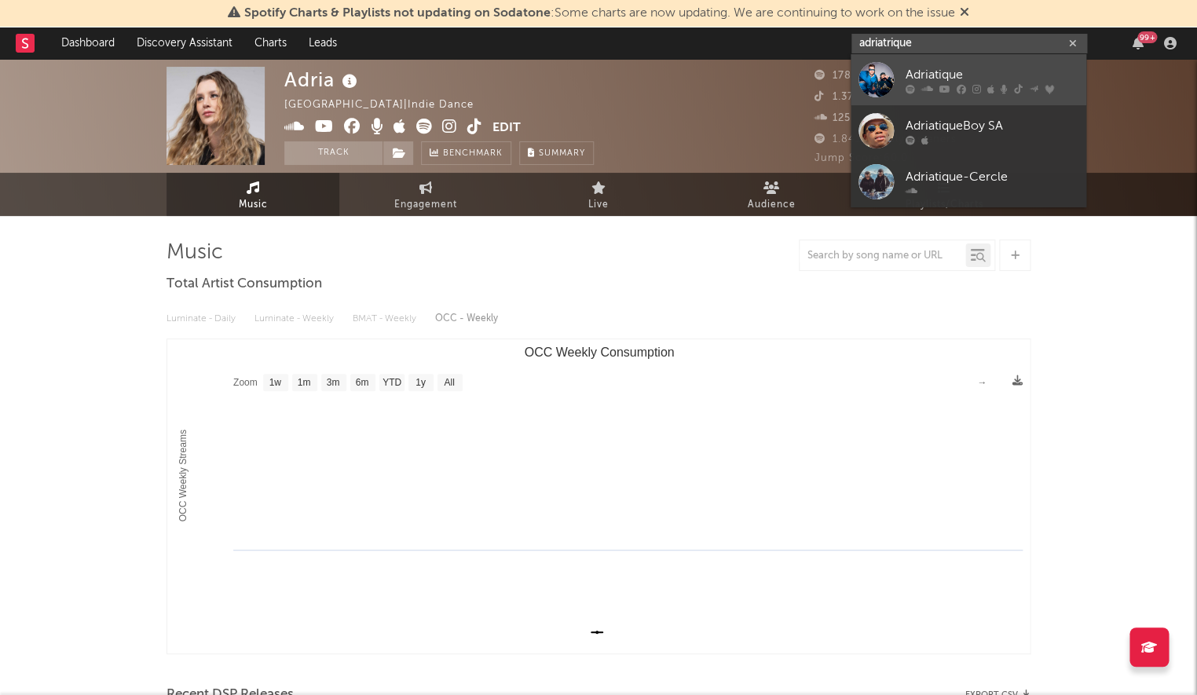
type input "adriatrique"
click at [966, 77] on div "Adriatique" at bounding box center [991, 74] width 173 height 19
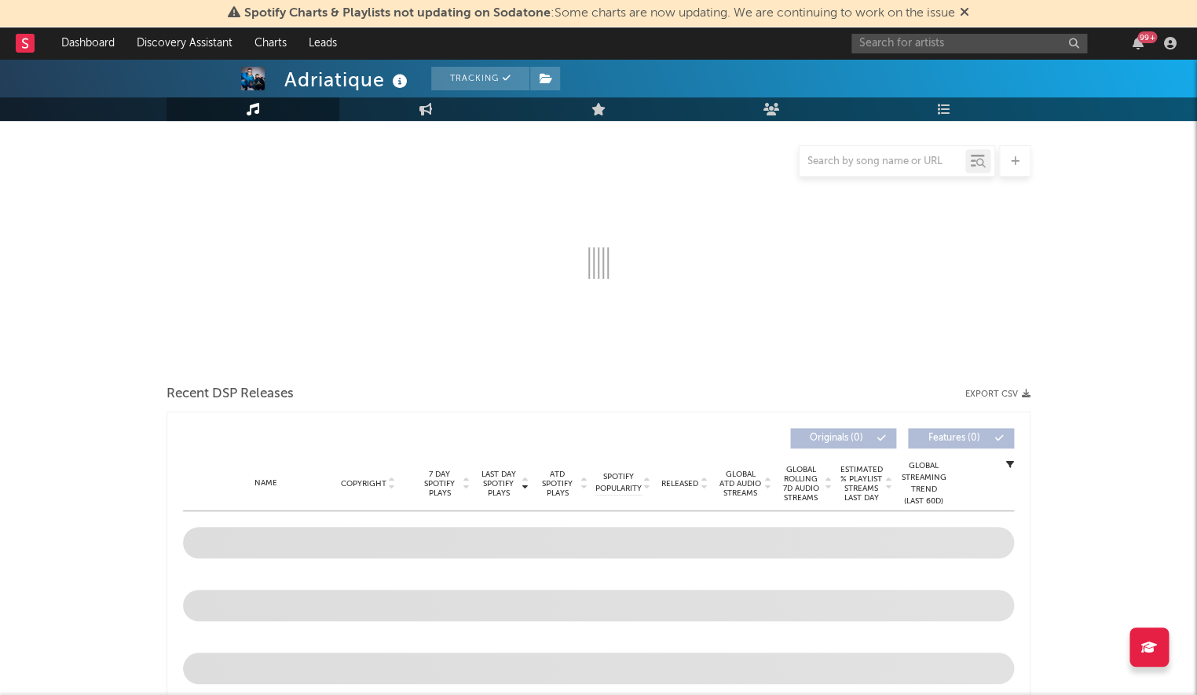
select select "6m"
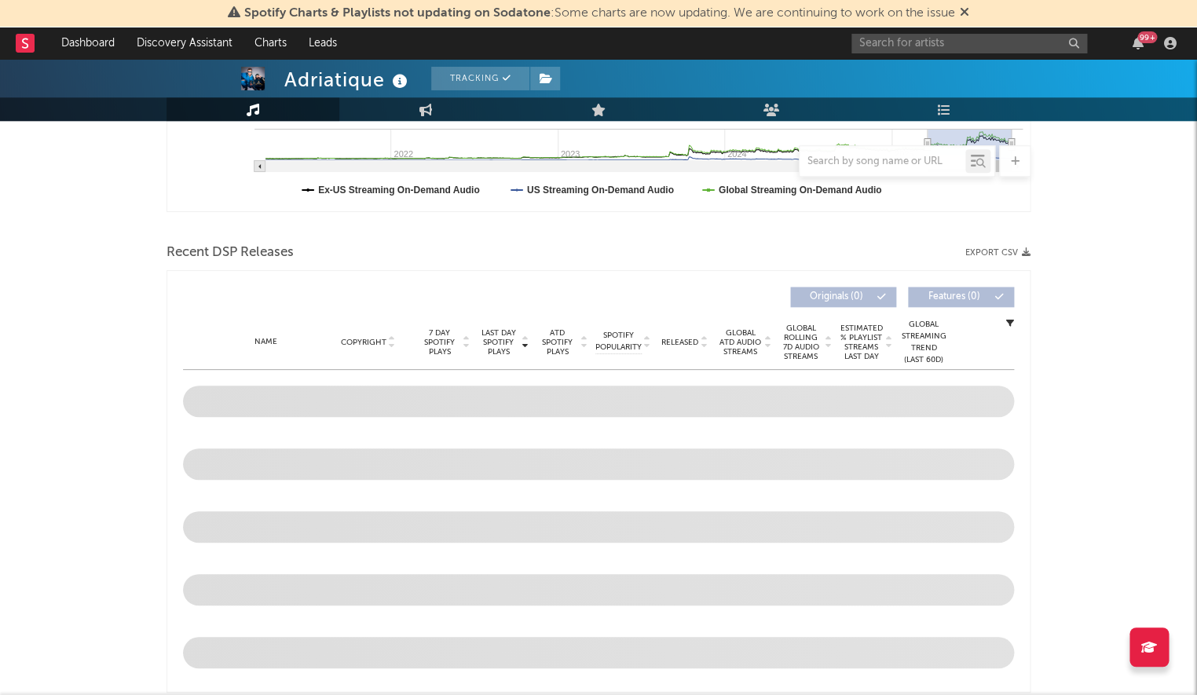
scroll to position [544, 0]
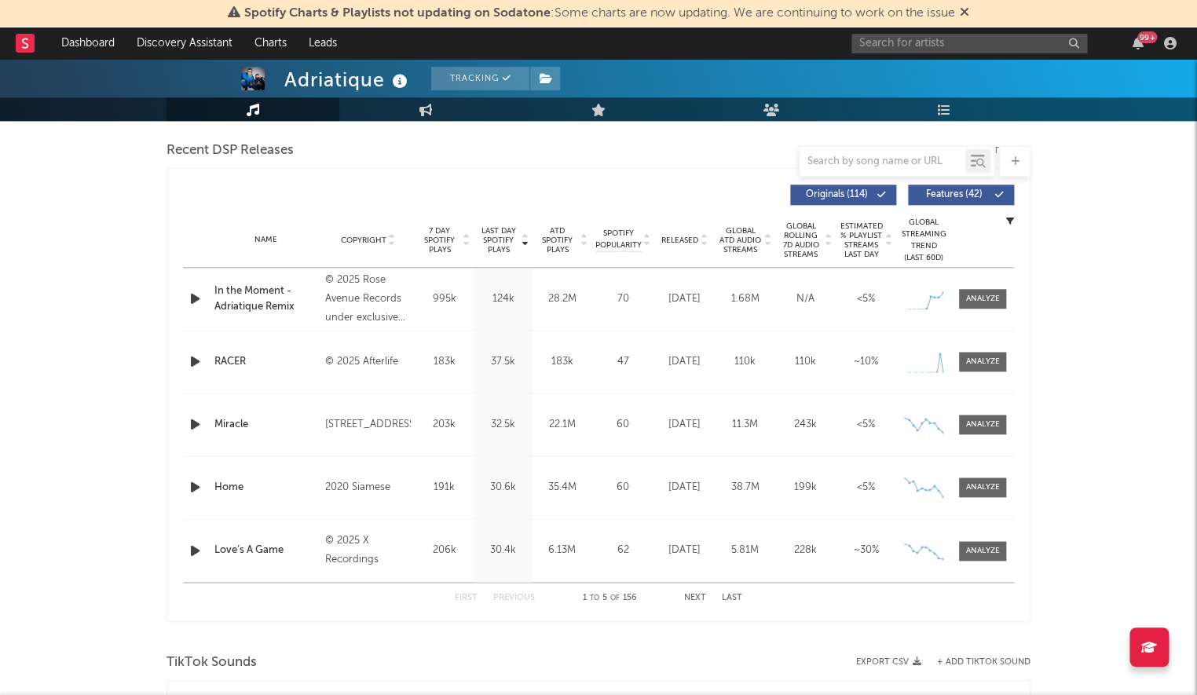
click at [495, 232] on span "Last Day Spotify Plays" at bounding box center [498, 240] width 42 height 28
click at [495, 233] on span "Last Day Spotify Plays" at bounding box center [498, 240] width 42 height 28
click at [696, 597] on button "Next" at bounding box center [695, 598] width 22 height 9
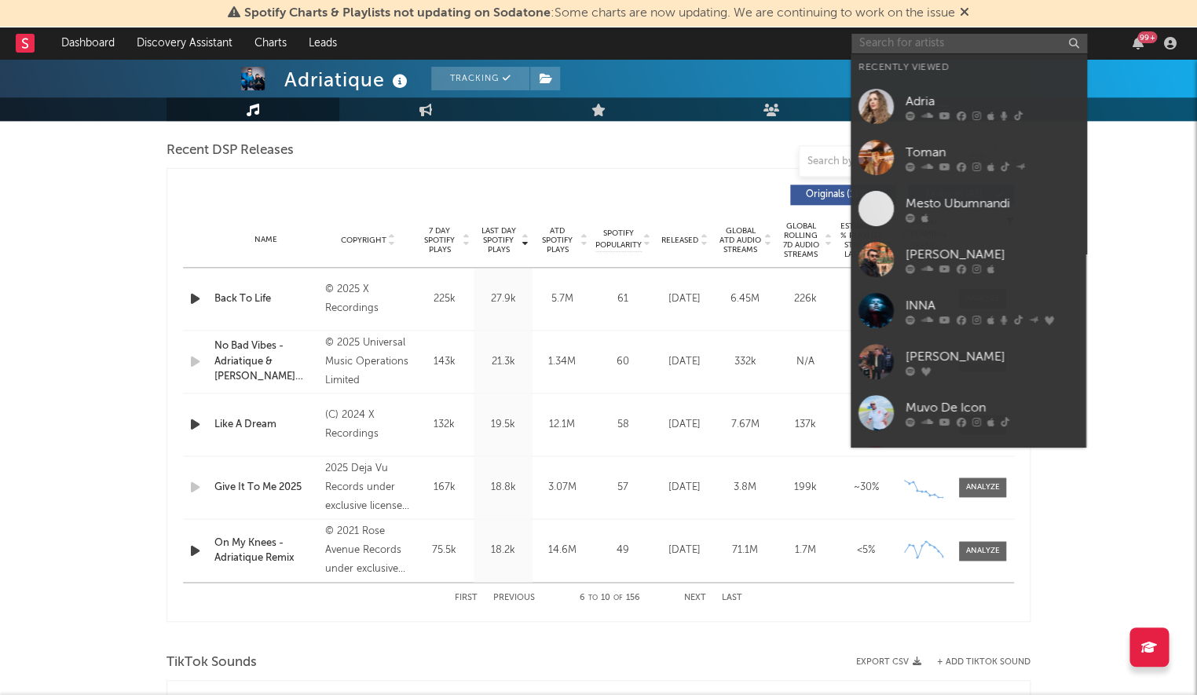
click at [970, 39] on input "text" at bounding box center [969, 44] width 236 height 20
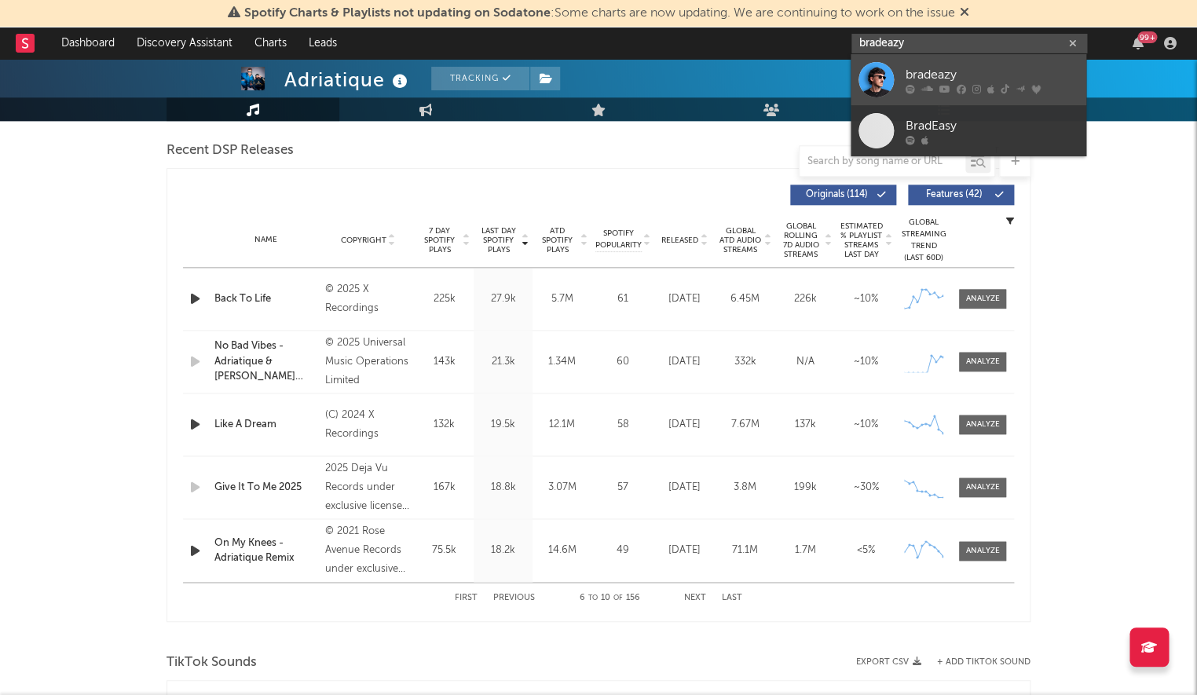
type input "bradeazy"
click at [962, 76] on div "bradeazy" at bounding box center [991, 74] width 173 height 19
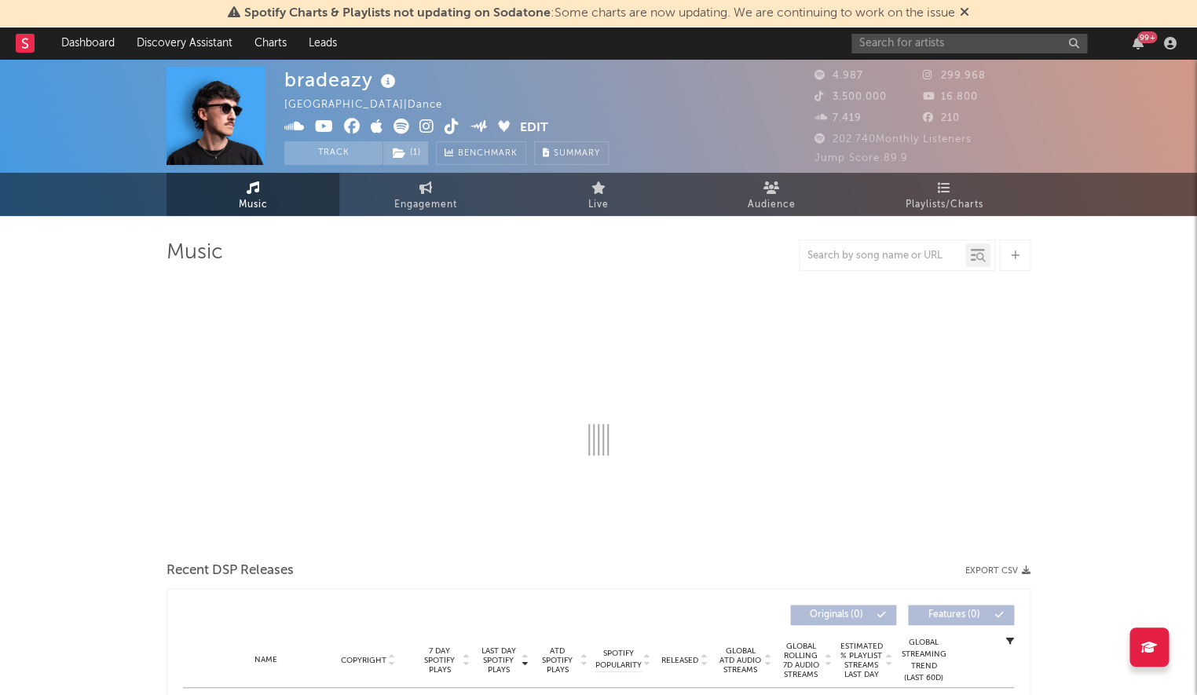
select select "6m"
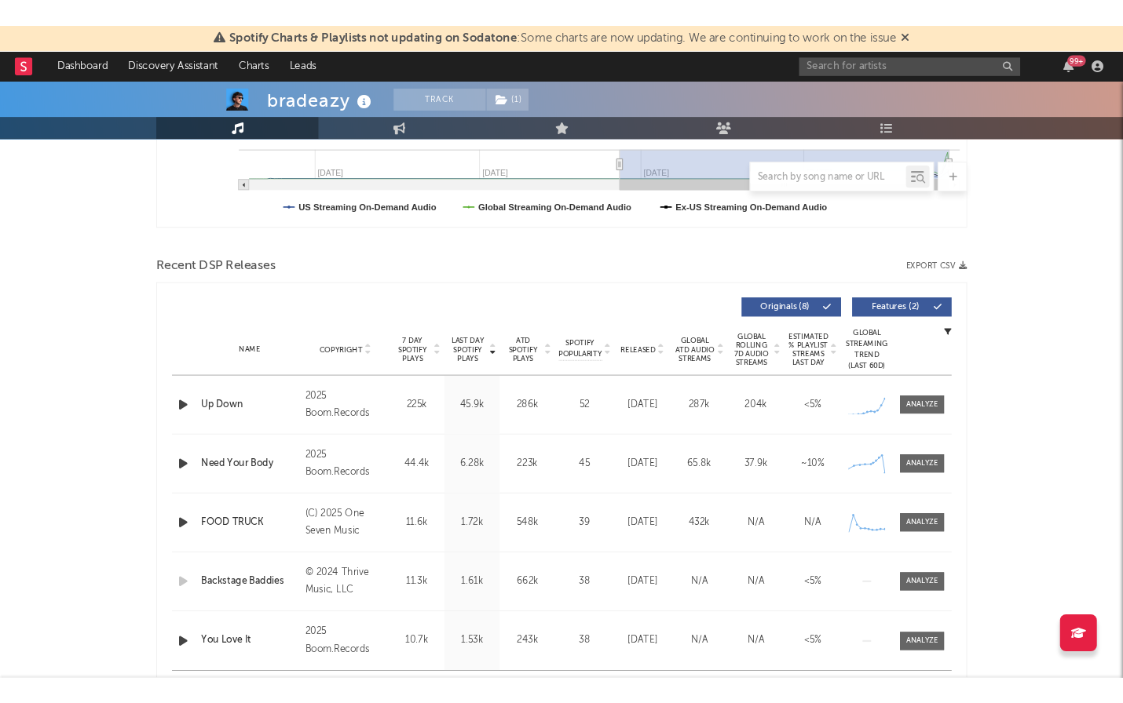
scroll to position [546, 0]
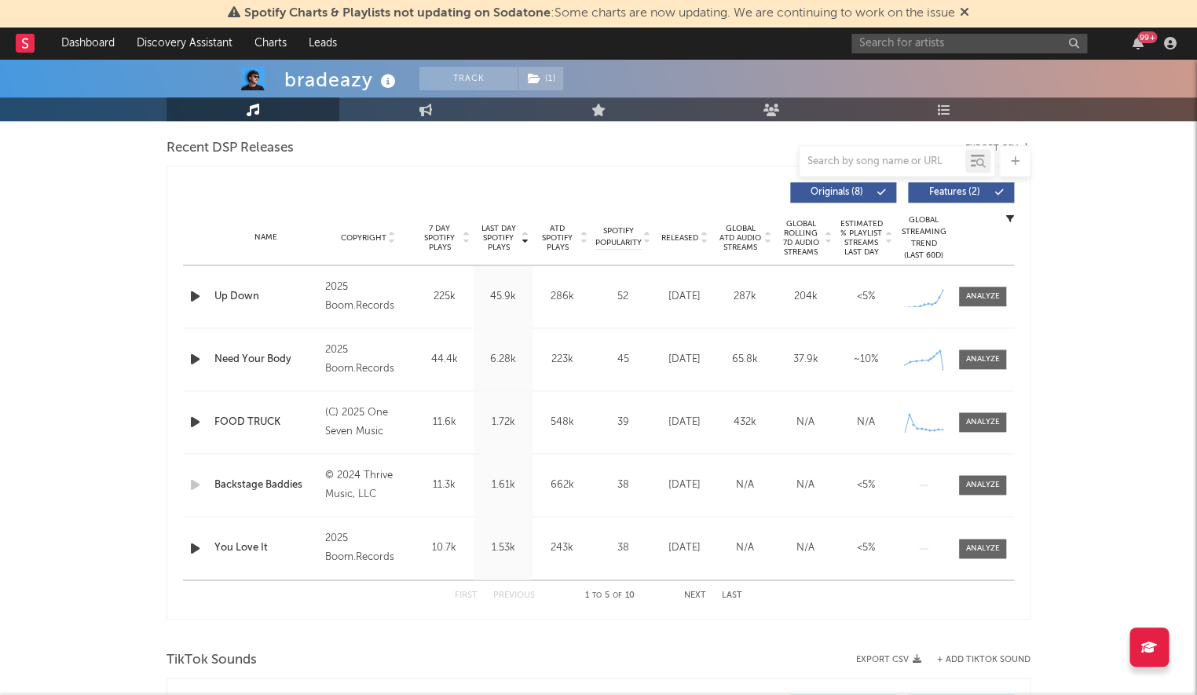
click at [209, 287] on div at bounding box center [196, 297] width 27 height 20
click at [199, 293] on icon "button" at bounding box center [195, 297] width 16 height 20
click at [195, 295] on icon "button" at bounding box center [194, 297] width 15 height 20
click at [181, 290] on div "Last Day Spotify Plays Copyright 7 Day Spotify Plays Last Day Spotify Plays ATD…" at bounding box center [598, 393] width 864 height 454
click at [188, 290] on icon "button" at bounding box center [195, 297] width 16 height 20
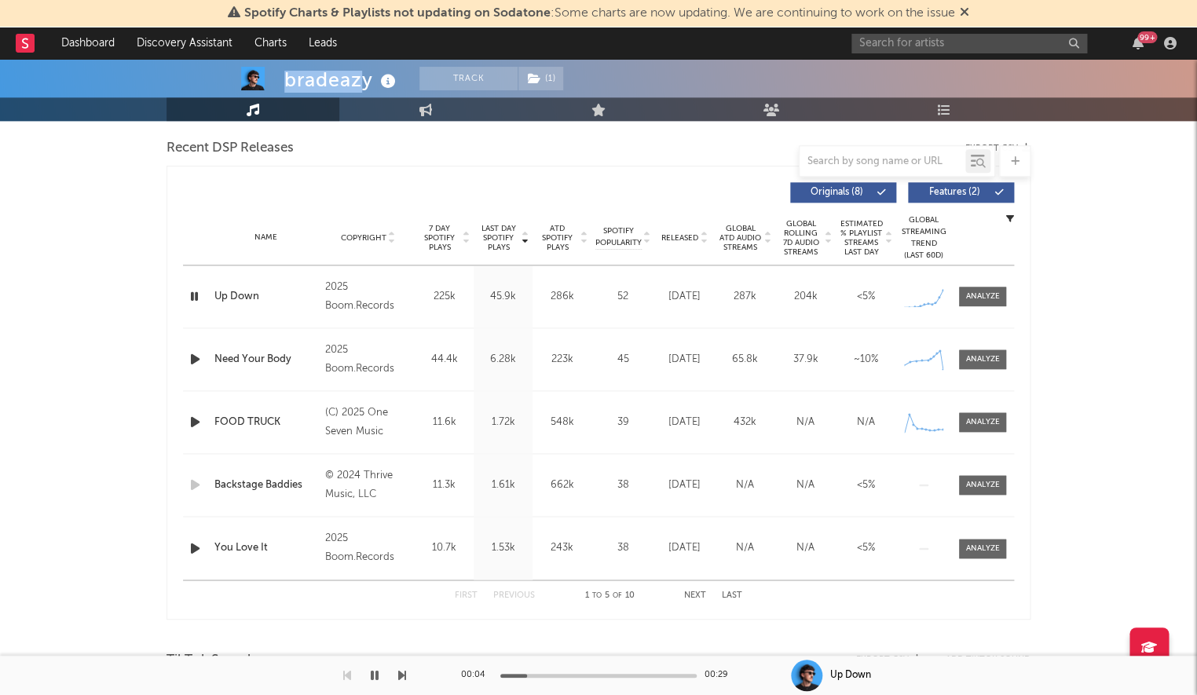
drag, startPoint x: 283, startPoint y: 83, endPoint x: 377, endPoint y: 82, distance: 94.2
click at [374, 82] on div "bradeazy Track ( 1 ) United States | Dance Edit Track ( 1 ) Benchmark Summary 4…" at bounding box center [598, 42] width 1197 height 157
click at [377, 82] on icon at bounding box center [388, 82] width 23 height 22
click at [369, 82] on div "bradeazy" at bounding box center [341, 80] width 115 height 26
drag, startPoint x: 358, startPoint y: 82, endPoint x: 283, endPoint y: 79, distance: 75.4
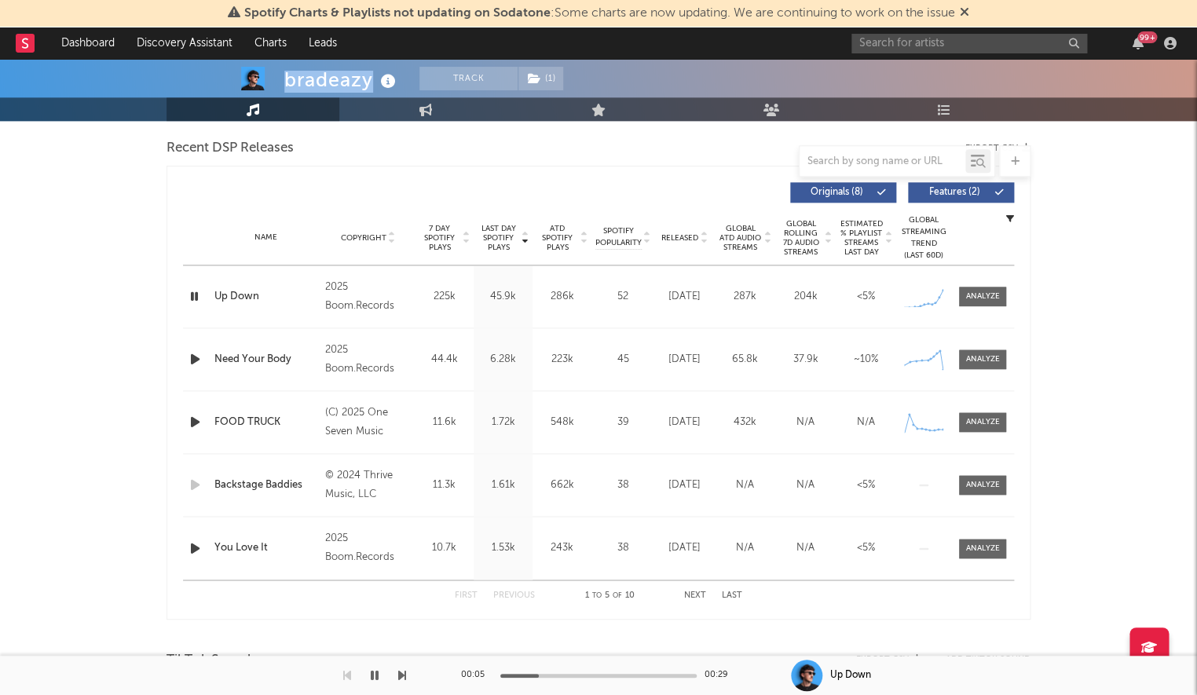
click at [283, 79] on div "bradeazy Track ( 1 ) United States | Dance Edit Track ( 1 ) Benchmark Summary 4…" at bounding box center [598, 42] width 1197 height 157
click at [295, 82] on div "bradeazy" at bounding box center [341, 80] width 115 height 26
drag, startPoint x: 287, startPoint y: 81, endPoint x: 371, endPoint y: 82, distance: 84.0
click at [371, 82] on div "bradeazy" at bounding box center [341, 80] width 115 height 26
copy div "bradeazy"
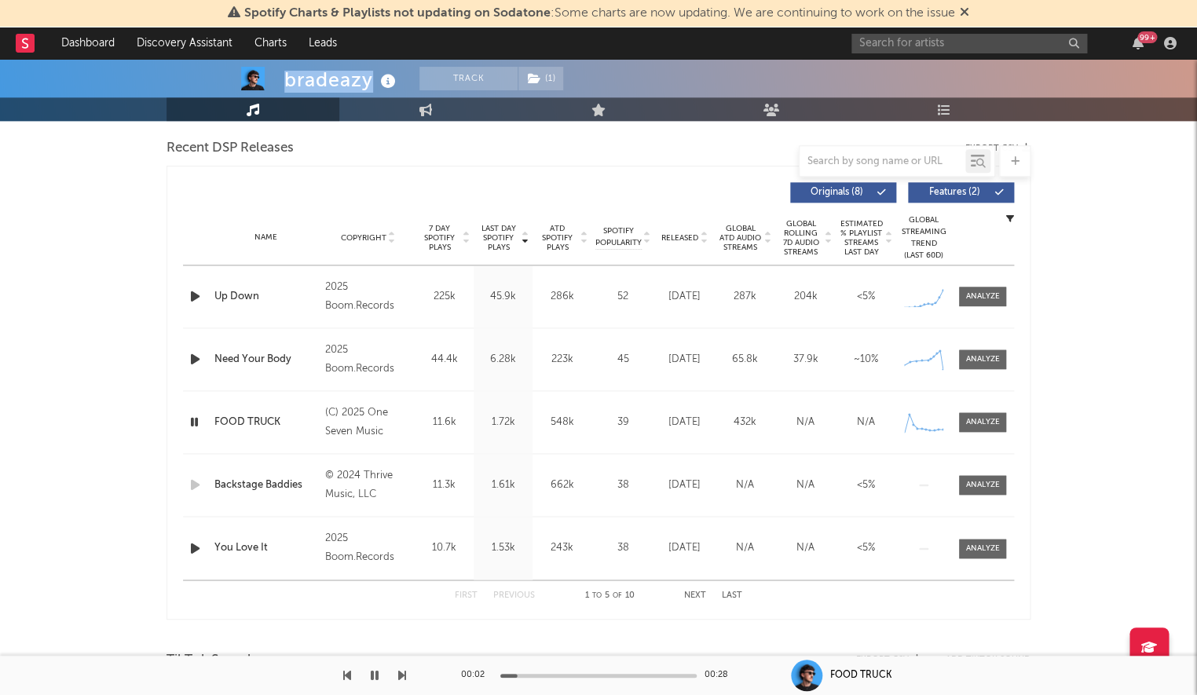
drag, startPoint x: 188, startPoint y: 420, endPoint x: 20, endPoint y: 432, distance: 167.6
click at [185, 420] on div at bounding box center [196, 422] width 27 height 20
click at [190, 422] on icon "button" at bounding box center [194, 422] width 15 height 20
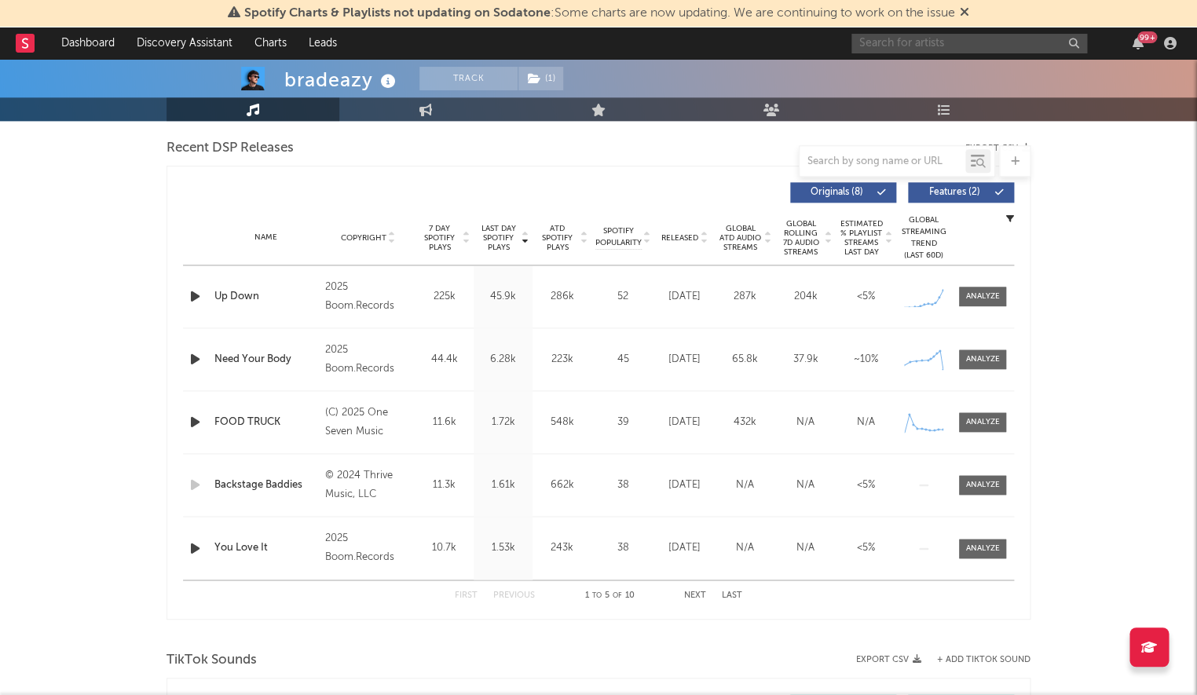
click at [943, 41] on input "text" at bounding box center [969, 44] width 236 height 20
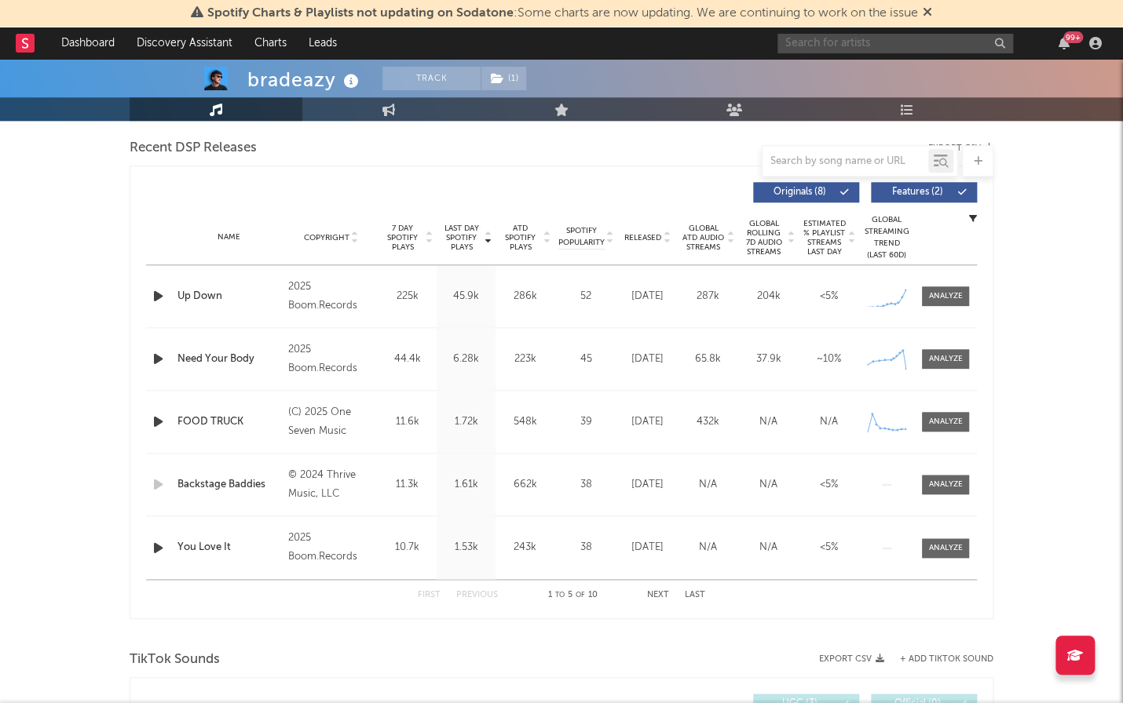
drag, startPoint x: 835, startPoint y: 38, endPoint x: 835, endPoint y: 30, distance: 8.7
click at [835, 38] on input "text" at bounding box center [895, 44] width 236 height 20
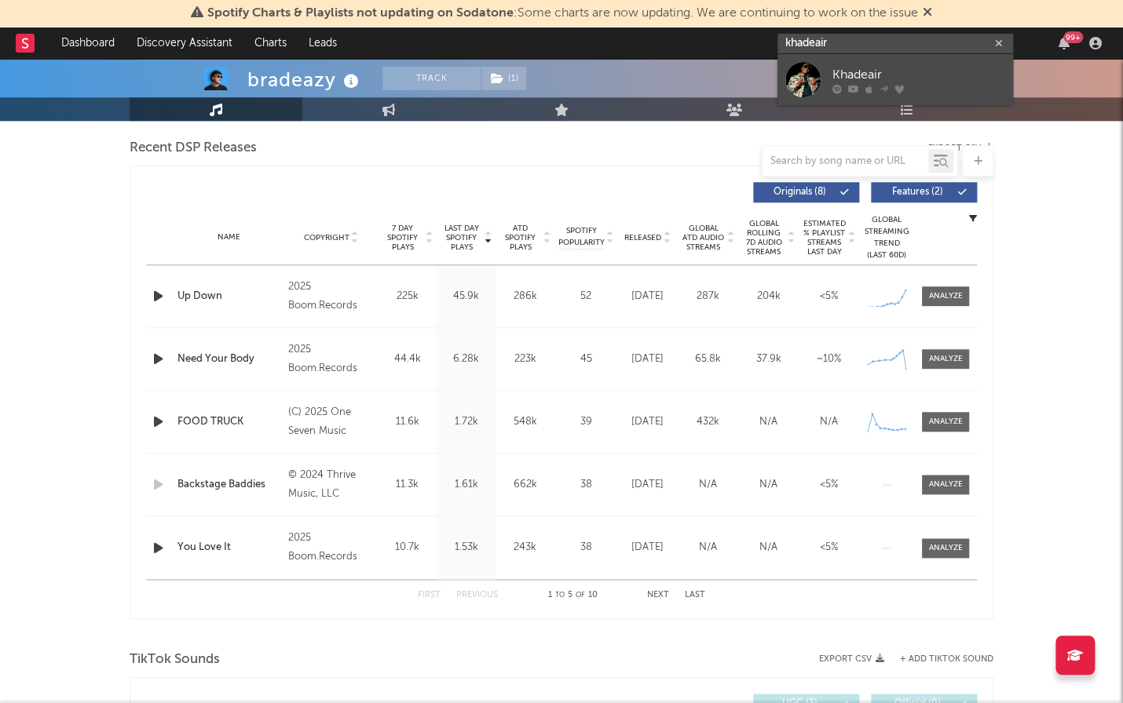
type input "khadeair"
click at [858, 73] on div "Khadeair" at bounding box center [918, 74] width 173 height 19
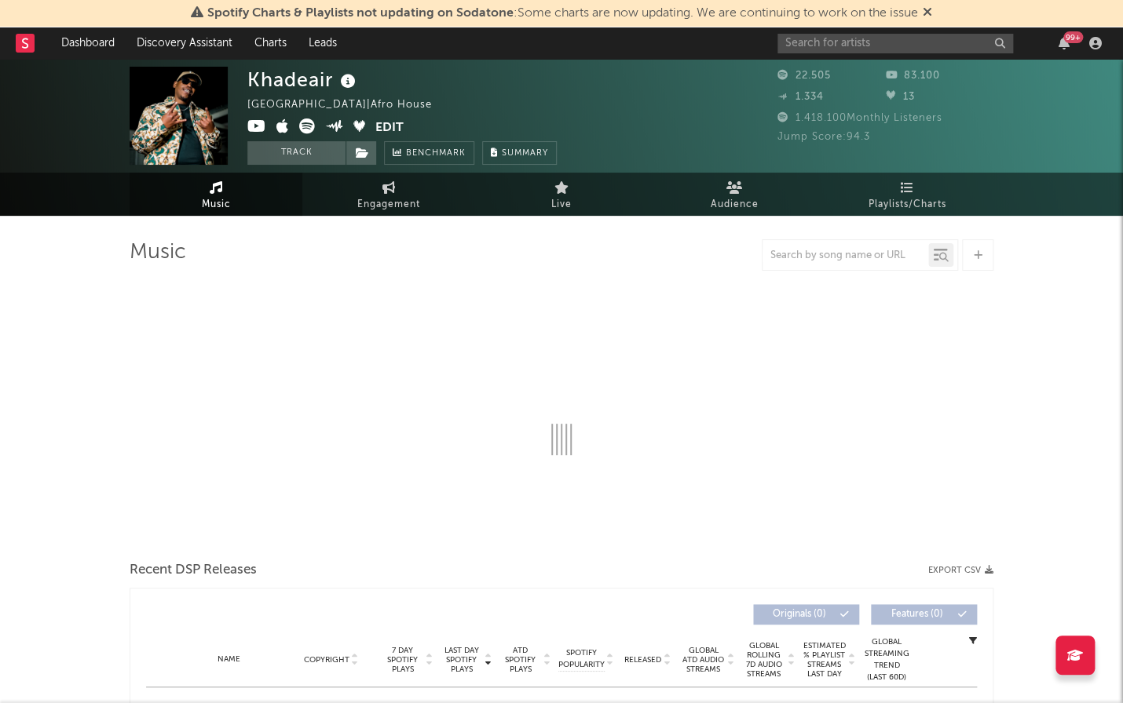
select select "1w"
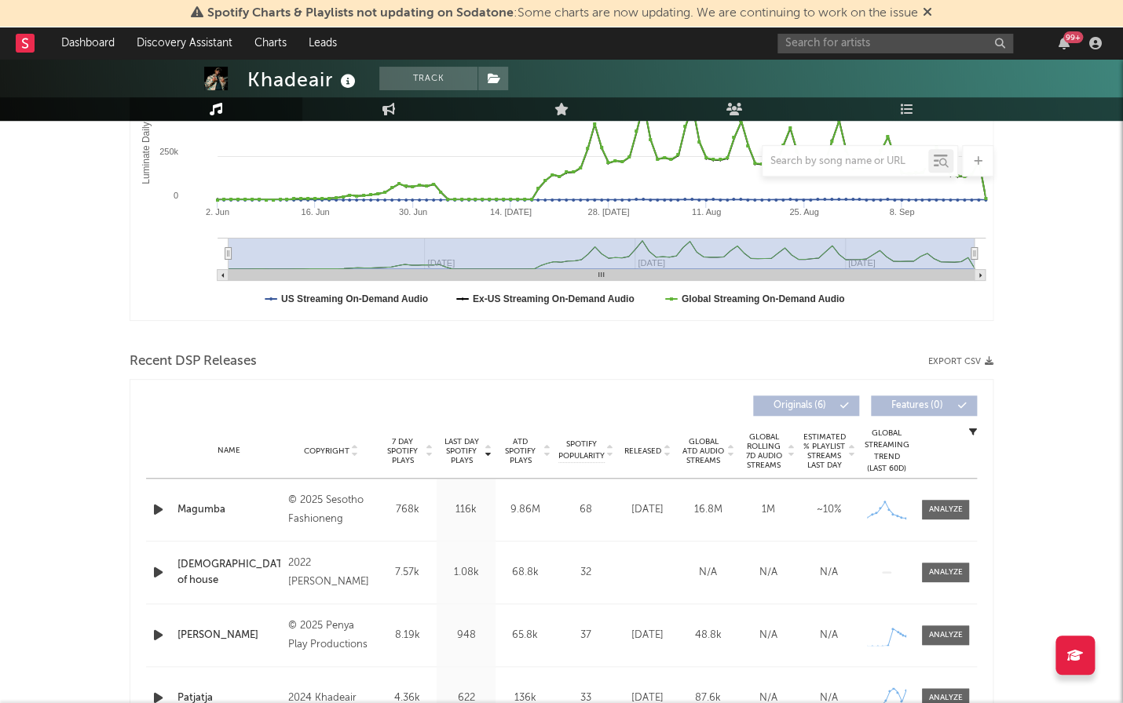
scroll to position [360, 0]
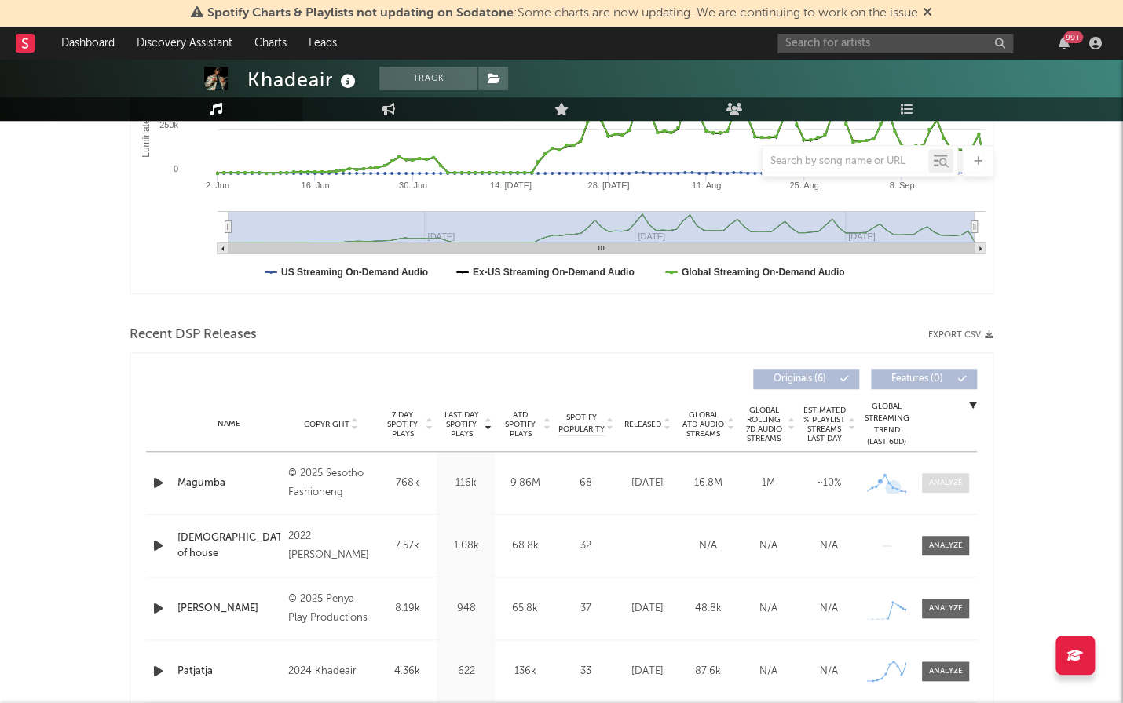
click at [943, 481] on div at bounding box center [946, 483] width 34 height 12
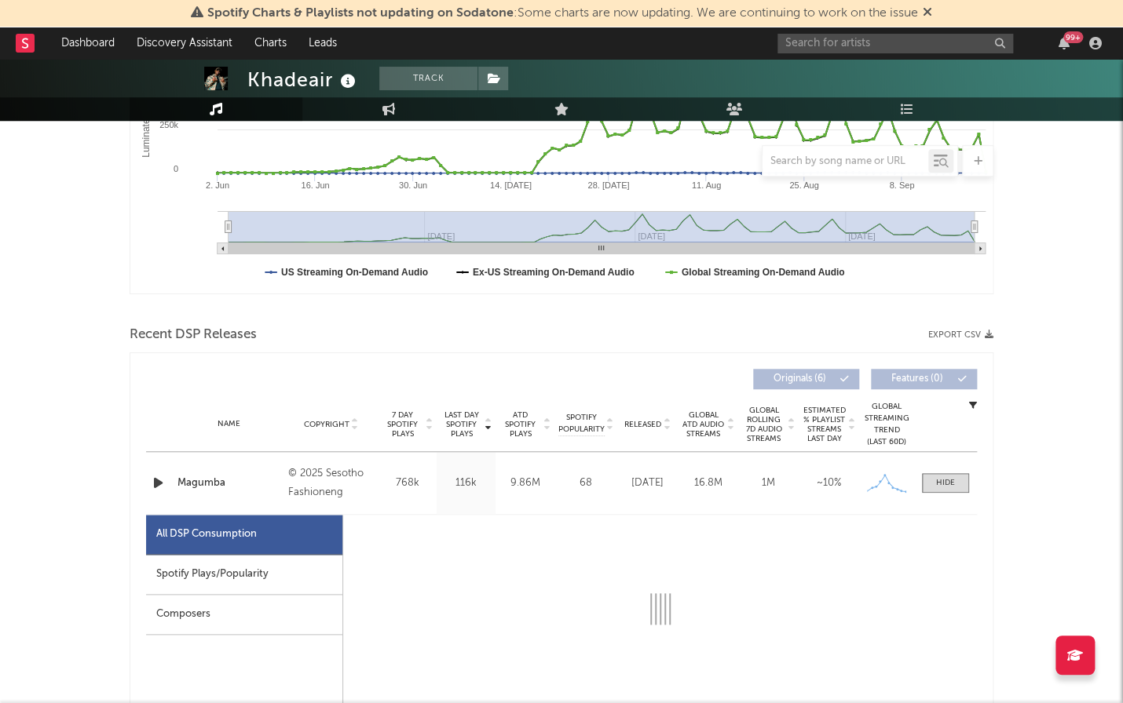
click at [294, 579] on div "Spotify Plays/Popularity" at bounding box center [244, 575] width 196 height 40
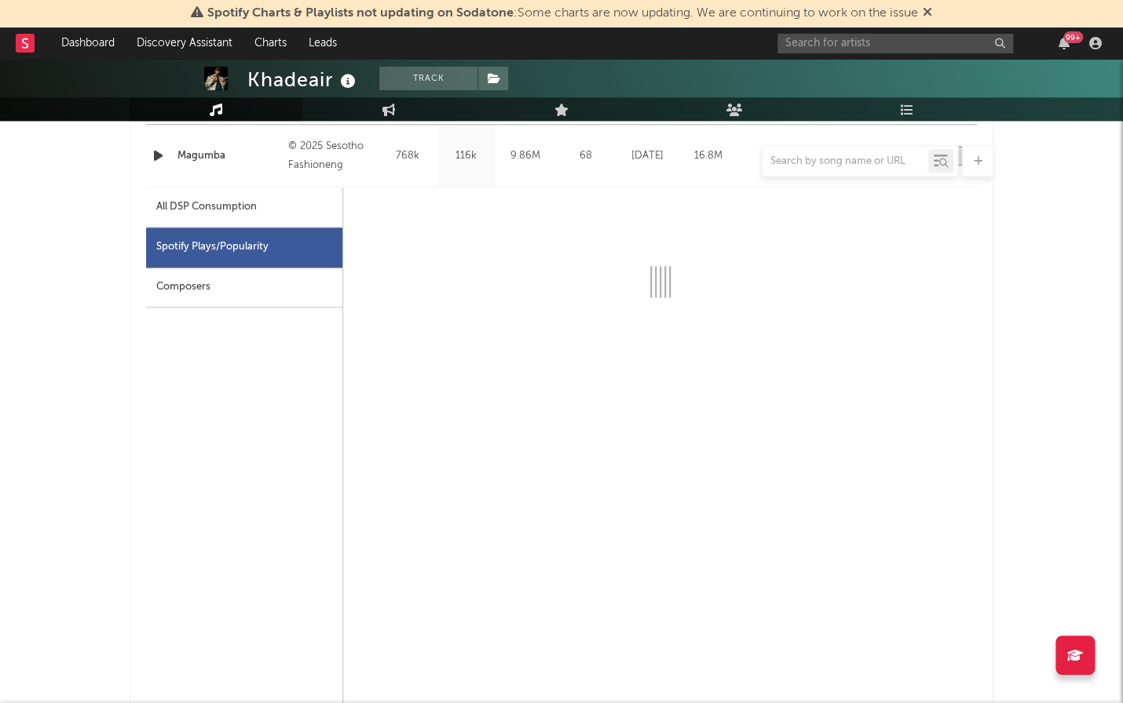
select select "1w"
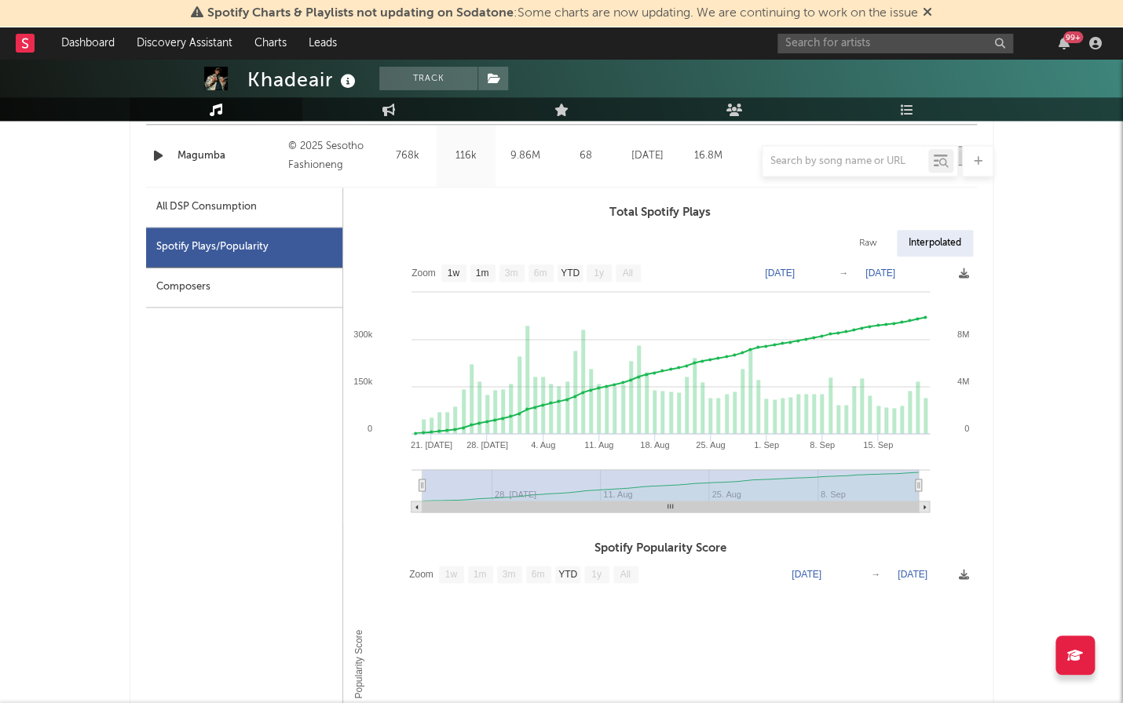
scroll to position [704, 0]
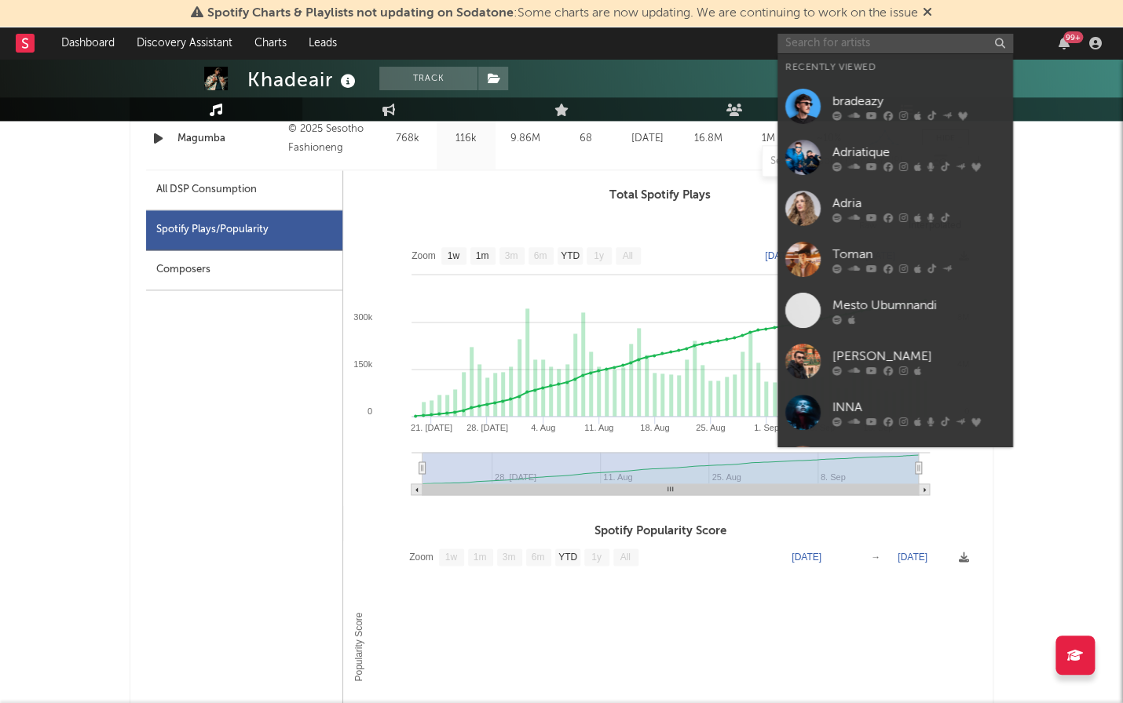
click at [837, 46] on input "text" at bounding box center [895, 44] width 236 height 20
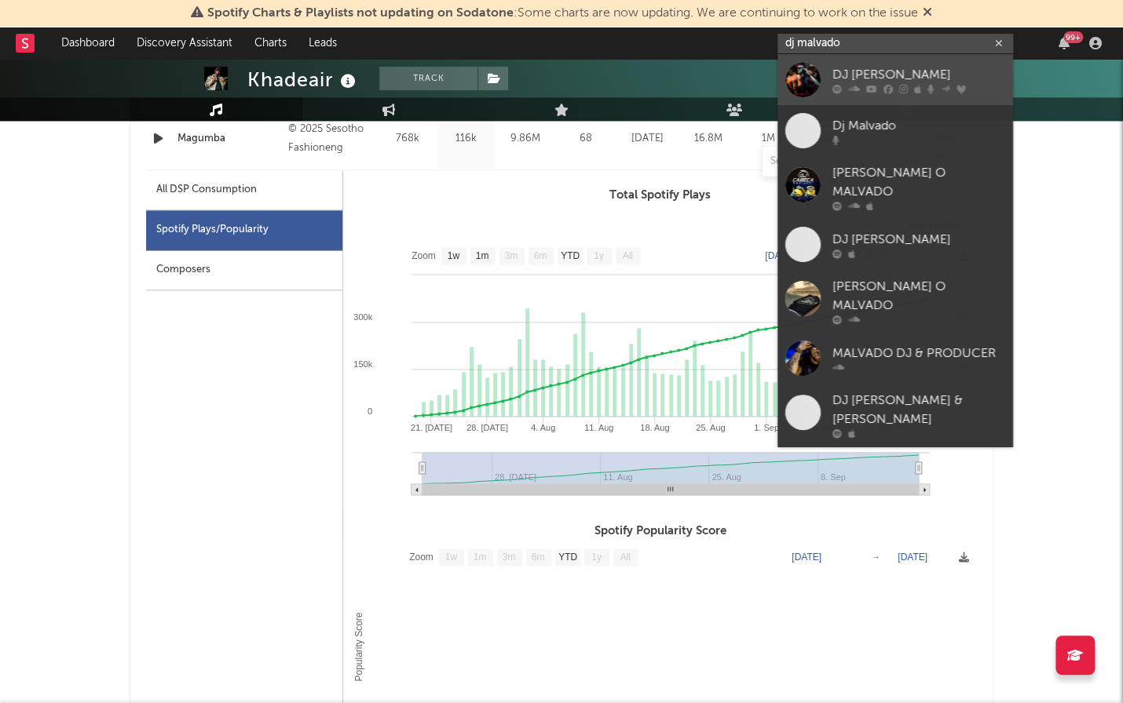
type input "dj malvado"
click at [873, 75] on div "DJ Malvado" at bounding box center [918, 74] width 173 height 19
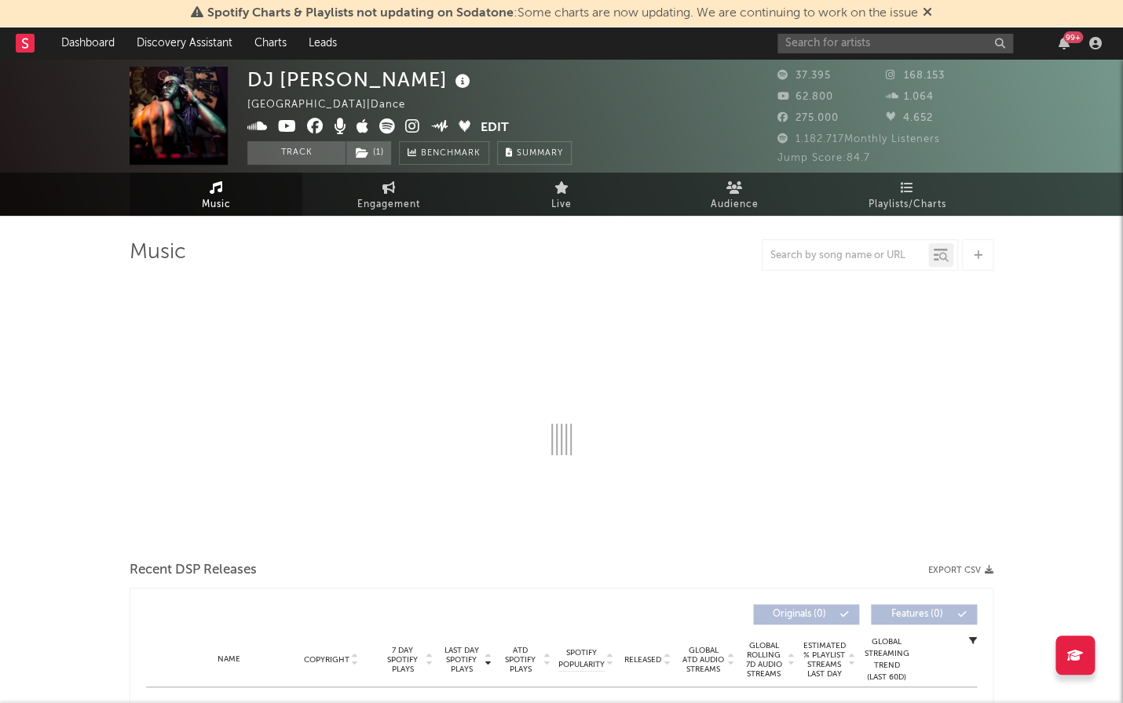
select select "6m"
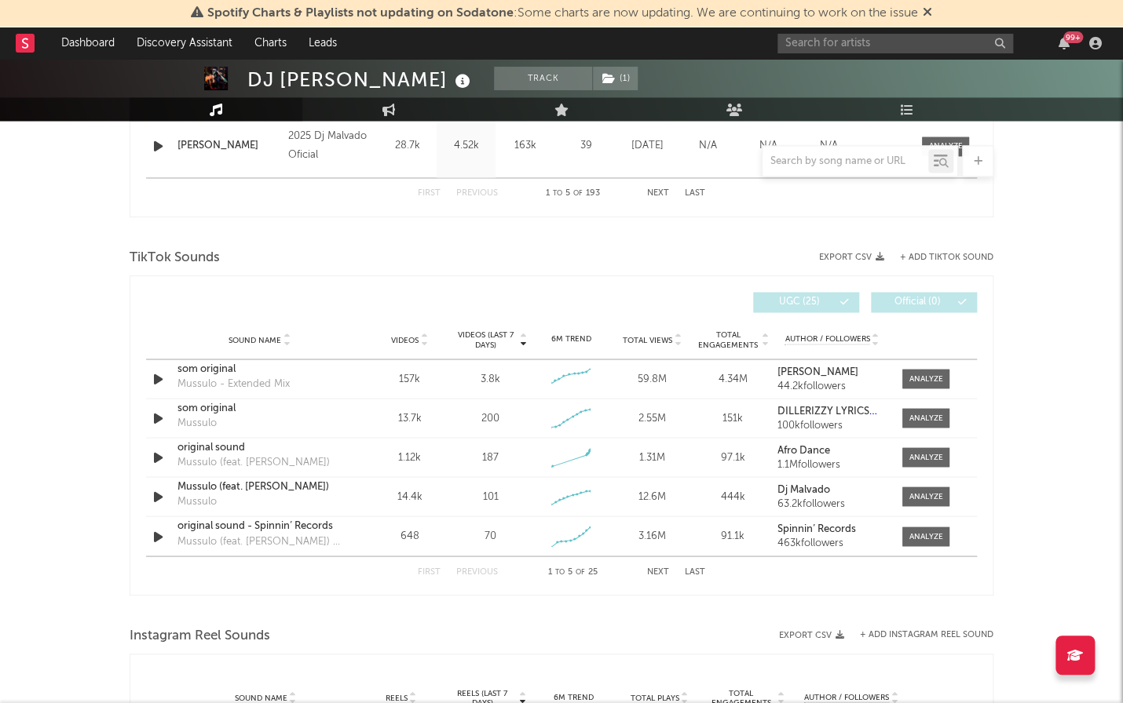
scroll to position [1032, 0]
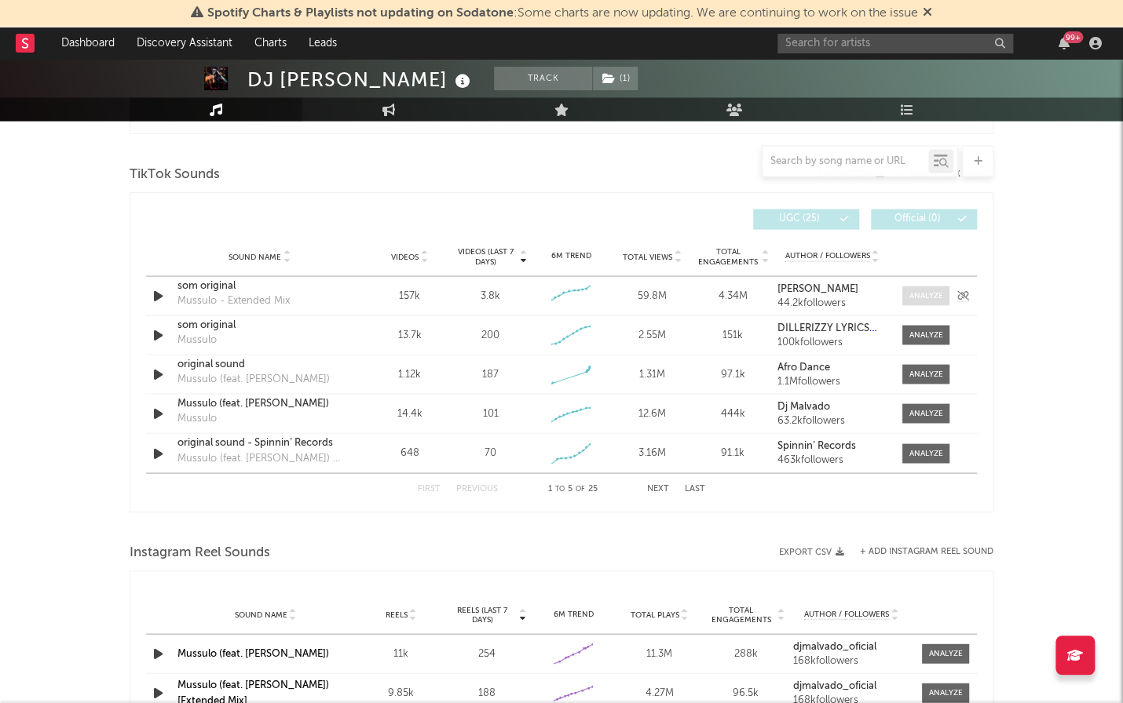
click at [931, 293] on div at bounding box center [926, 296] width 34 height 12
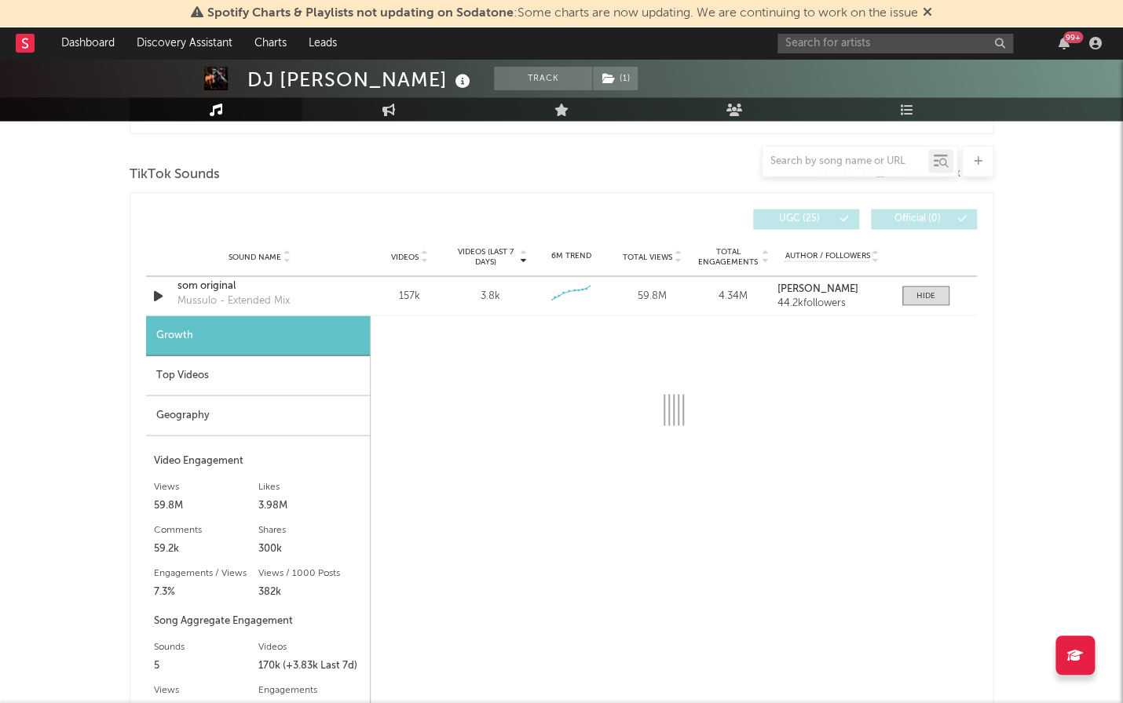
click at [199, 371] on div "Top Videos" at bounding box center [258, 376] width 224 height 40
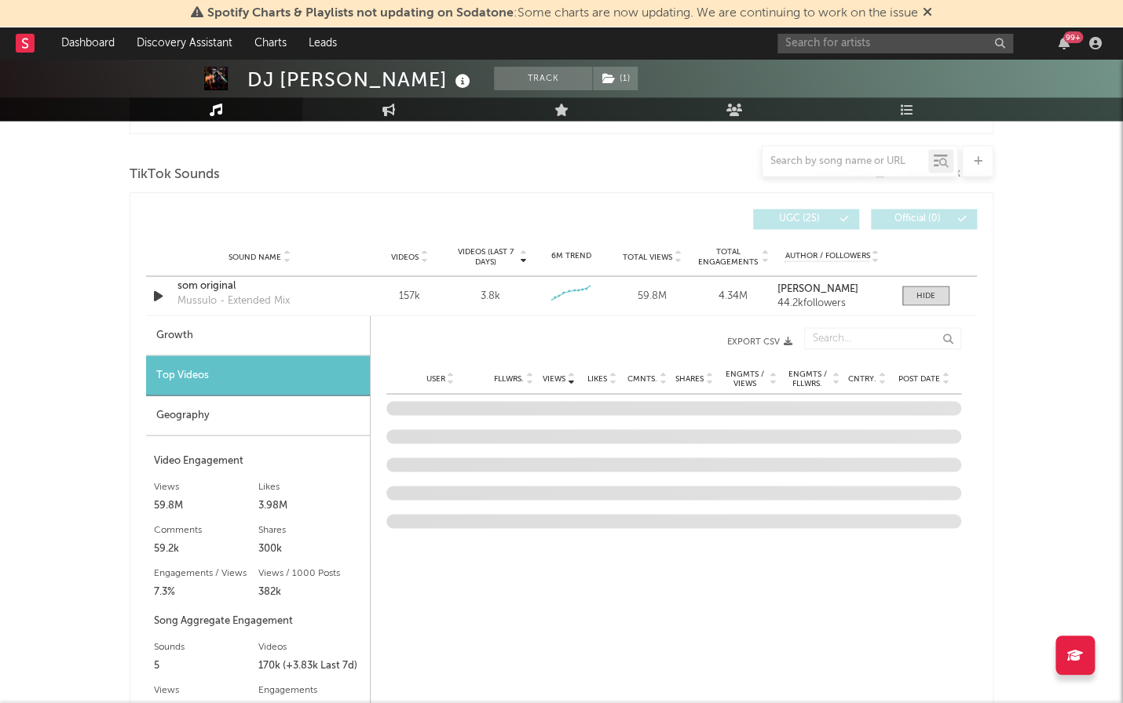
click at [924, 380] on div "User Fllwrs. Views Likes Cmnts. Shares Engmts / Views Engmts / Fllwrs. Cntry. P…" at bounding box center [673, 378] width 575 height 31
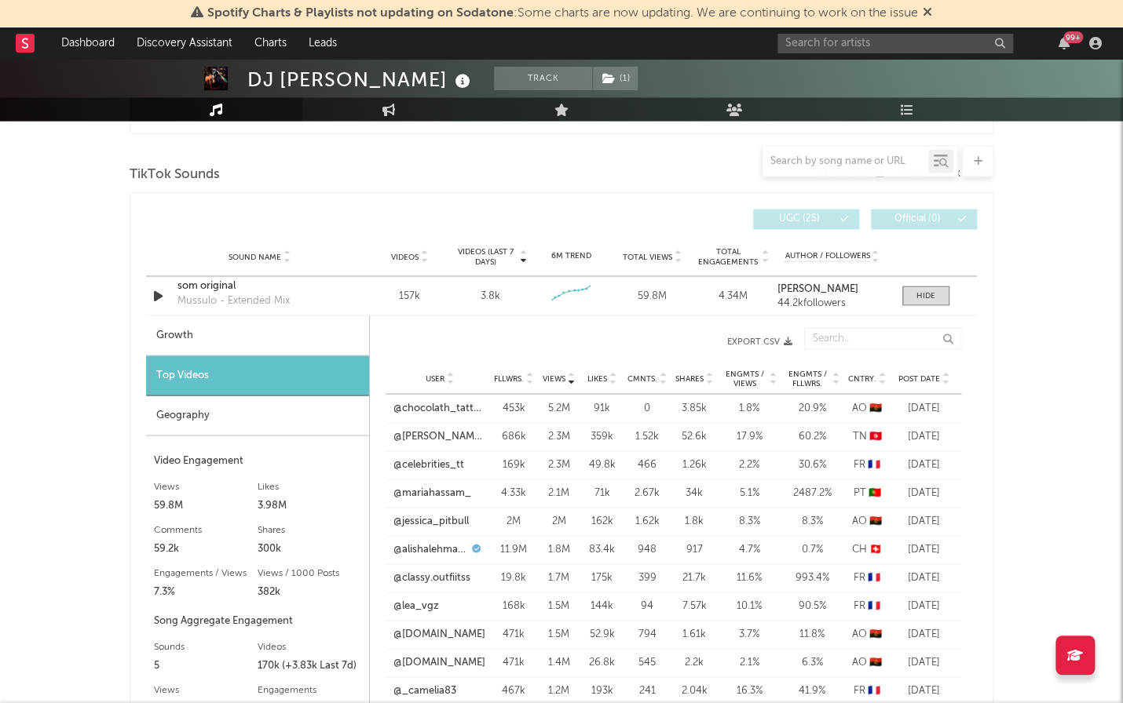
click at [919, 367] on div "User Fllwrs. Views Likes Cmnts. Shares Engmts / Views Engmts / Fllwrs. Cntry. P…" at bounding box center [672, 378] width 575 height 31
click at [922, 374] on span "Post Date" at bounding box center [919, 378] width 42 height 9
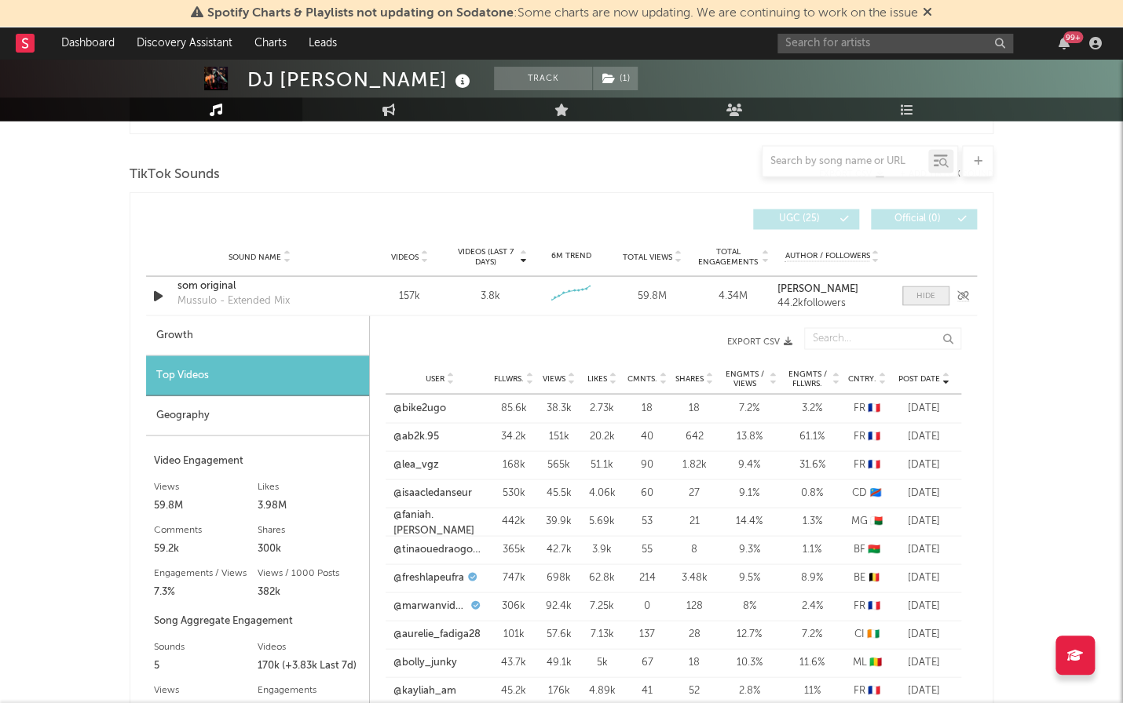
click at [936, 289] on span at bounding box center [925, 296] width 47 height 20
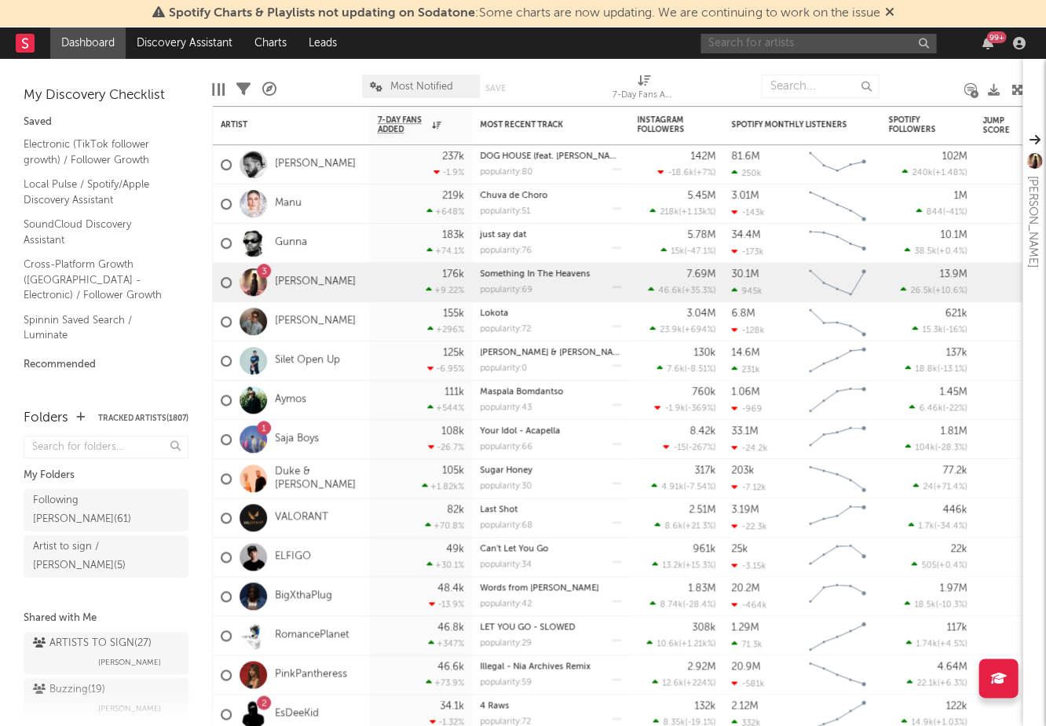
click at [769, 38] on input "text" at bounding box center [818, 44] width 236 height 20
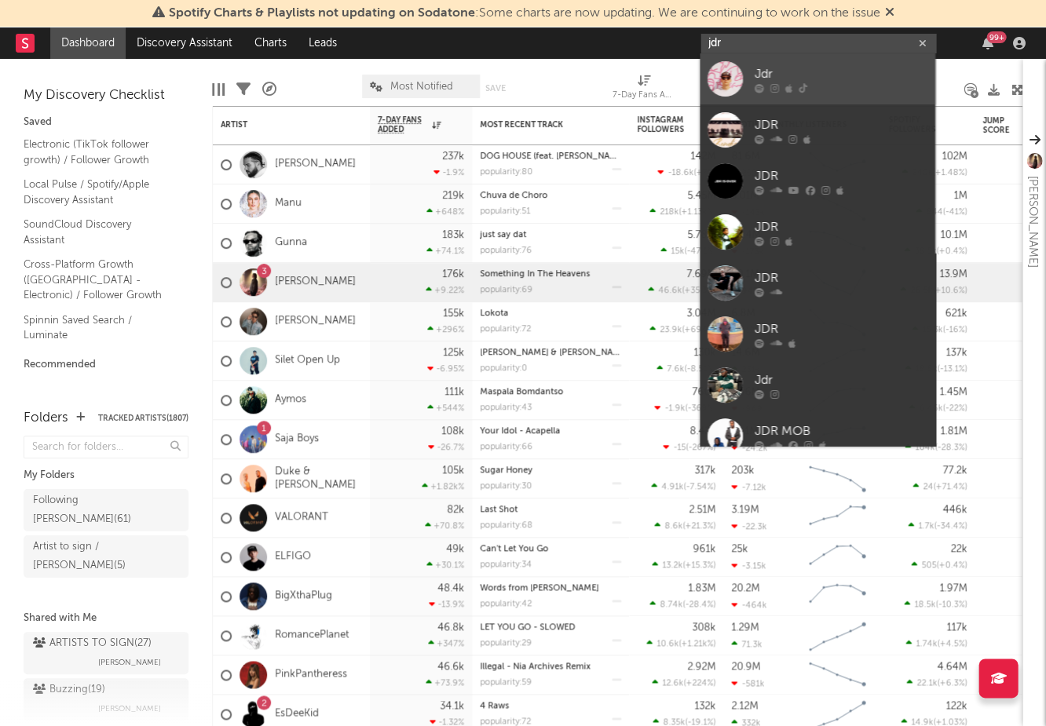
type input "jdr"
click at [785, 79] on div "Jdr" at bounding box center [841, 74] width 173 height 19
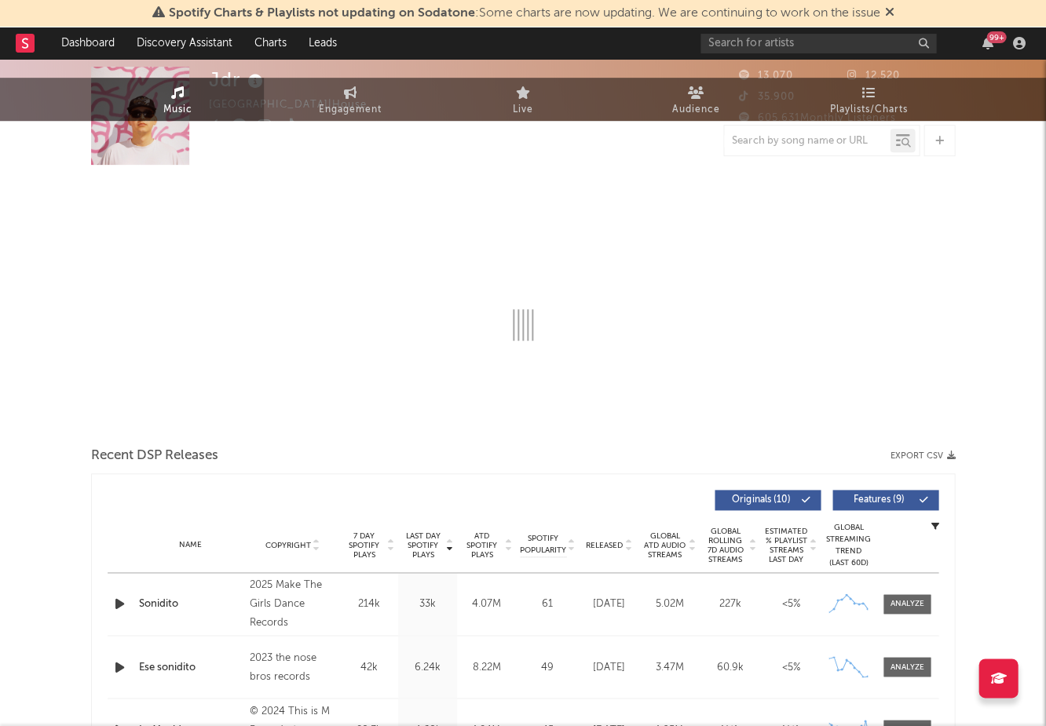
select select "6m"
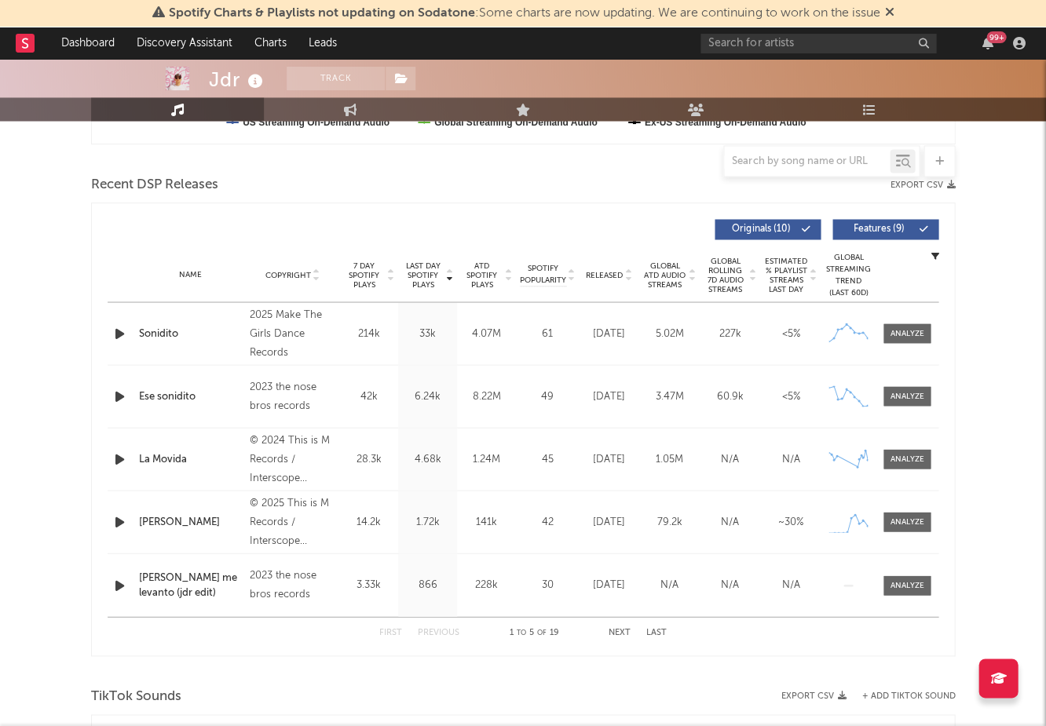
scroll to position [528, 0]
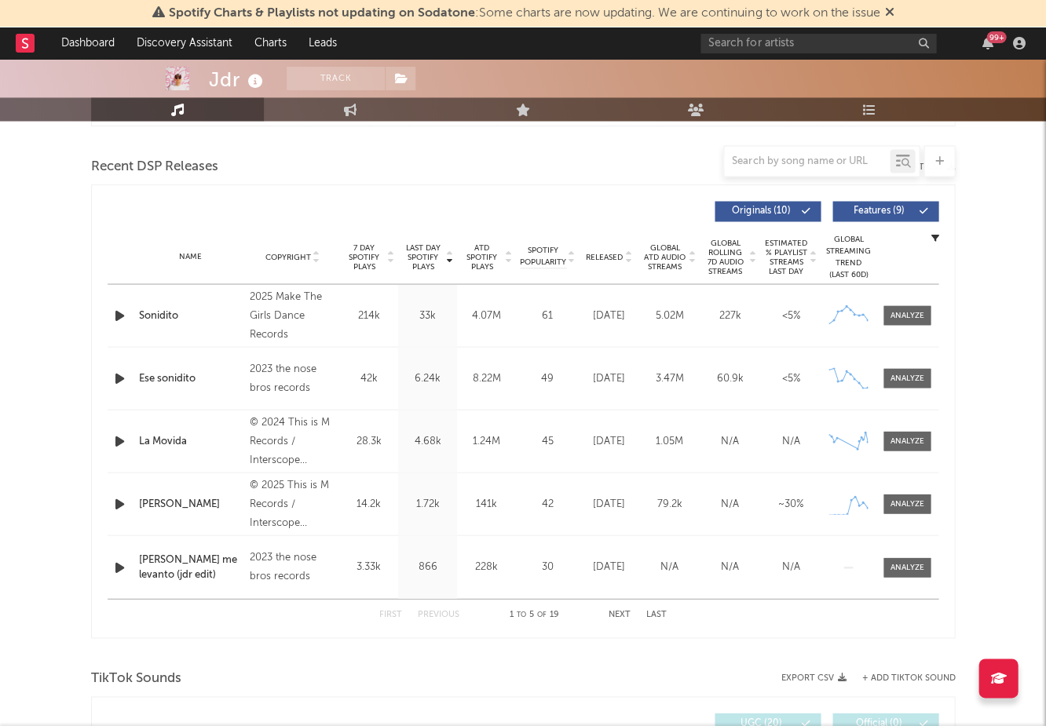
click at [612, 261] on div "Name Copyright Label Album Names Composer Names 7 Day Spotify Plays Last Day Sp…" at bounding box center [523, 256] width 831 height 55
click at [605, 256] on span "Released" at bounding box center [604, 256] width 37 height 9
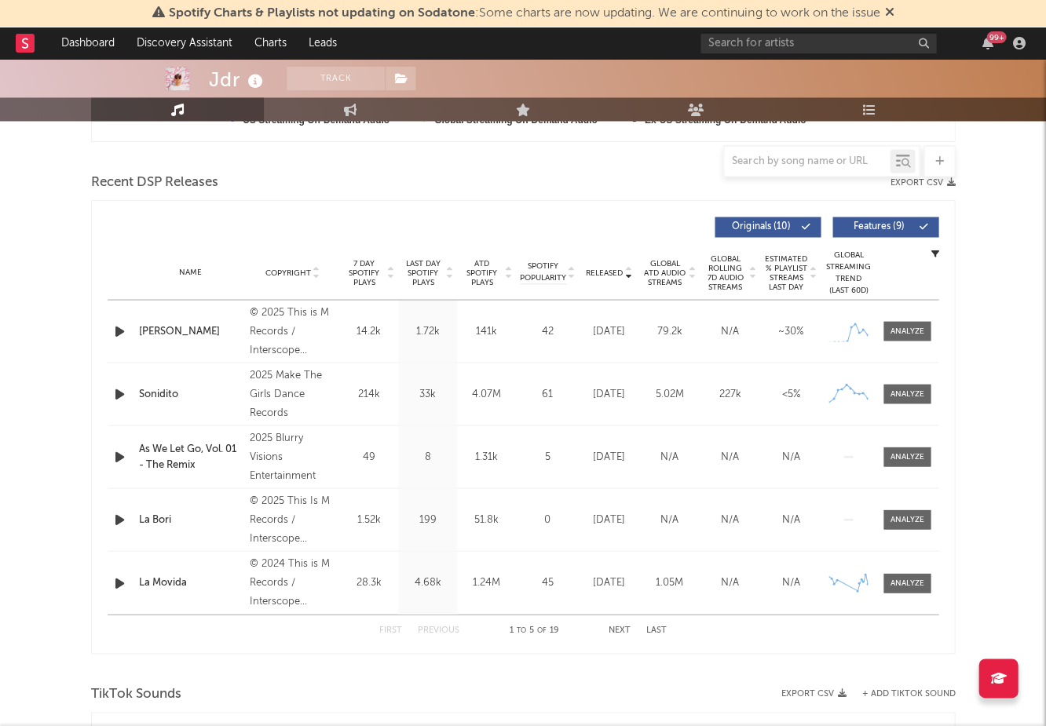
scroll to position [501, 0]
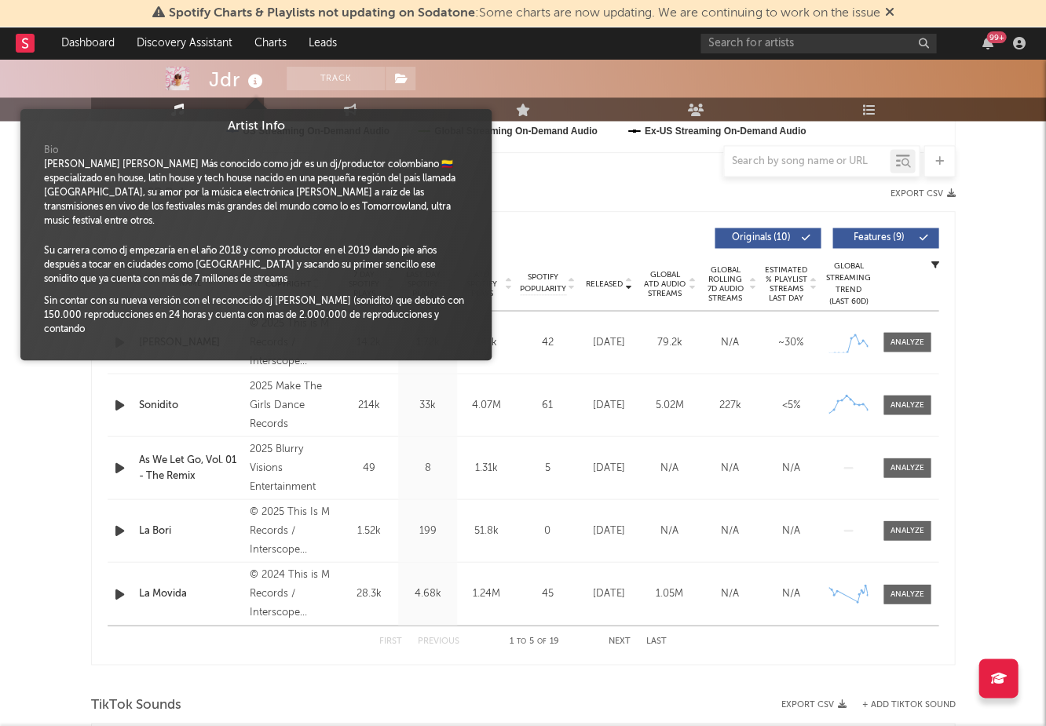
click at [257, 79] on icon at bounding box center [255, 82] width 23 height 22
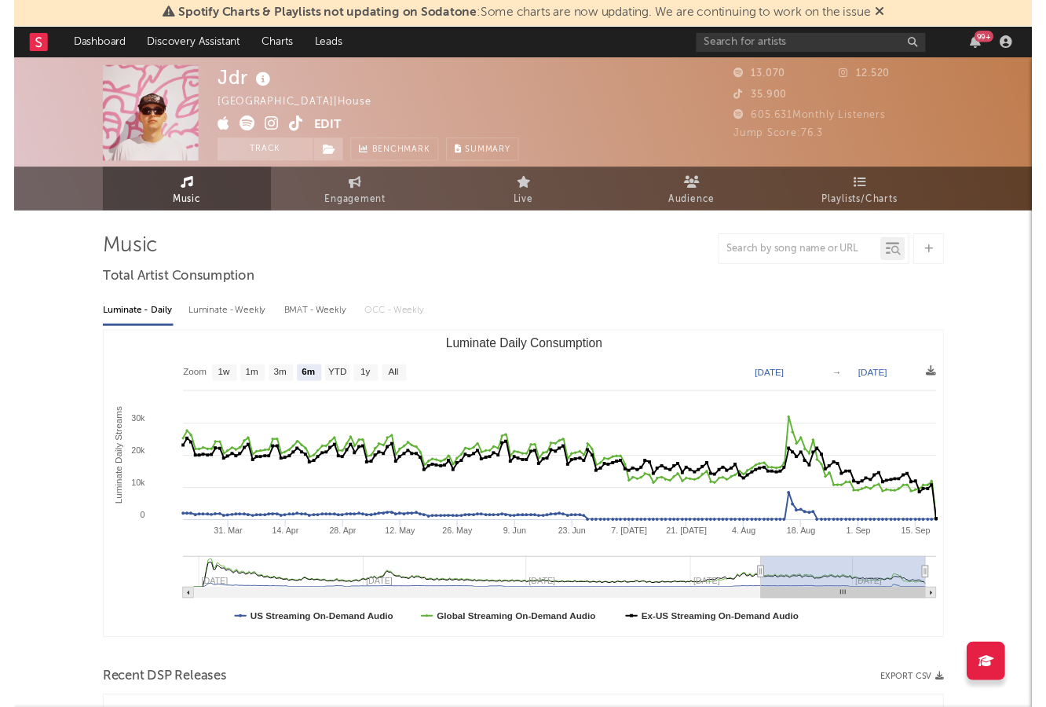
scroll to position [0, 0]
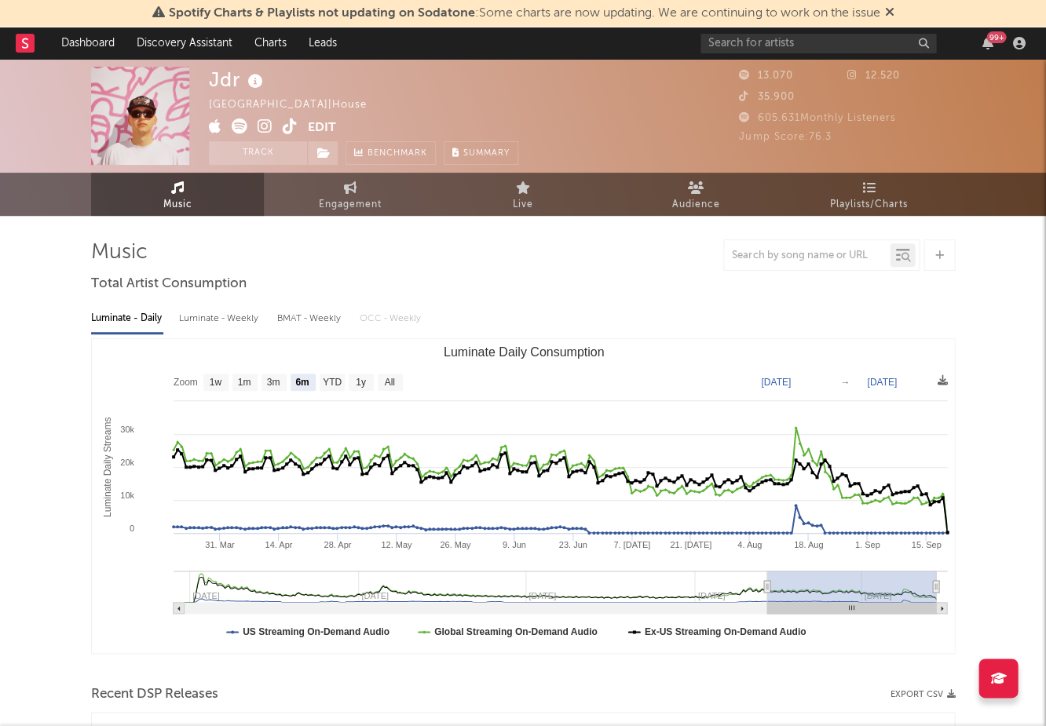
drag, startPoint x: 258, startPoint y: 126, endPoint x: 278, endPoint y: 110, distance: 25.8
click at [261, 126] on icon at bounding box center [265, 127] width 15 height 16
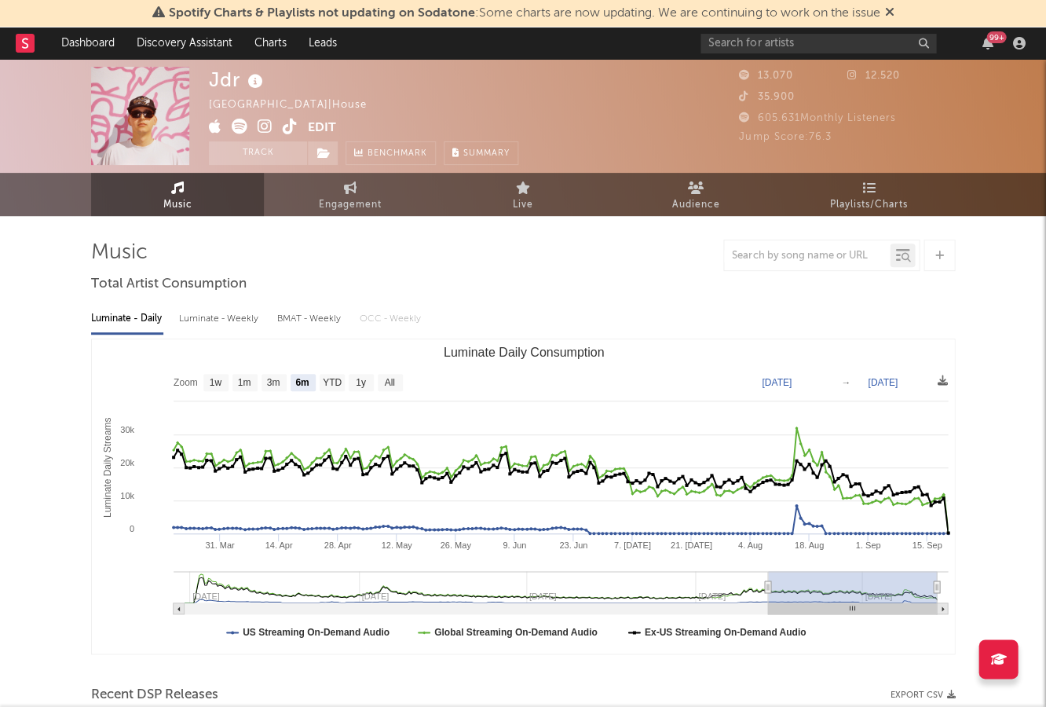
click at [284, 109] on div "Mexico | House" at bounding box center [297, 105] width 176 height 19
click at [287, 138] on div "Jdr Mexico | House Edit Track Benchmark Summary" at bounding box center [363, 116] width 309 height 98
